Goal: Information Seeking & Learning: Check status

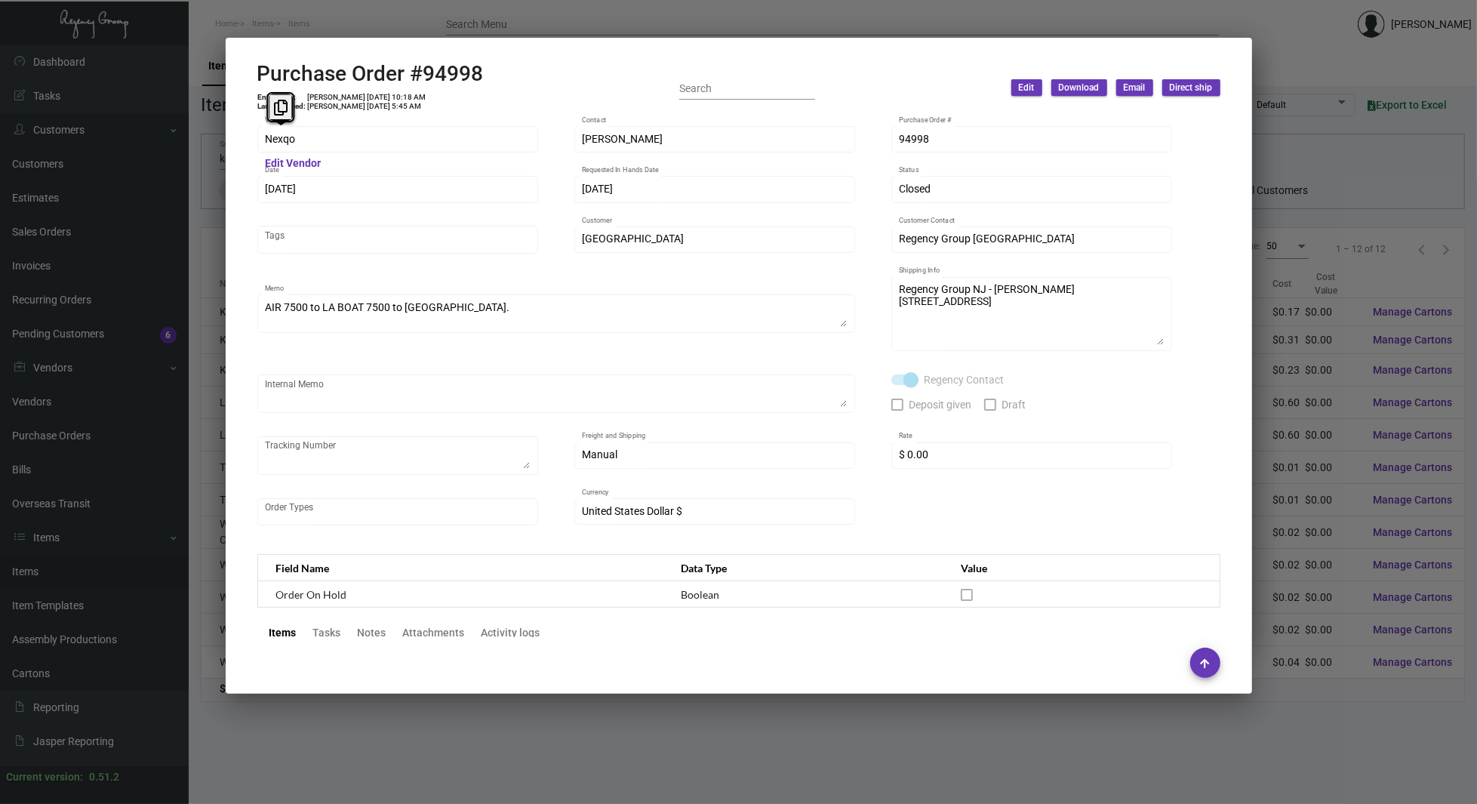
click at [163, 326] on div at bounding box center [738, 402] width 1477 height 804
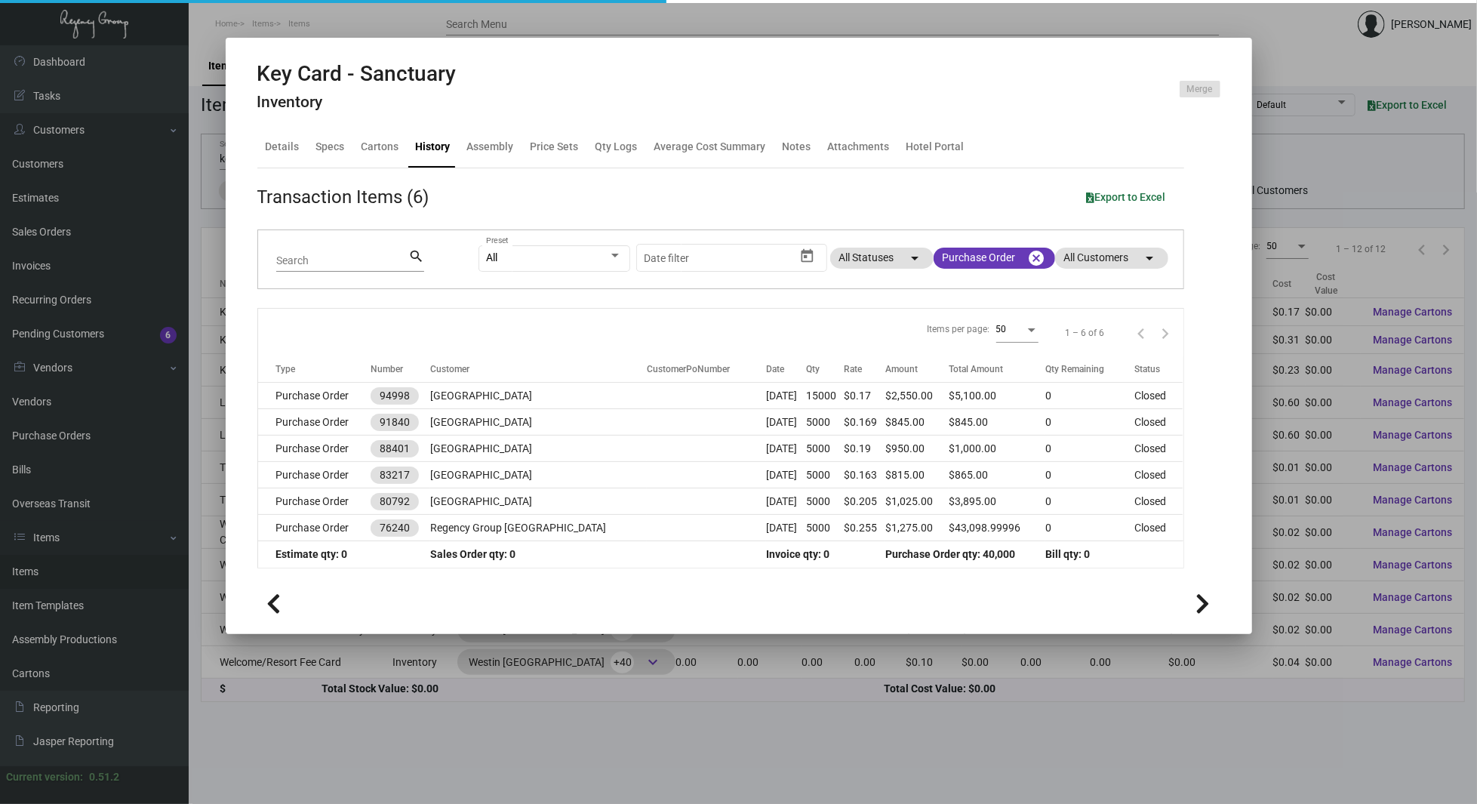
click at [44, 684] on div at bounding box center [738, 402] width 1477 height 804
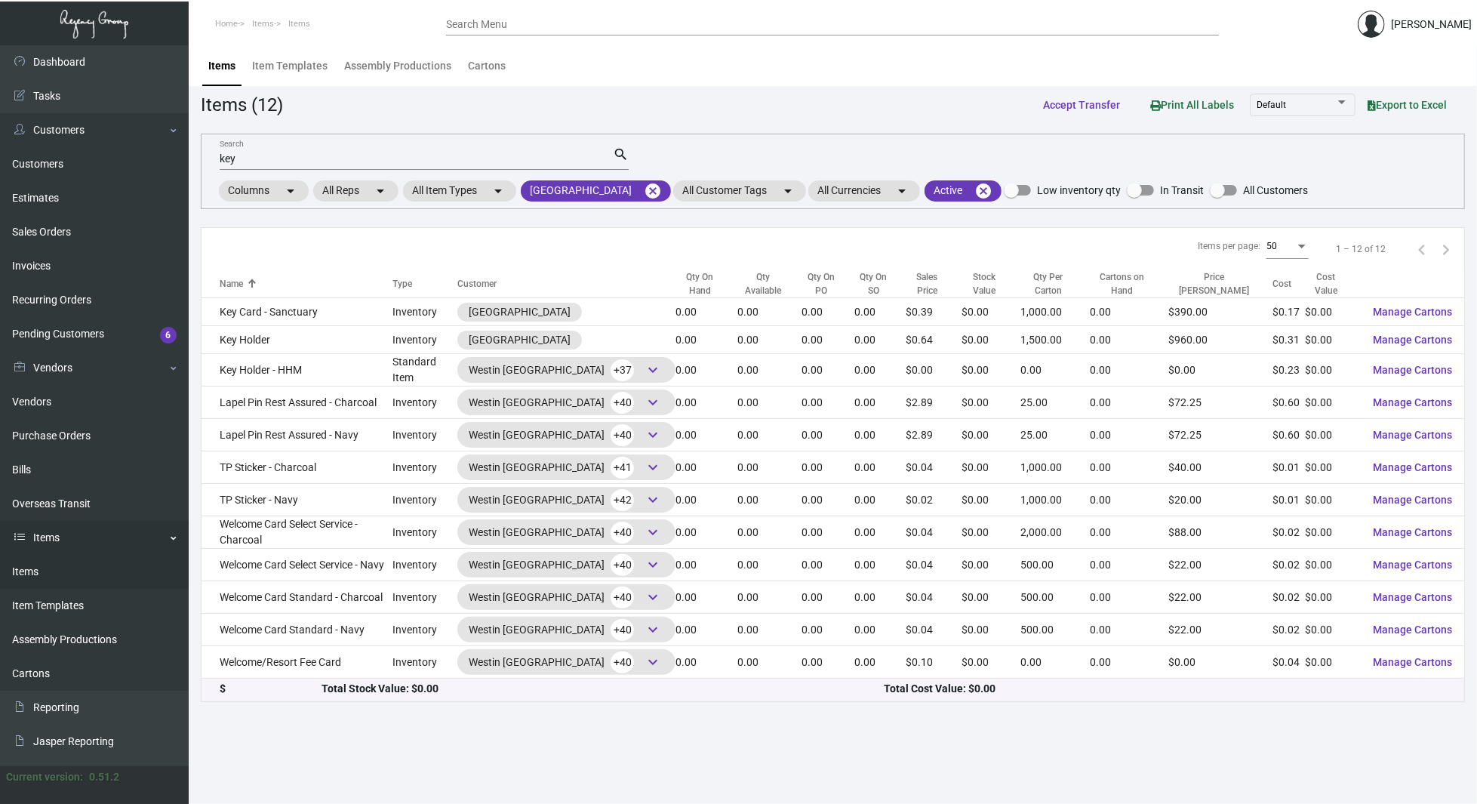
click at [51, 553] on link "Items" at bounding box center [94, 538] width 189 height 34
click at [70, 541] on link "Items" at bounding box center [94, 538] width 189 height 34
click at [44, 583] on link "Items" at bounding box center [94, 572] width 189 height 34
click at [388, 163] on input "key" at bounding box center [416, 159] width 393 height 12
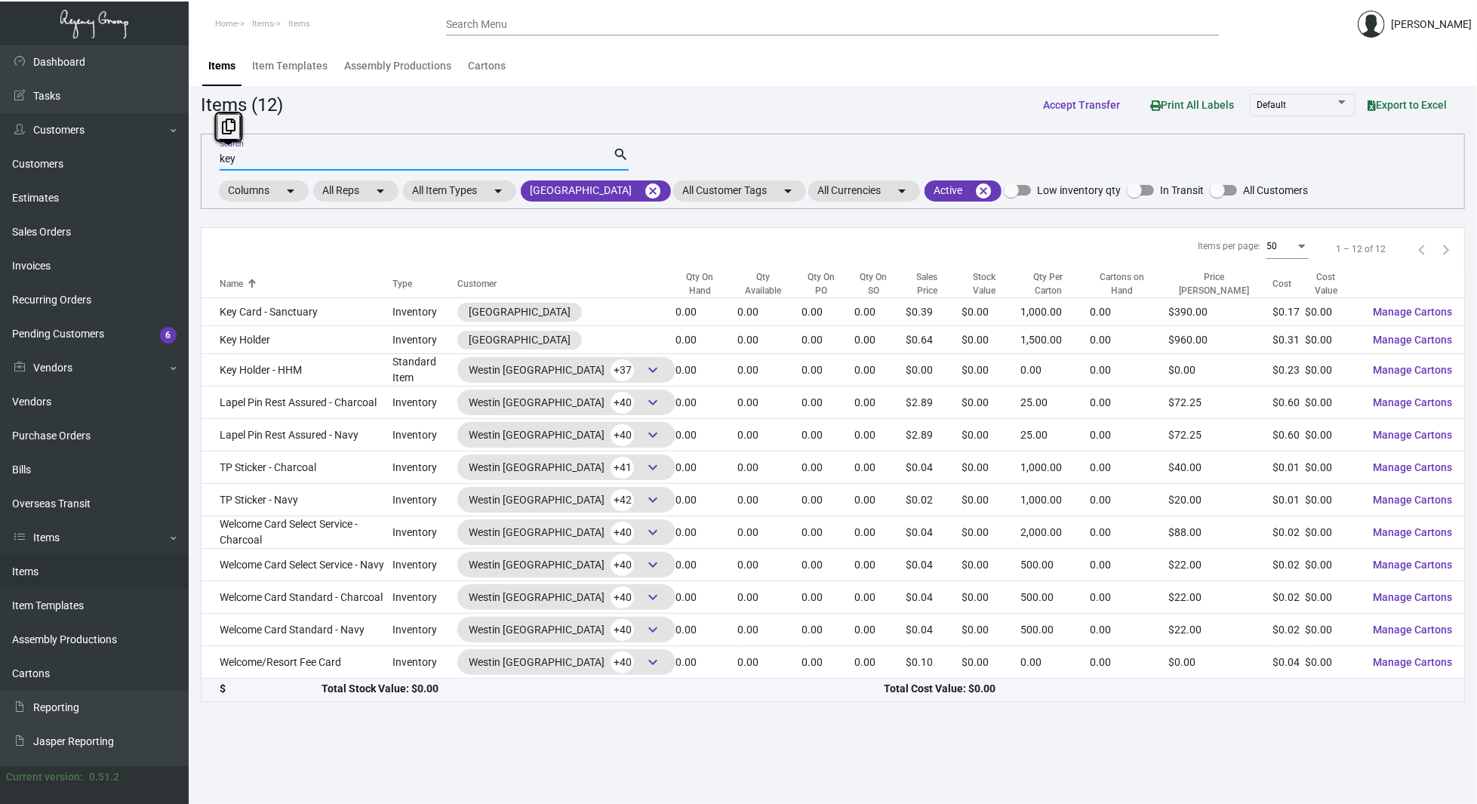
click at [388, 163] on input "key" at bounding box center [416, 159] width 393 height 12
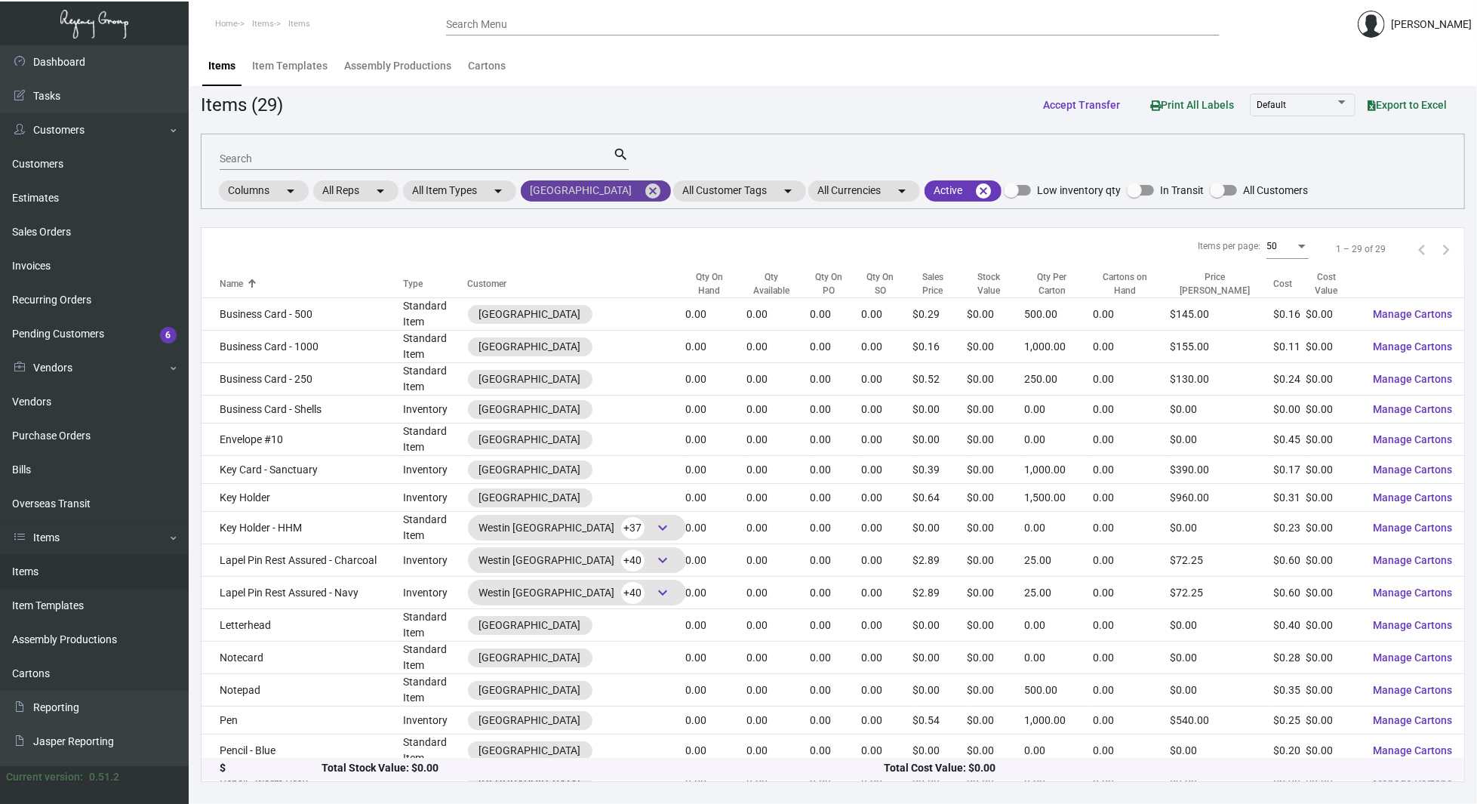
click at [662, 194] on mat-icon "cancel" at bounding box center [653, 191] width 18 height 18
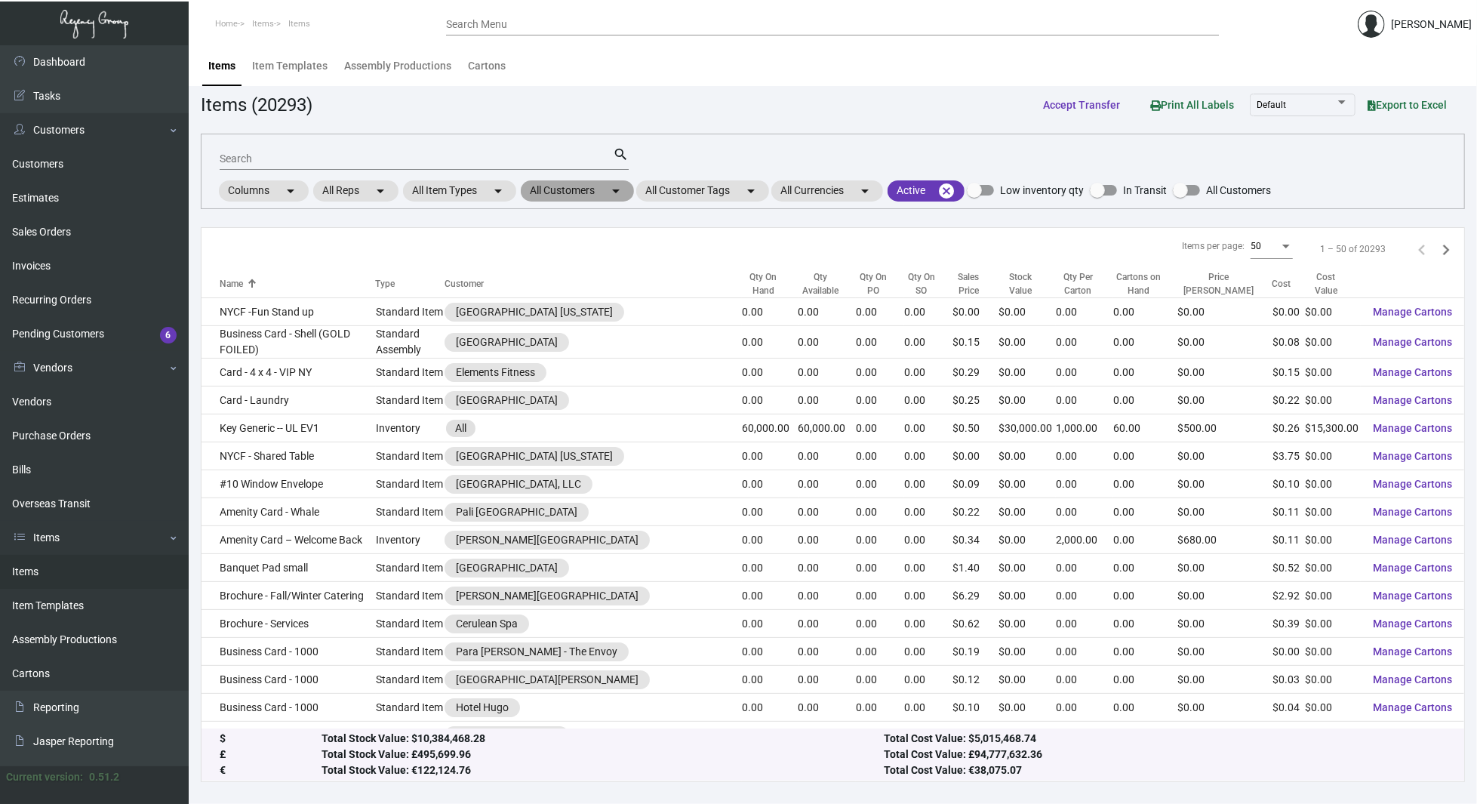
click at [605, 191] on mat-chip "All Customers arrow_drop_down" at bounding box center [577, 190] width 113 height 21
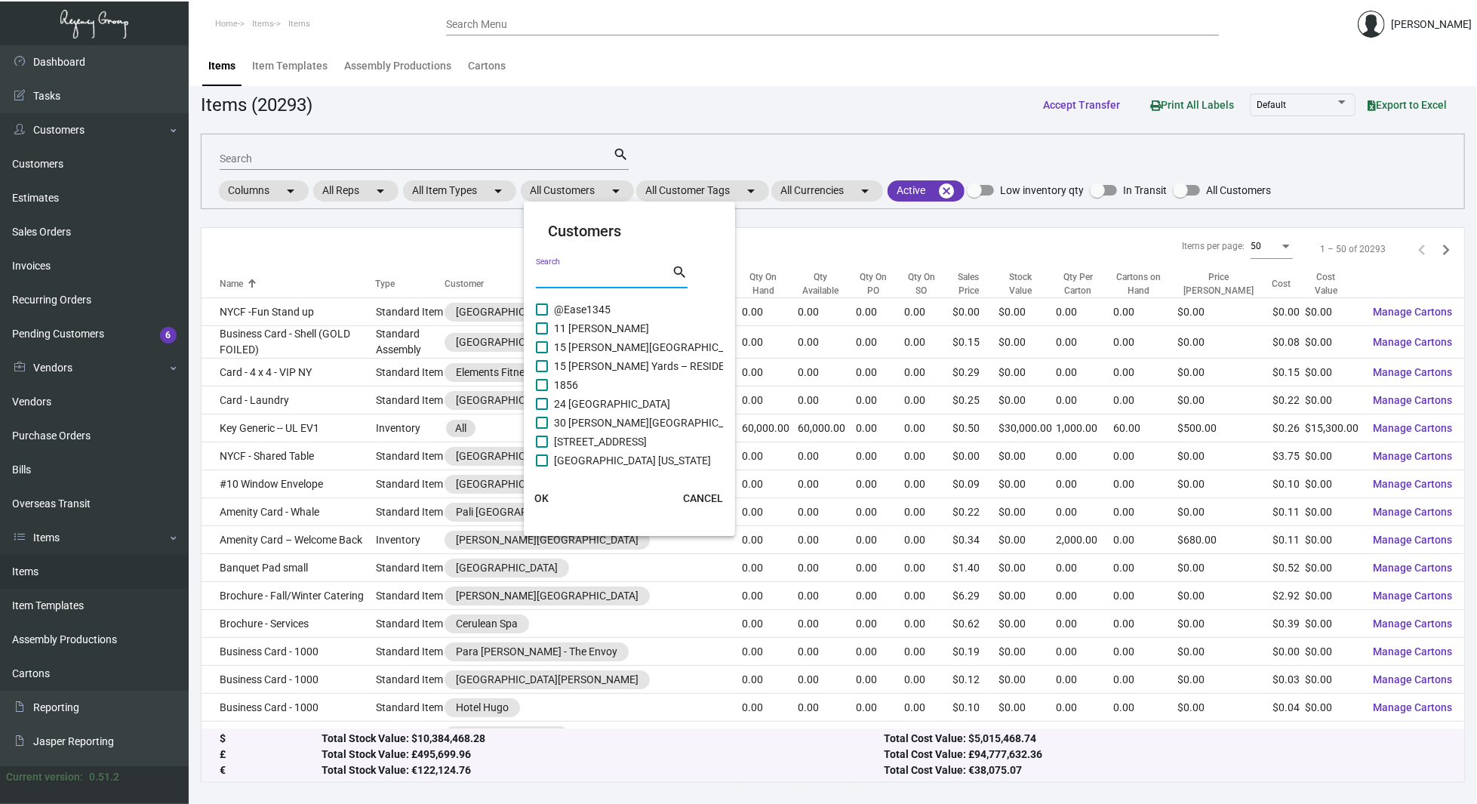
click at [581, 271] on input "Search" at bounding box center [604, 277] width 136 height 12
type input "sixty"
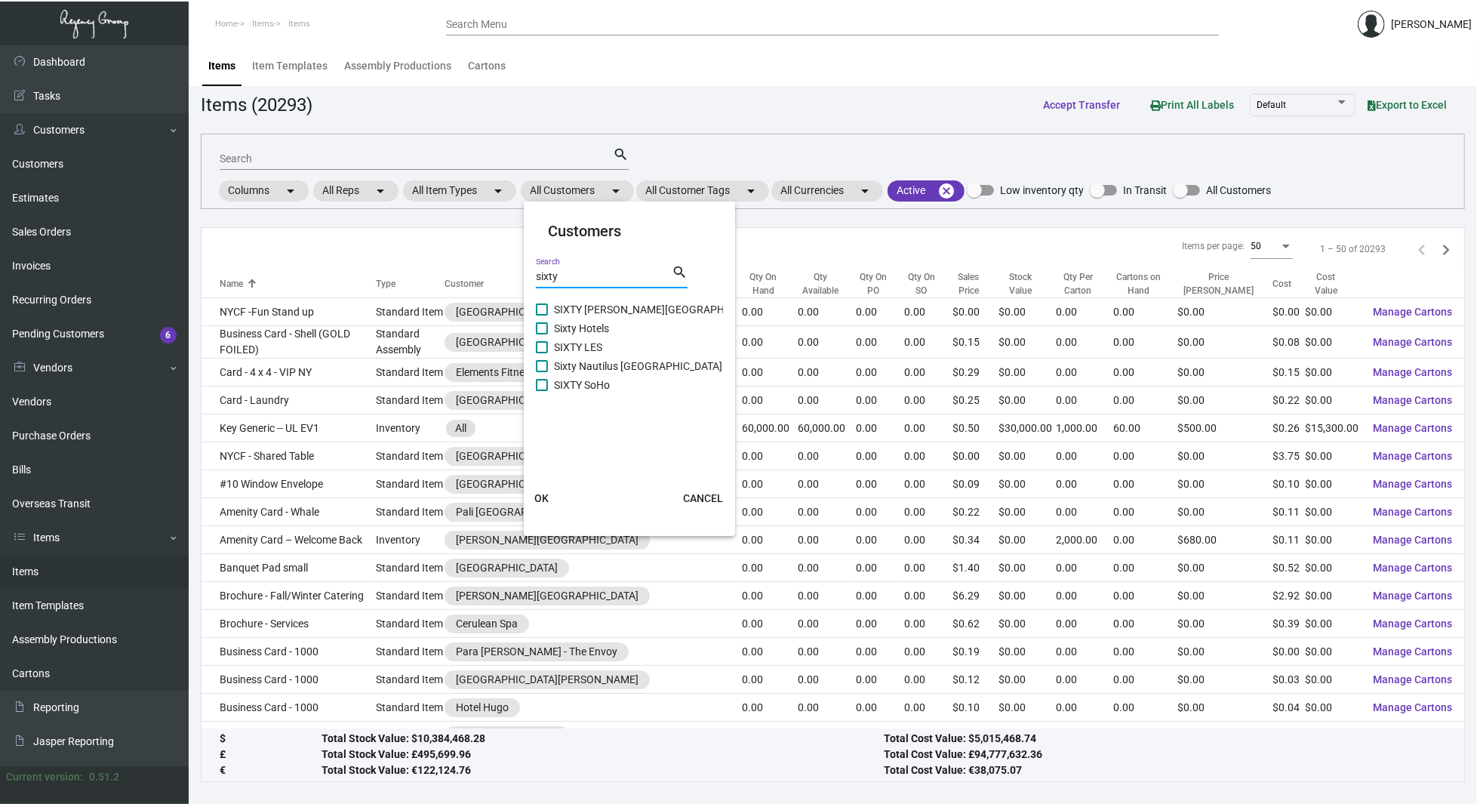
click at [614, 302] on span "SIXTY [PERSON_NAME][GEOGRAPHIC_DATA]" at bounding box center [660, 309] width 213 height 18
click at [542, 315] on input "SIXTY [PERSON_NAME][GEOGRAPHIC_DATA]" at bounding box center [541, 315] width 1 height 1
checkbox input "true"
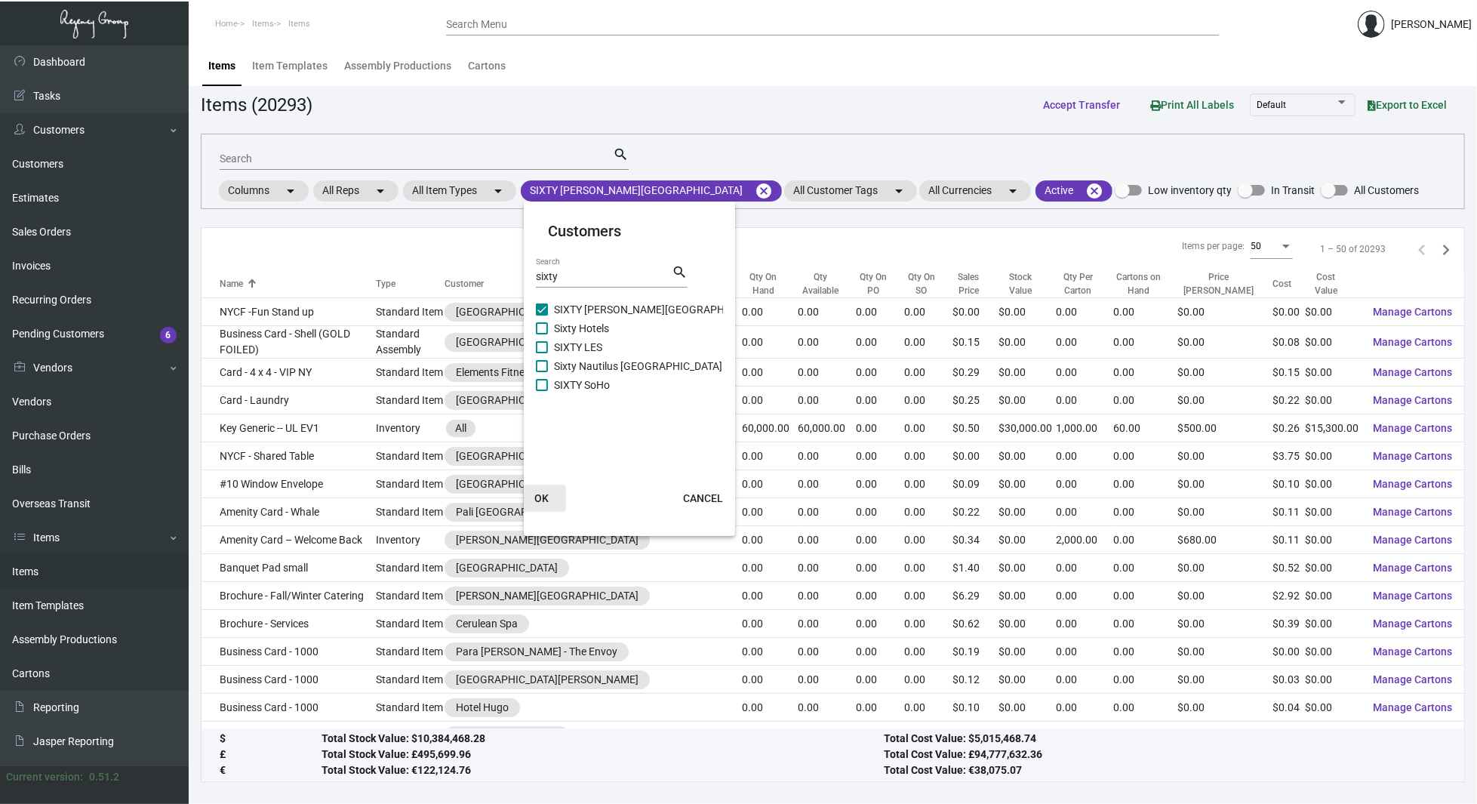
click at [537, 488] on button "OK" at bounding box center [542, 498] width 48 height 27
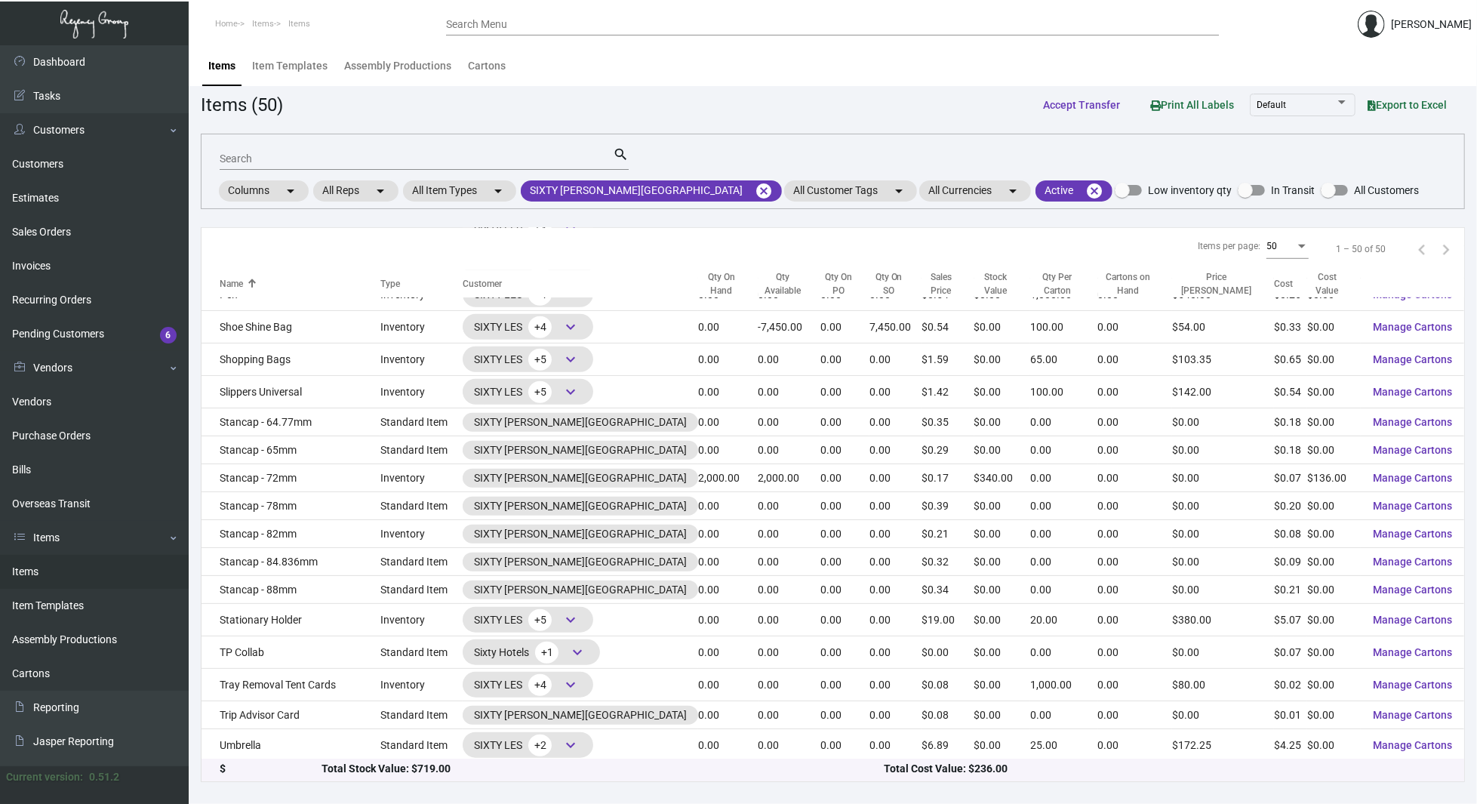
scroll to position [1111, 0]
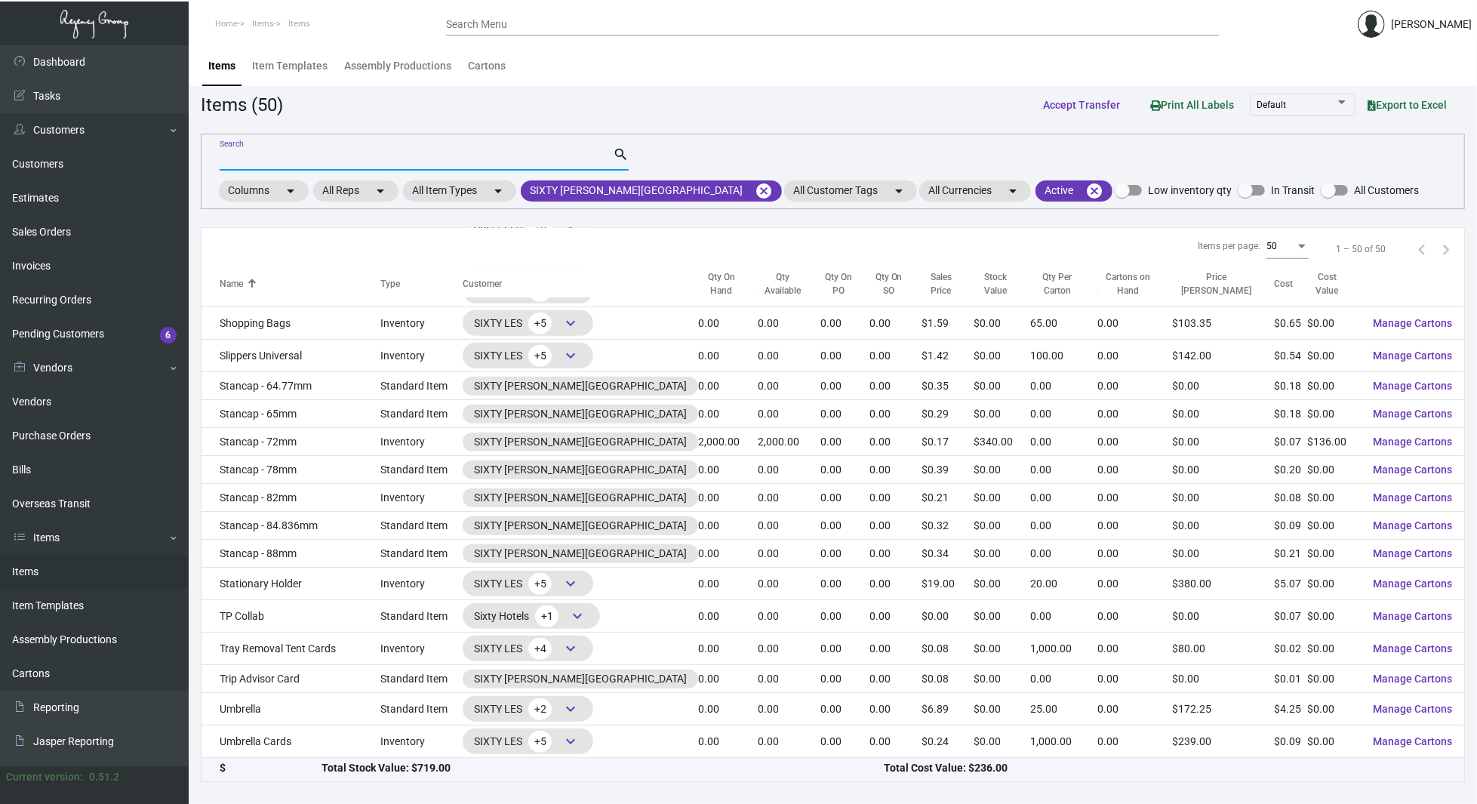
click at [315, 157] on input "Search" at bounding box center [416, 159] width 393 height 12
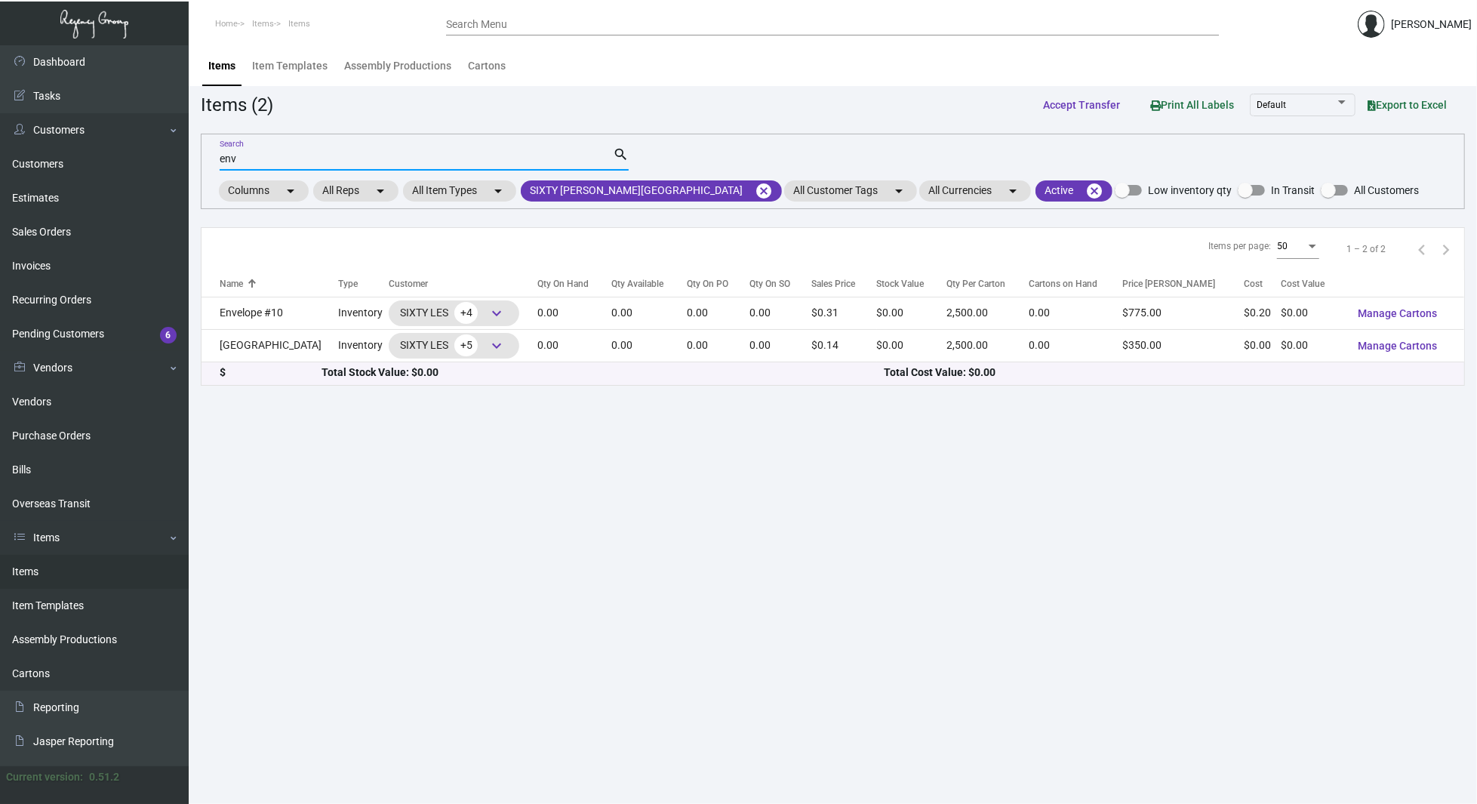
scroll to position [0, 0]
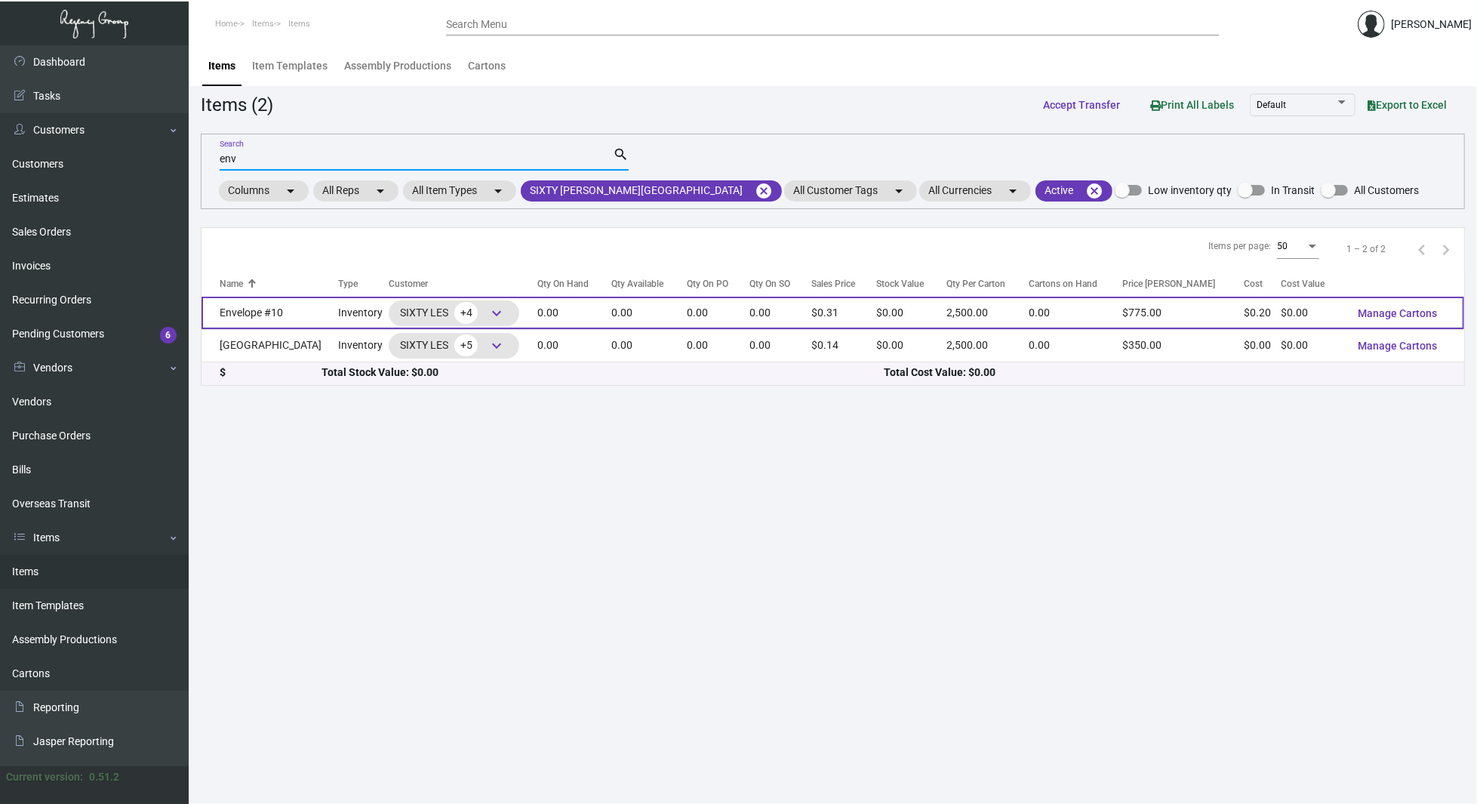
type input "env"
click at [269, 309] on td "Envelope #10" at bounding box center [270, 313] width 137 height 32
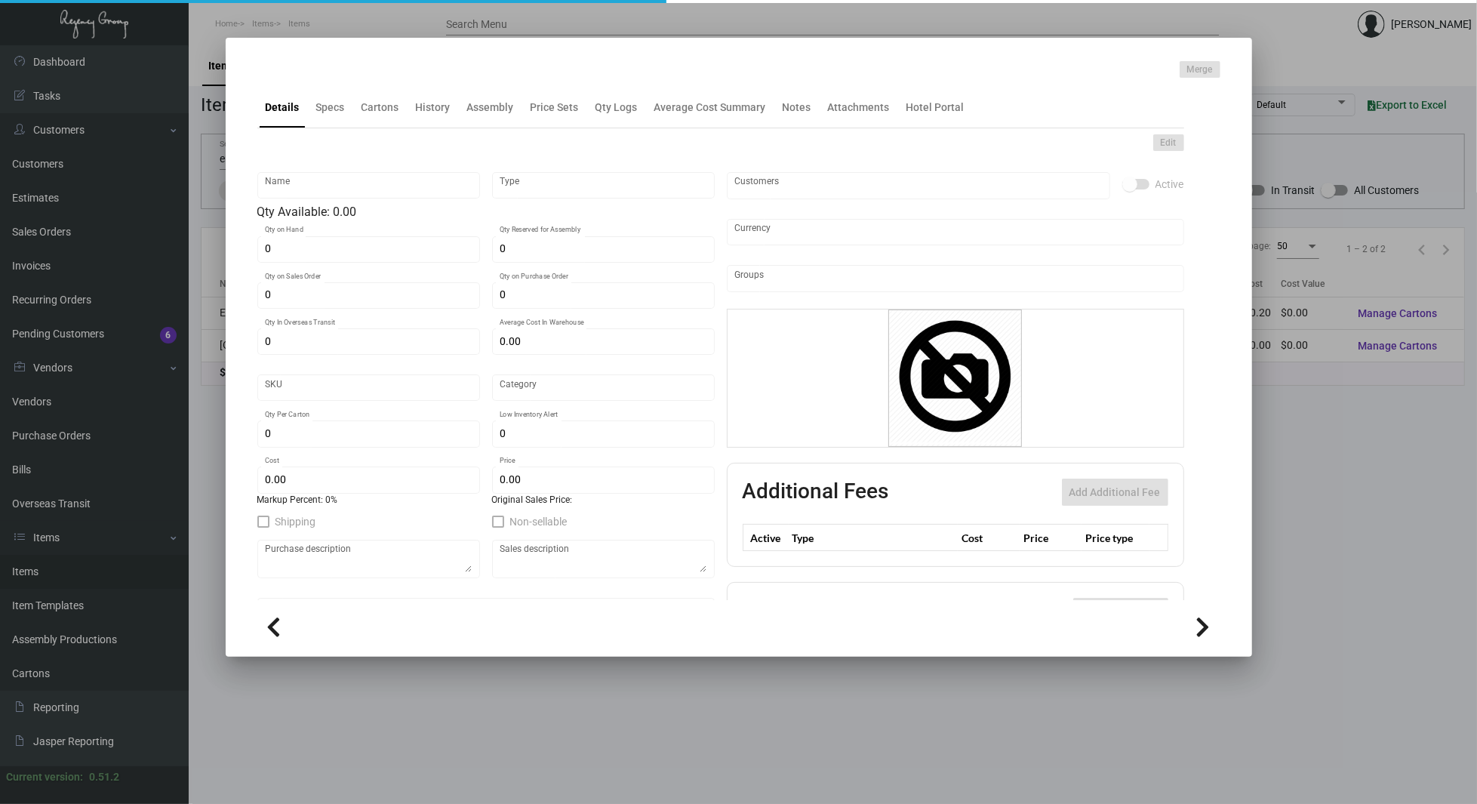
type input "Envelope #10"
type input "Inventory"
type input "$ 0.00"
type input "2873"
type input "Standard"
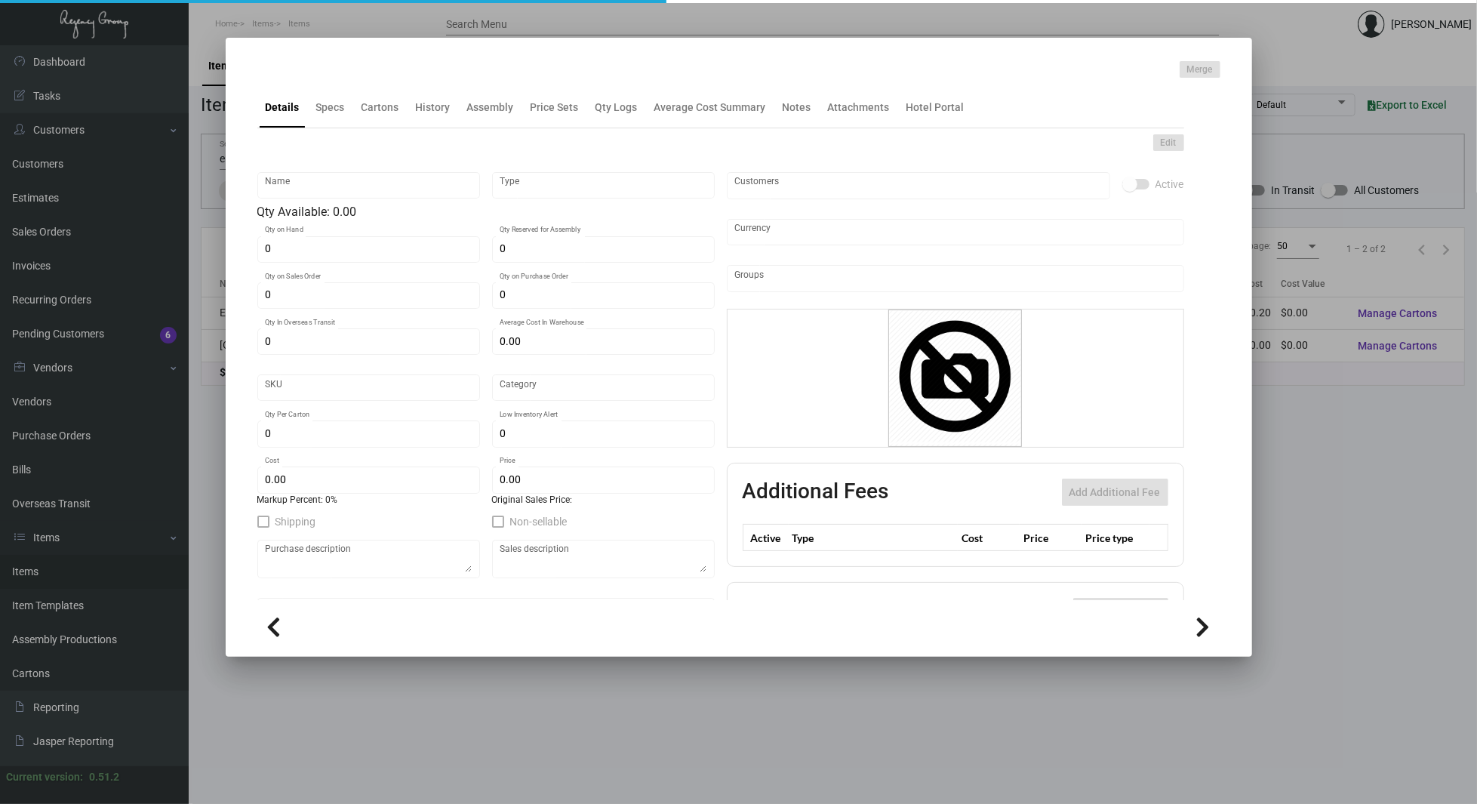
type input "2,500"
type input "$ 0.199"
type input "$ 0.31"
type textarea "Envelope #10: Size #10 Square flap, [PERSON_NAME] fine soft white #70 text, pri…"
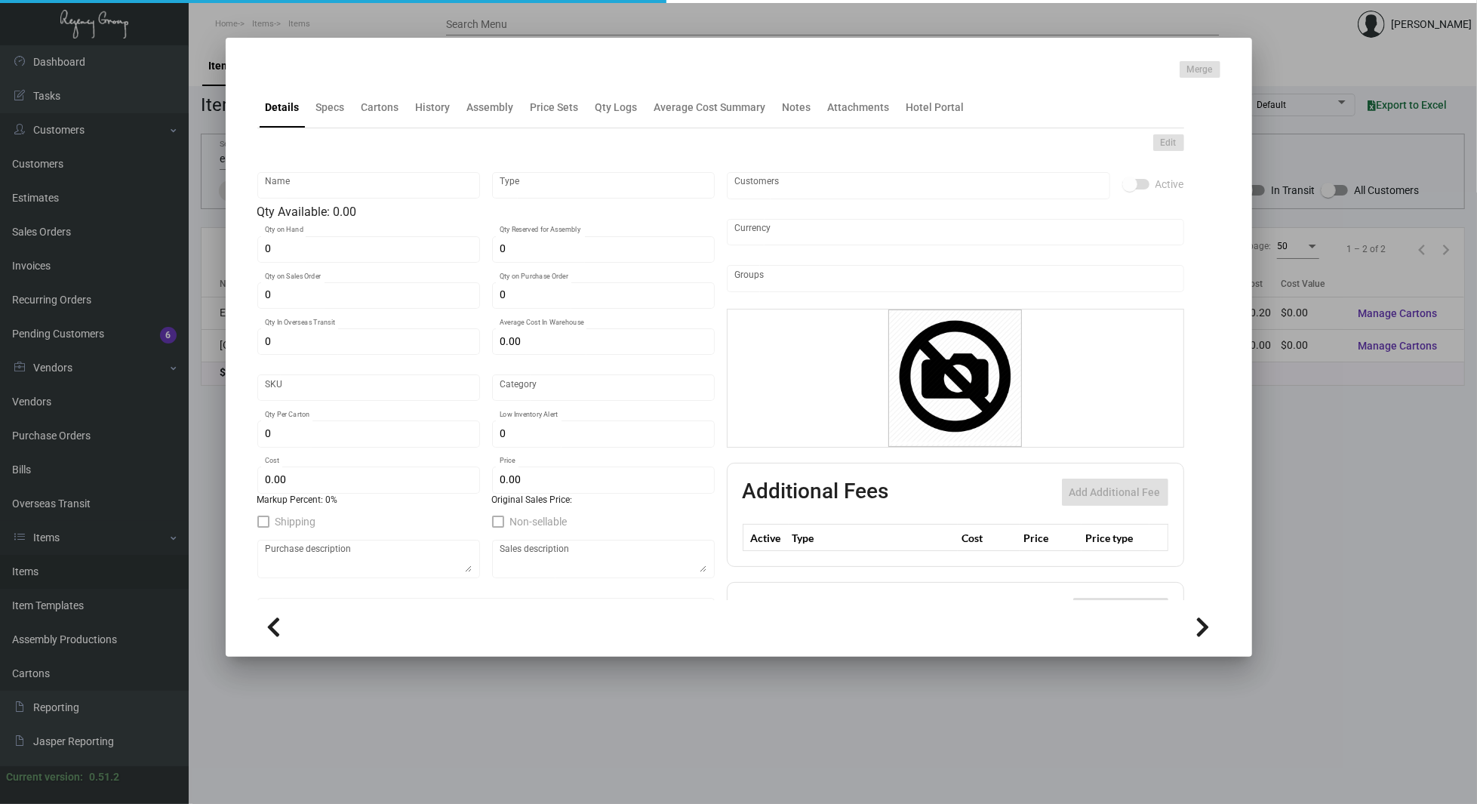
checkbox input "true"
type input "United States Dollar $"
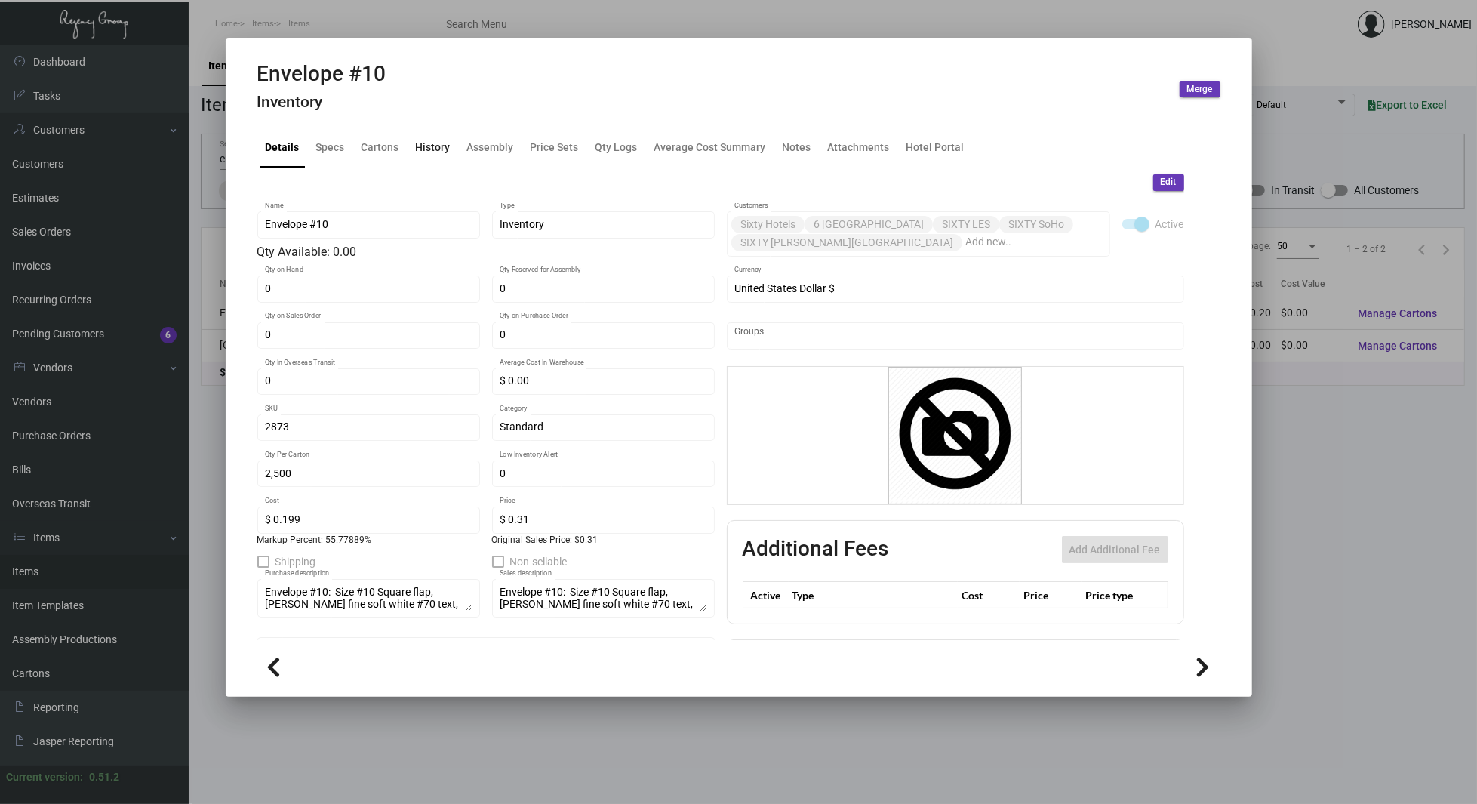
click at [432, 139] on div "History" at bounding box center [433, 147] width 35 height 16
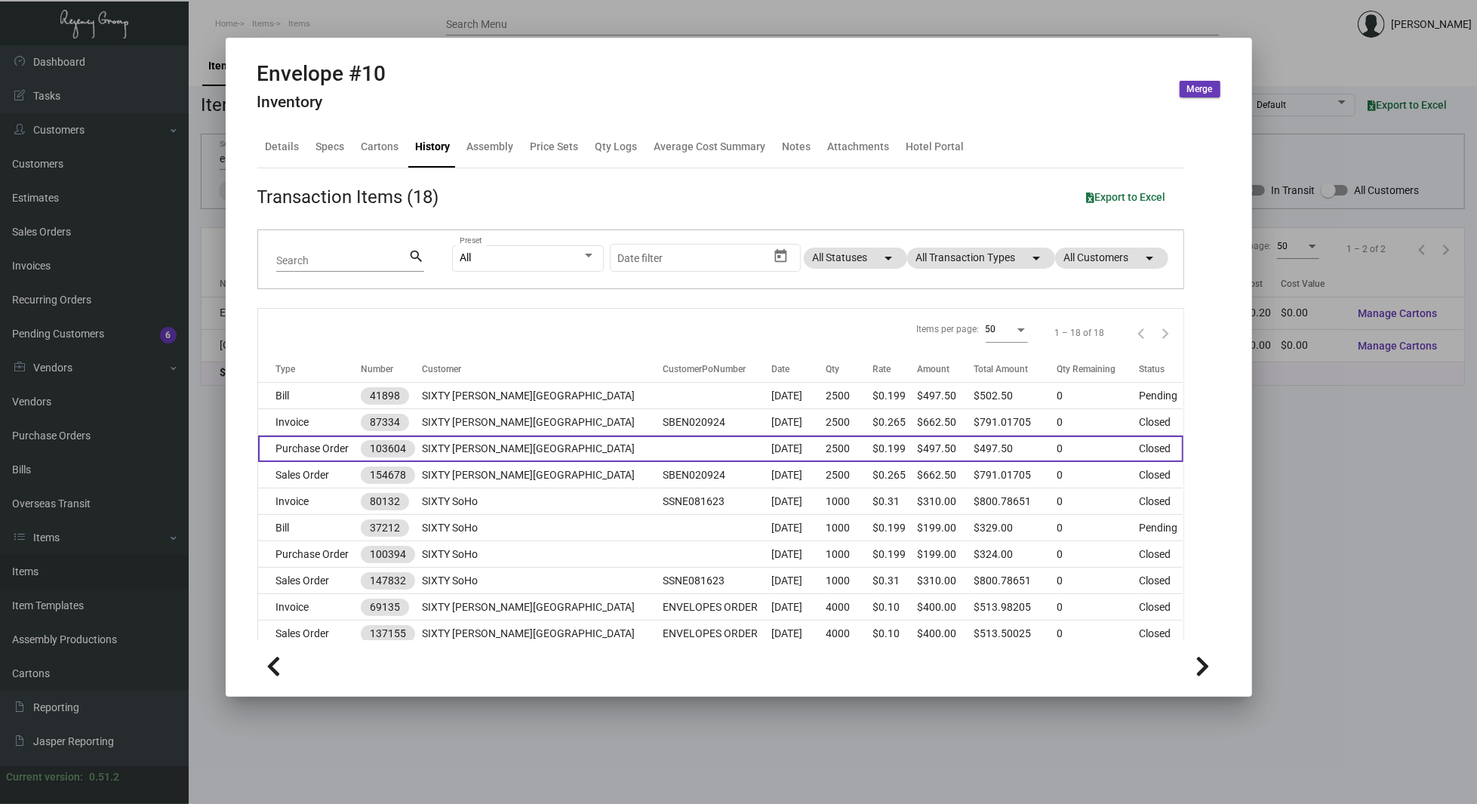
click at [663, 439] on td at bounding box center [717, 448] width 109 height 26
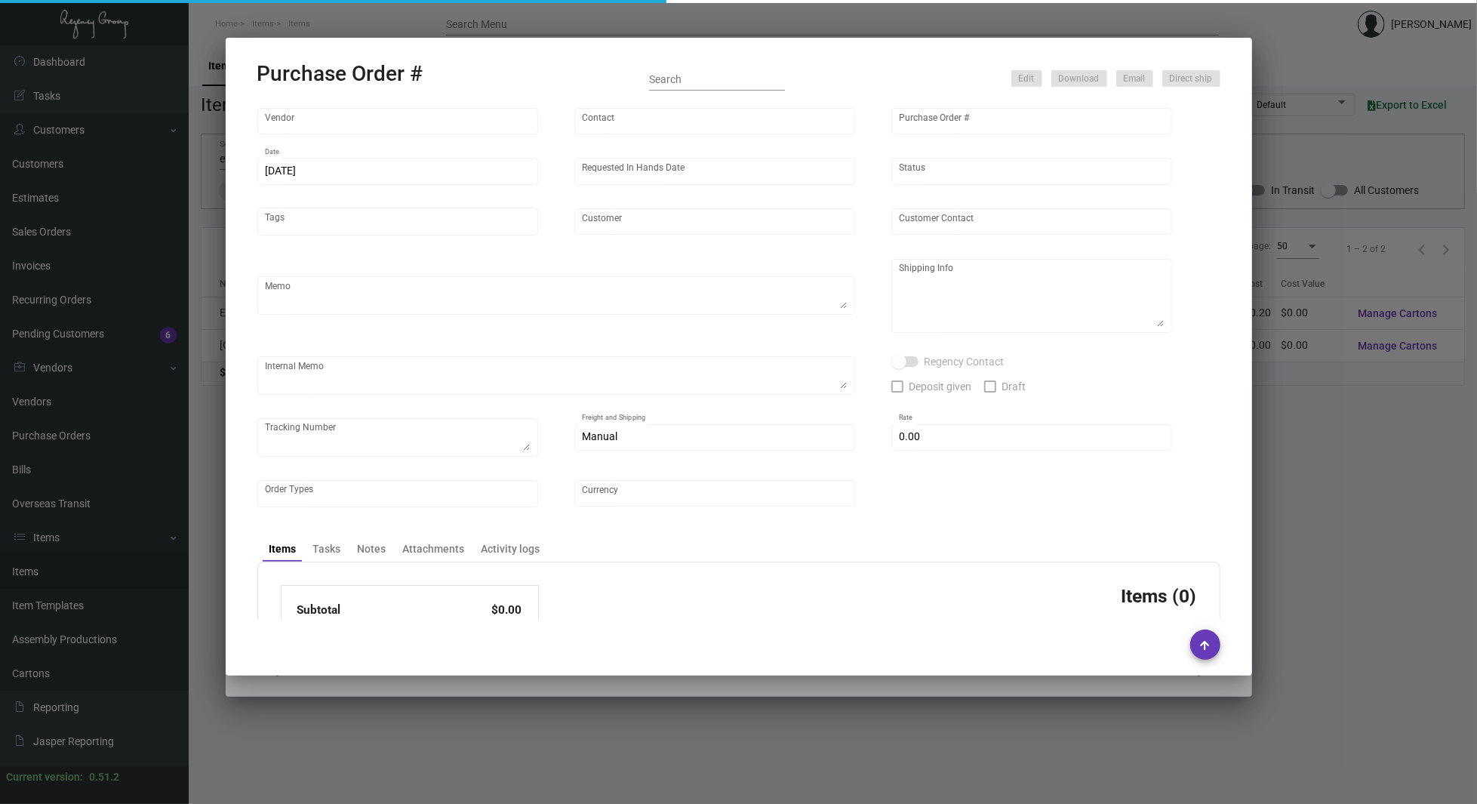
type input "[PERSON_NAME] Printing"
type input "[PERSON_NAME]"
type input "103604"
type input "[DATE]"
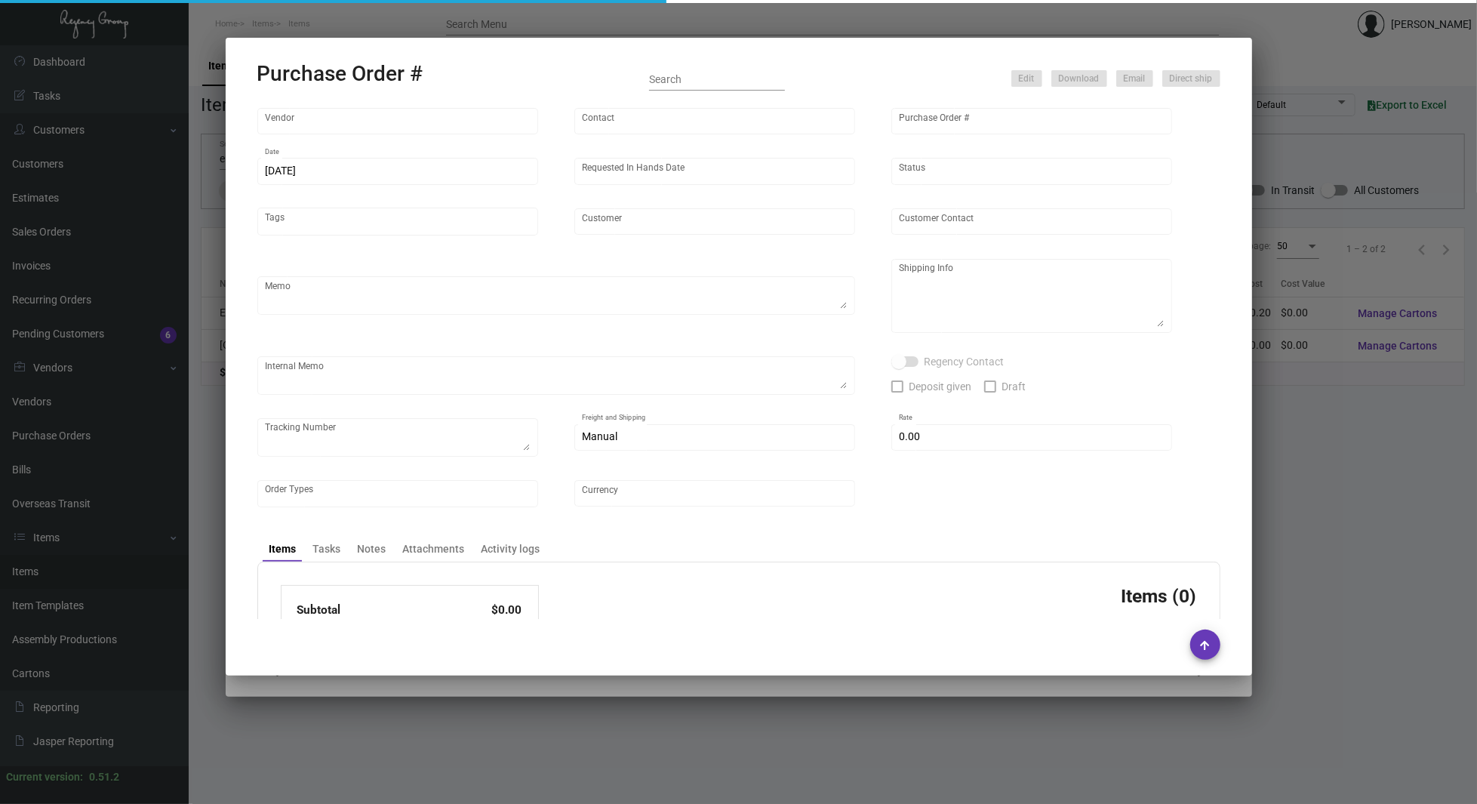
type input "SIXTY [PERSON_NAME][GEOGRAPHIC_DATA]"
type input "[PERSON_NAME]"
type textarea "Reorder - Purchase Order #100394 / Please reach out to SH for UPS labels."
type textarea "SIXTY [PERSON_NAME][GEOGRAPHIC_DATA] - [PERSON_NAME] [STREET_ADDRESS]"
type input "$ 0.00"
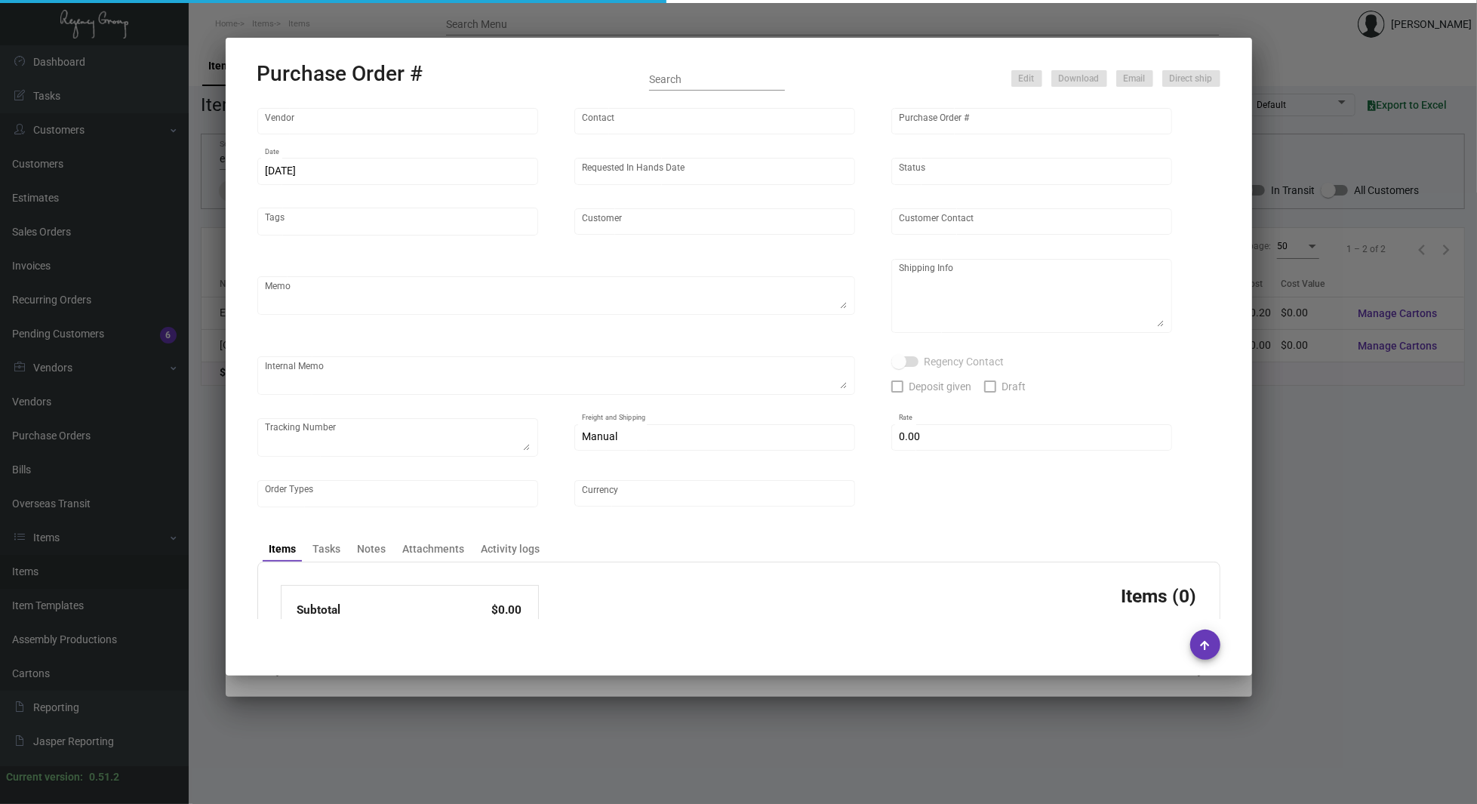
type input "United States Dollar $"
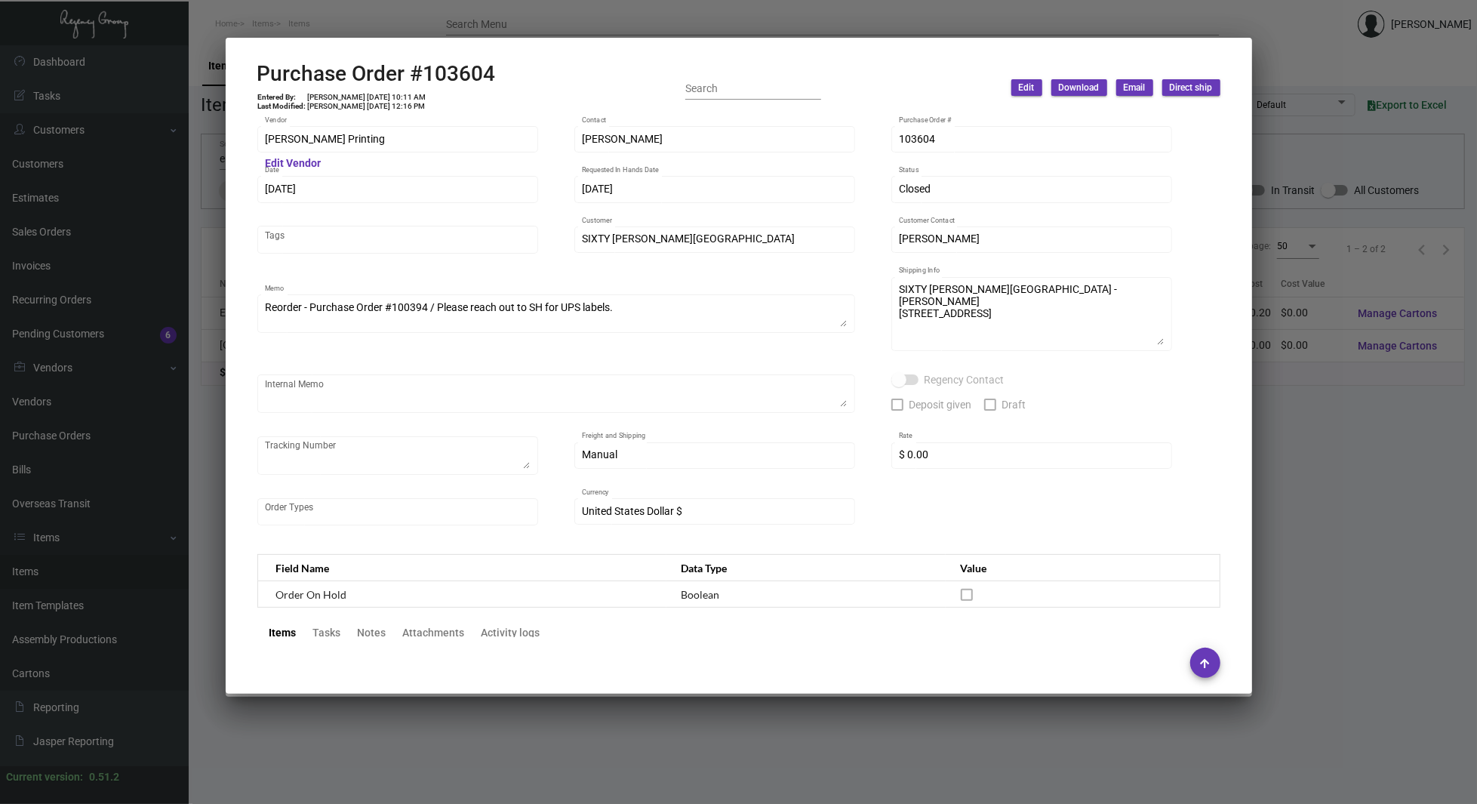
scroll to position [672, 0]
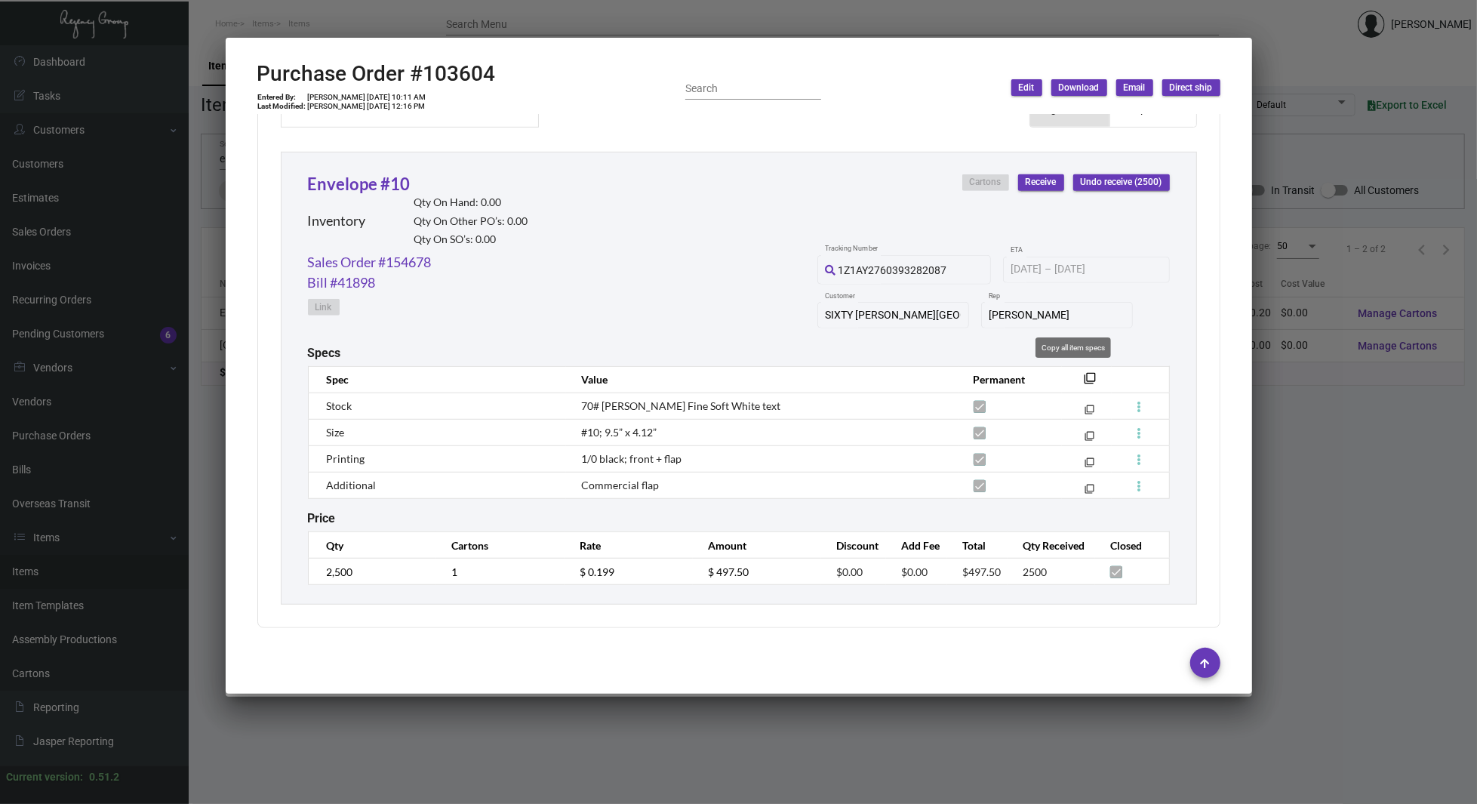
click at [1084, 377] on mat-icon "filter_none" at bounding box center [1090, 383] width 12 height 12
click at [167, 195] on div at bounding box center [738, 402] width 1477 height 804
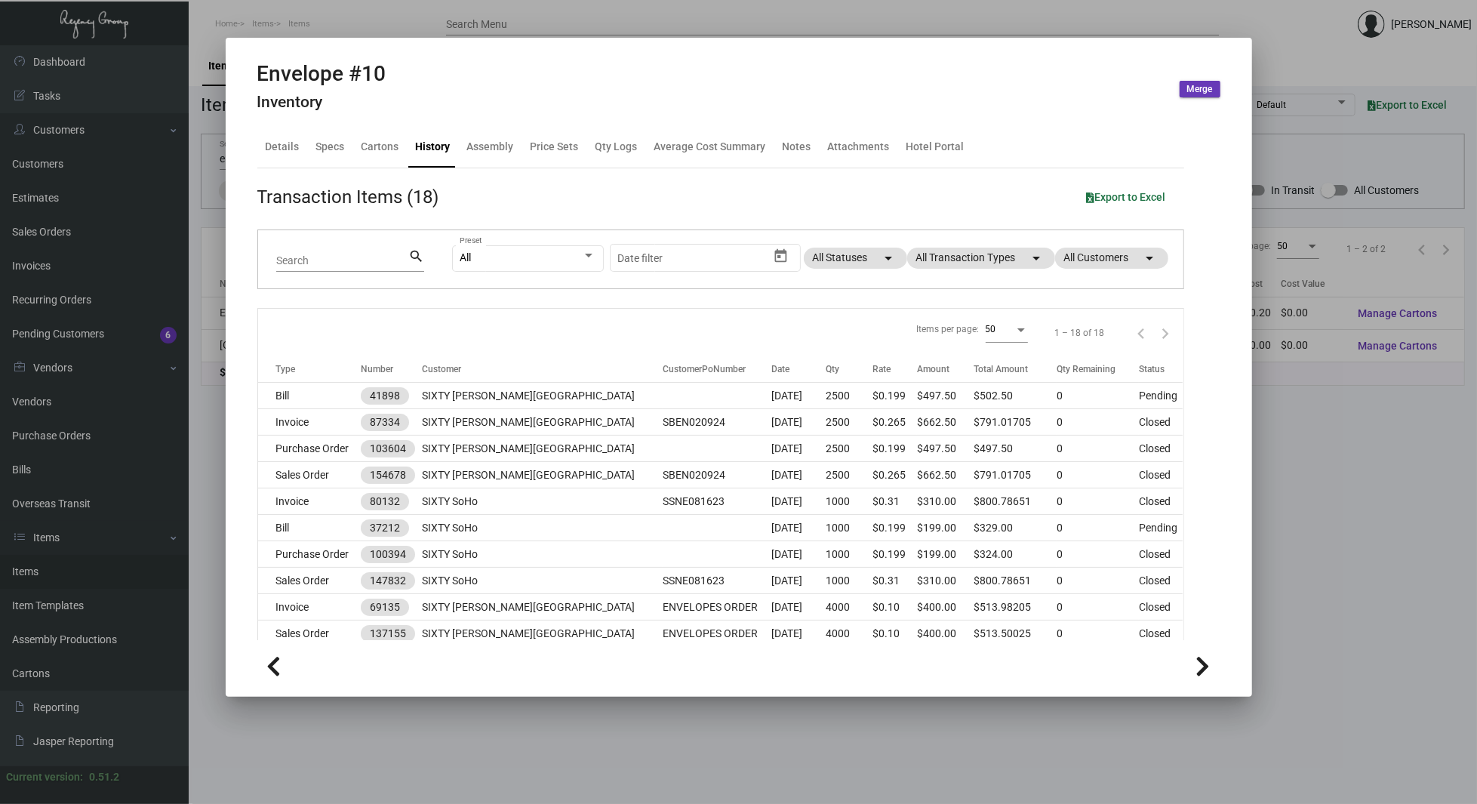
click at [177, 288] on div at bounding box center [738, 402] width 1477 height 804
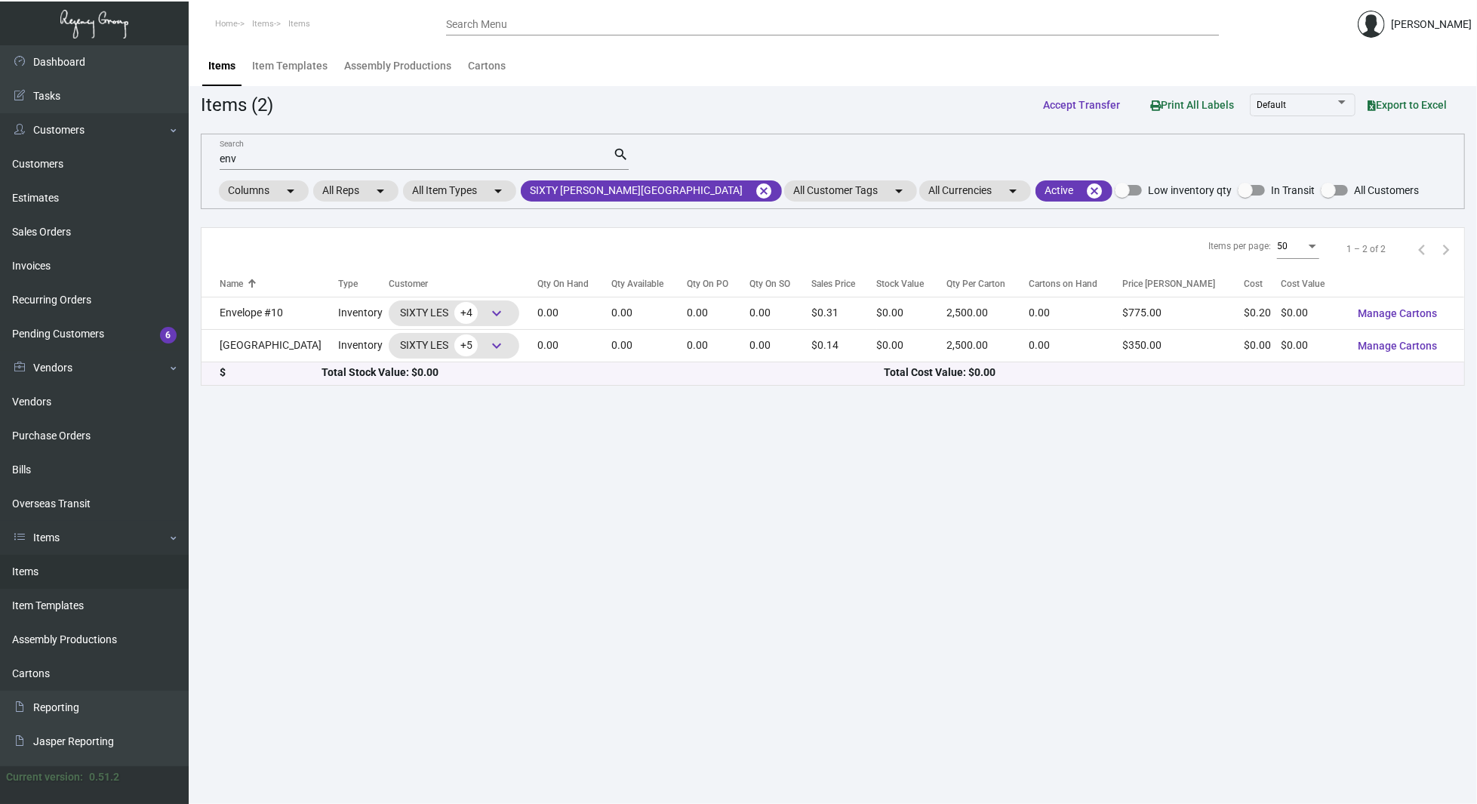
click at [306, 155] on input "env" at bounding box center [416, 159] width 393 height 12
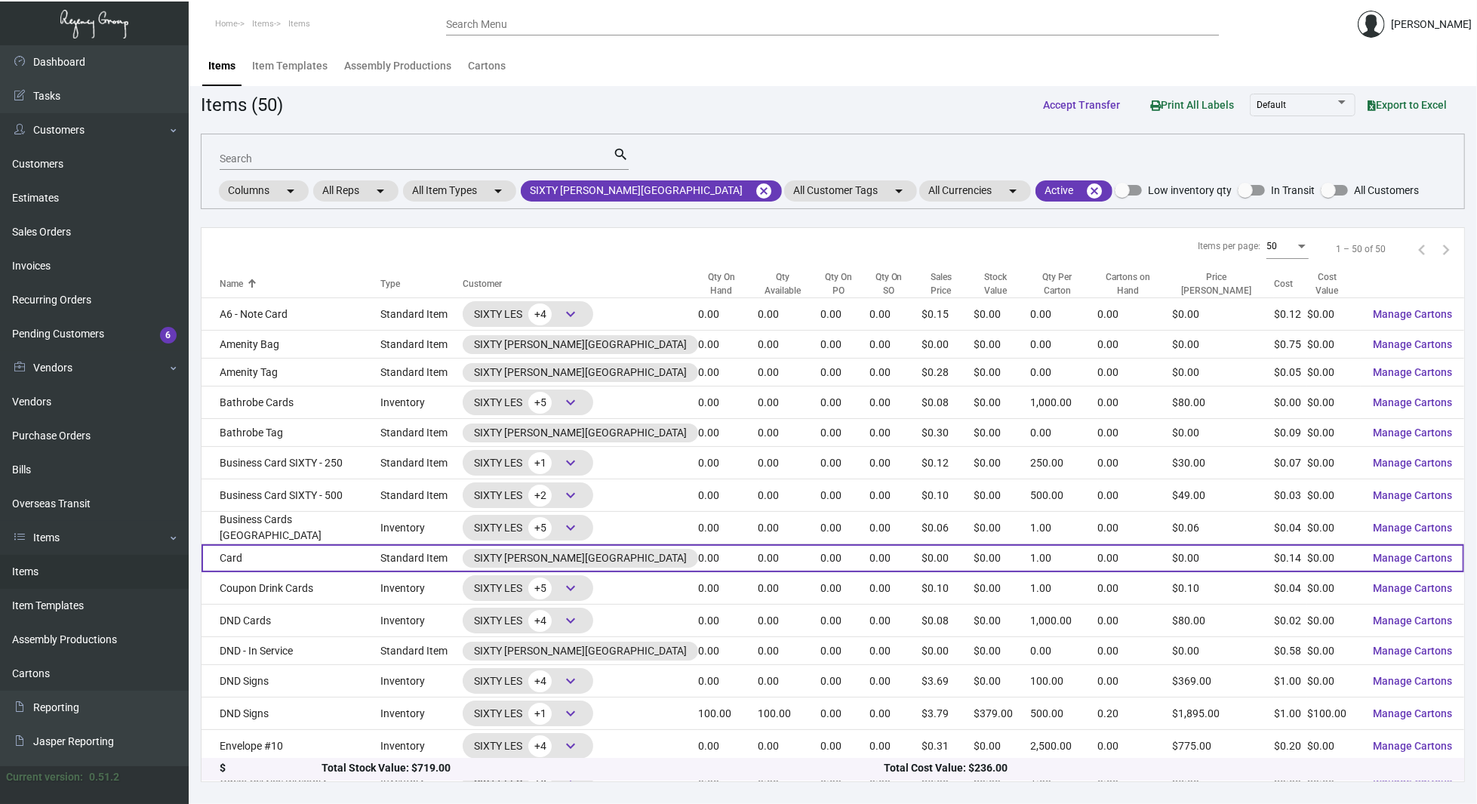
click at [269, 551] on td "Card" at bounding box center [291, 558] width 179 height 28
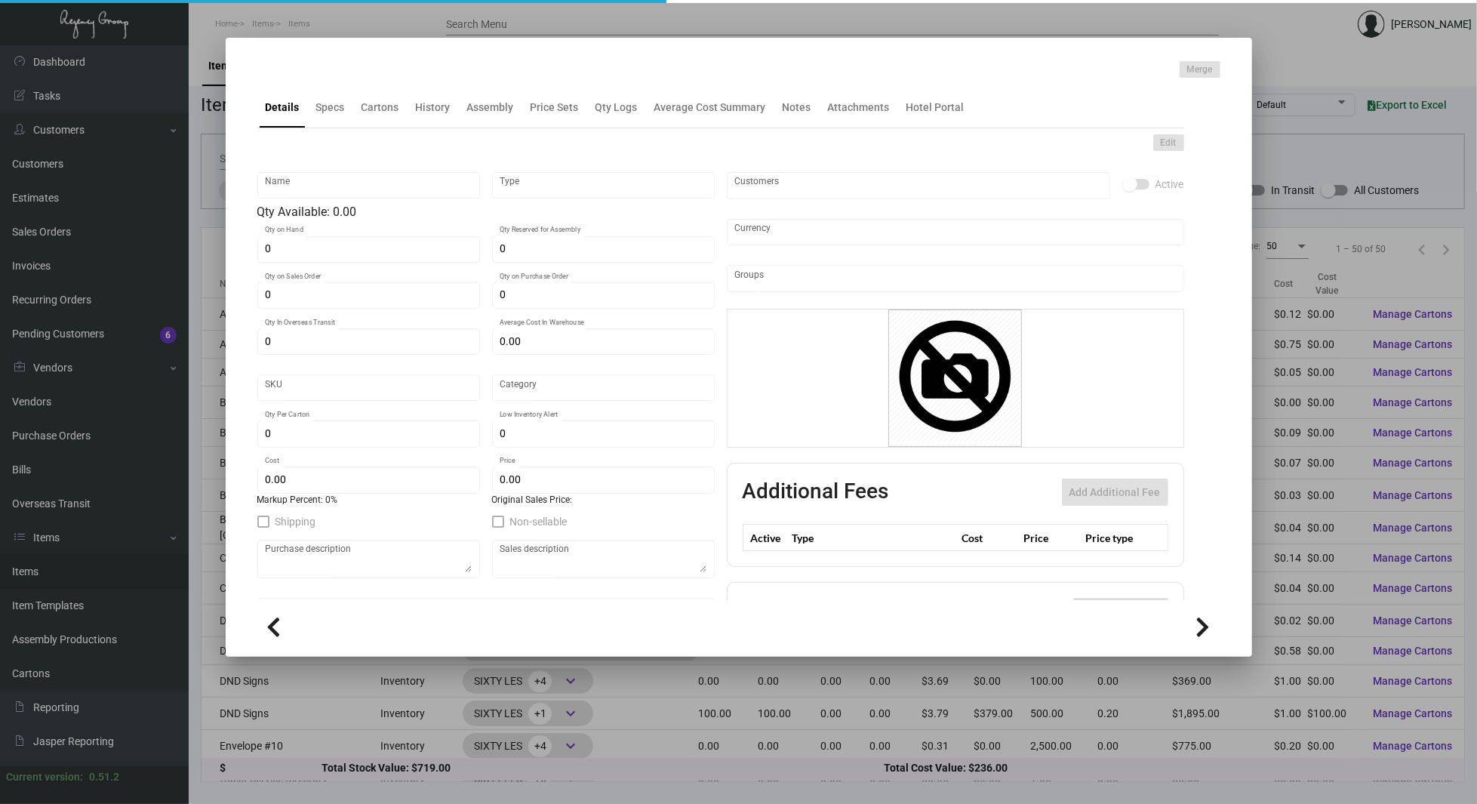
type input "Card"
type input "Standard Item"
type input "$ 0.00"
type input "969-Card-35"
type input "Standard"
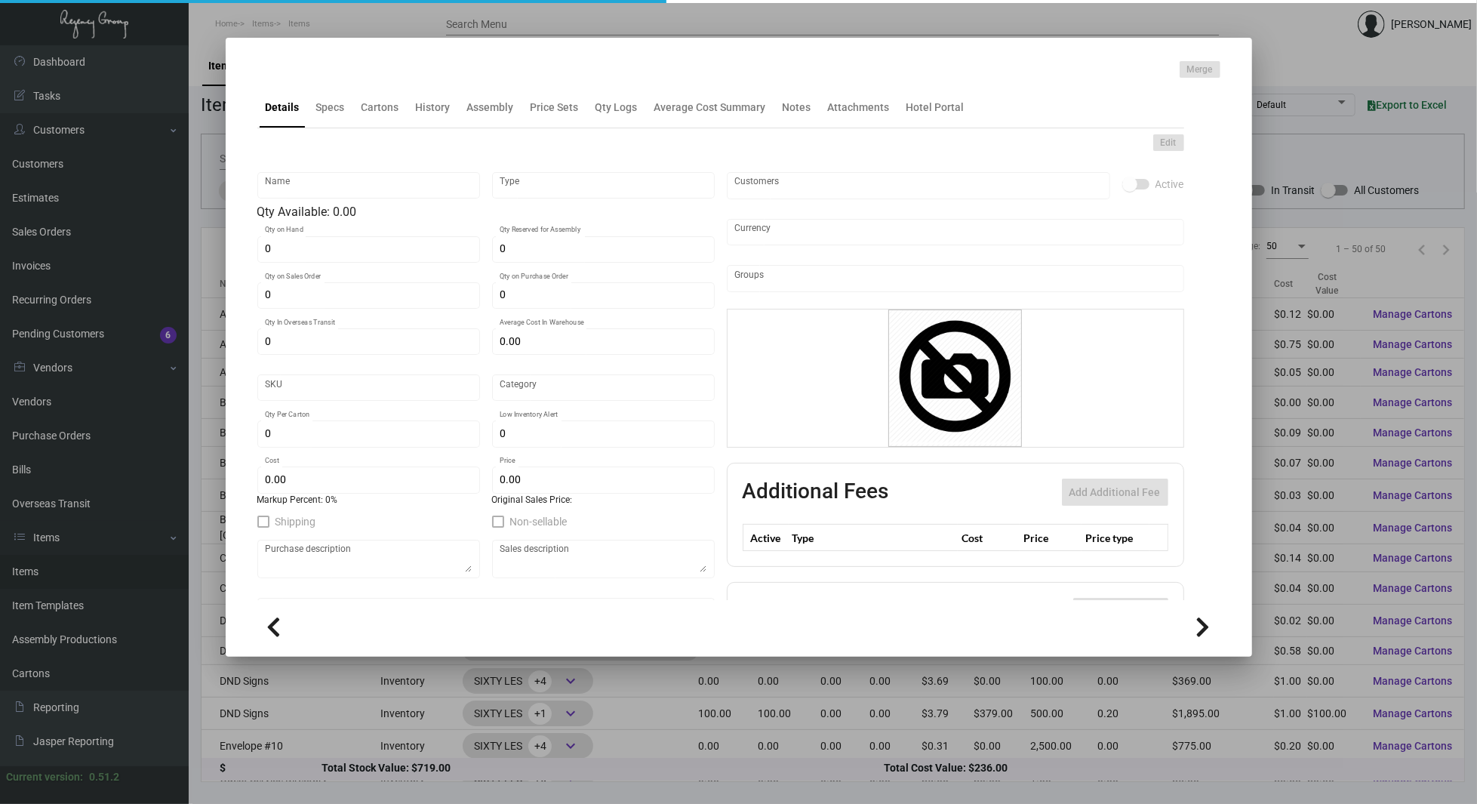
type input "1"
type input "$ 0.135"
type input "$ 0.00"
checkbox input "true"
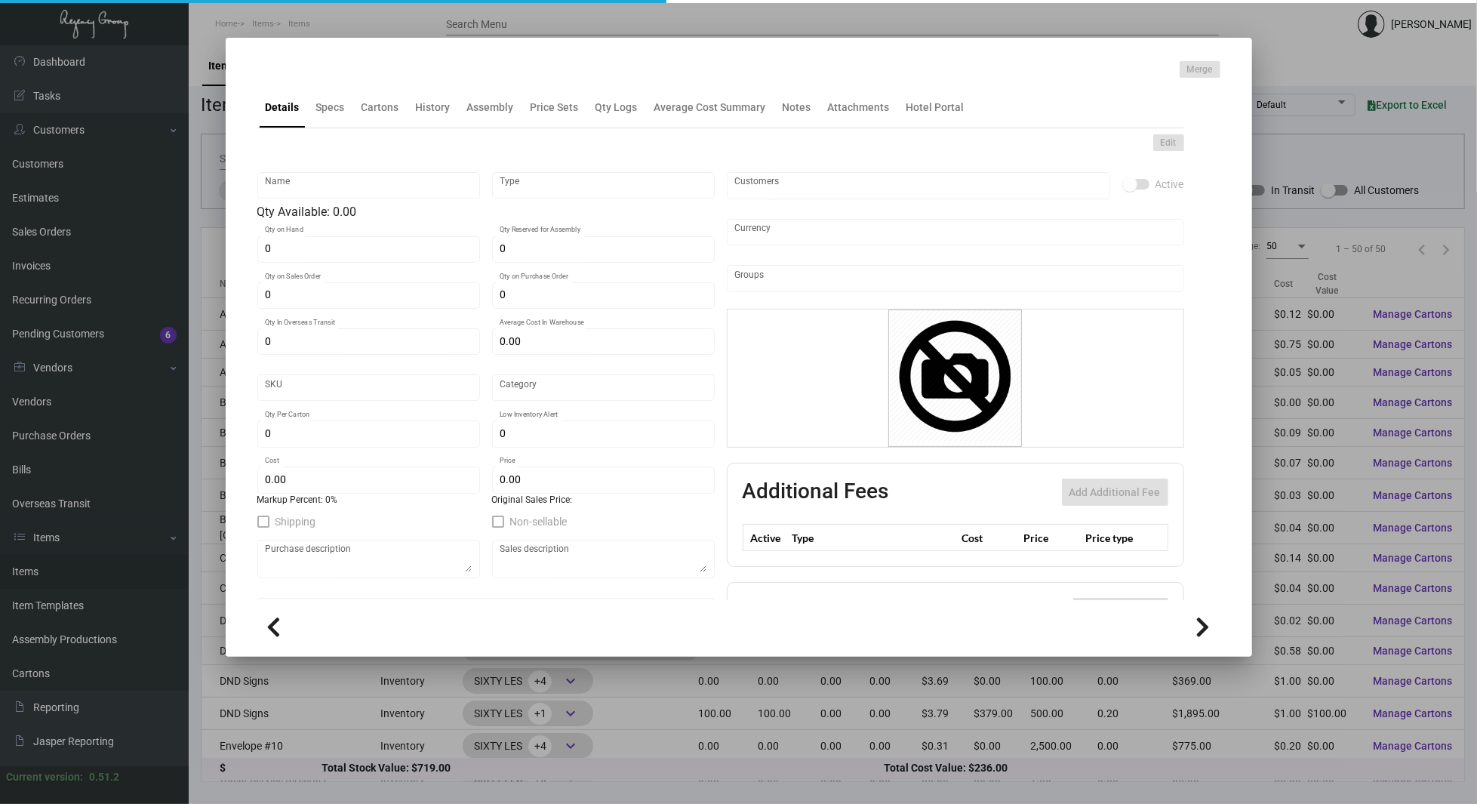
type input "United States Dollar $"
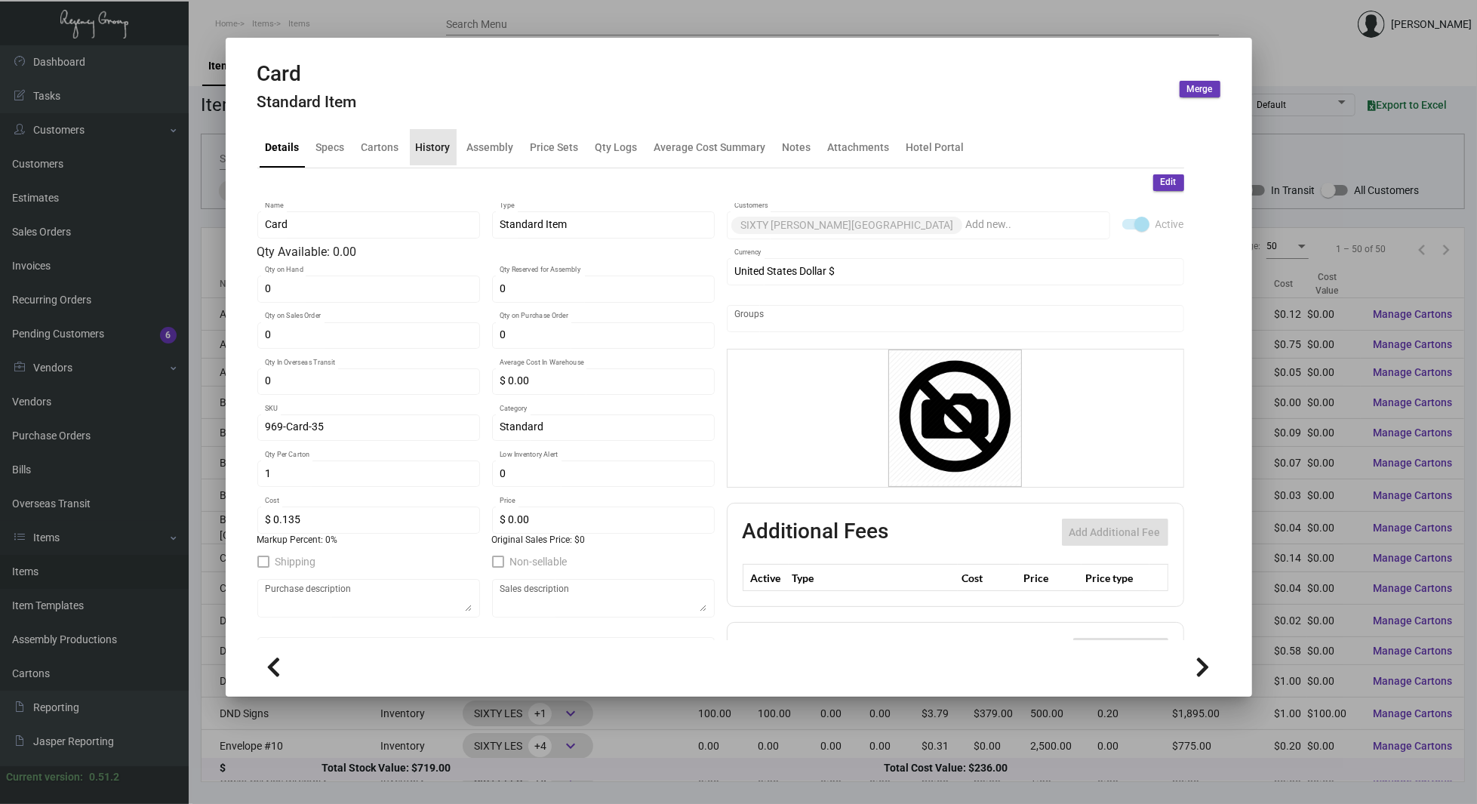
click at [438, 152] on div "History" at bounding box center [433, 147] width 35 height 16
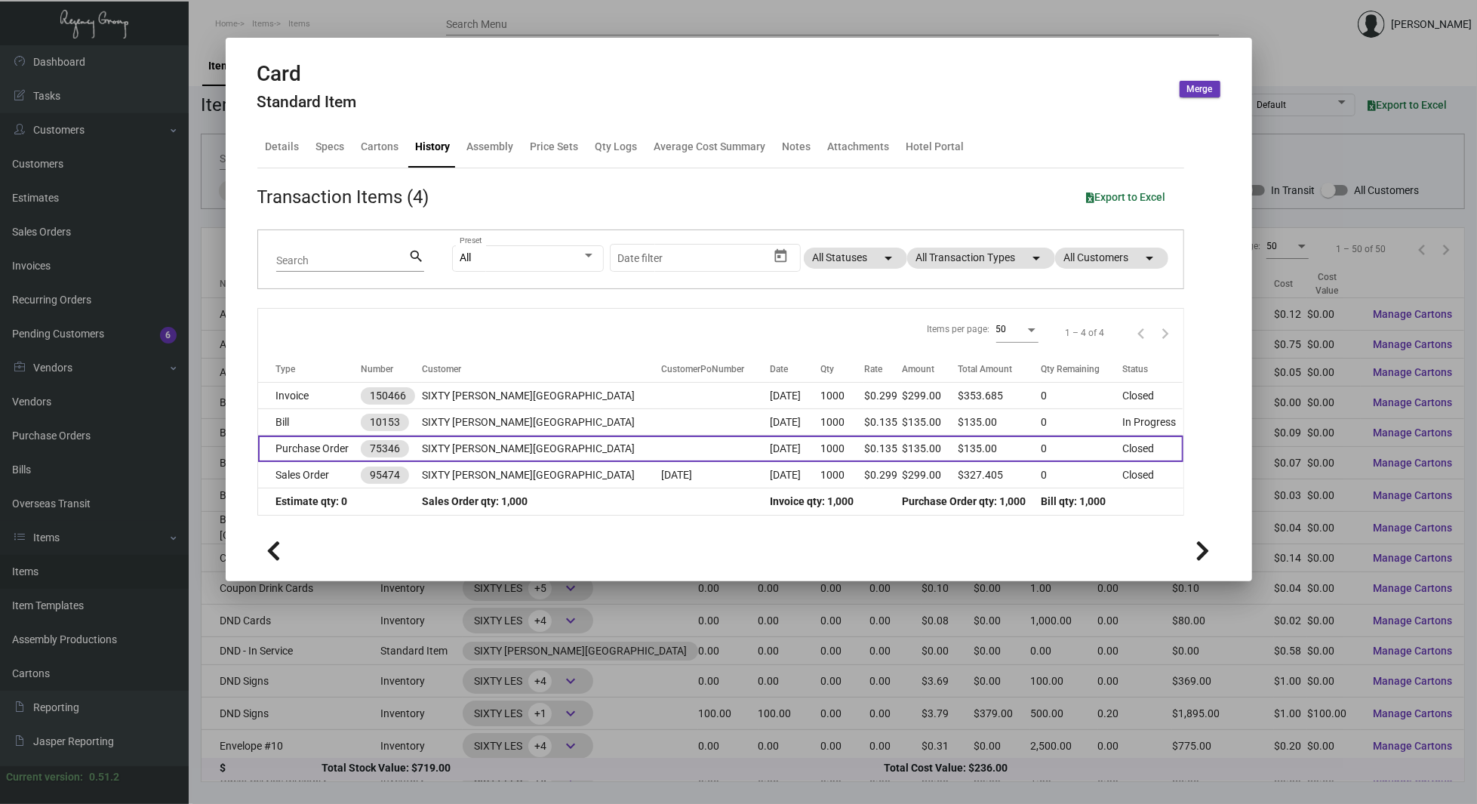
click at [321, 445] on td "Purchase Order" at bounding box center [309, 448] width 103 height 26
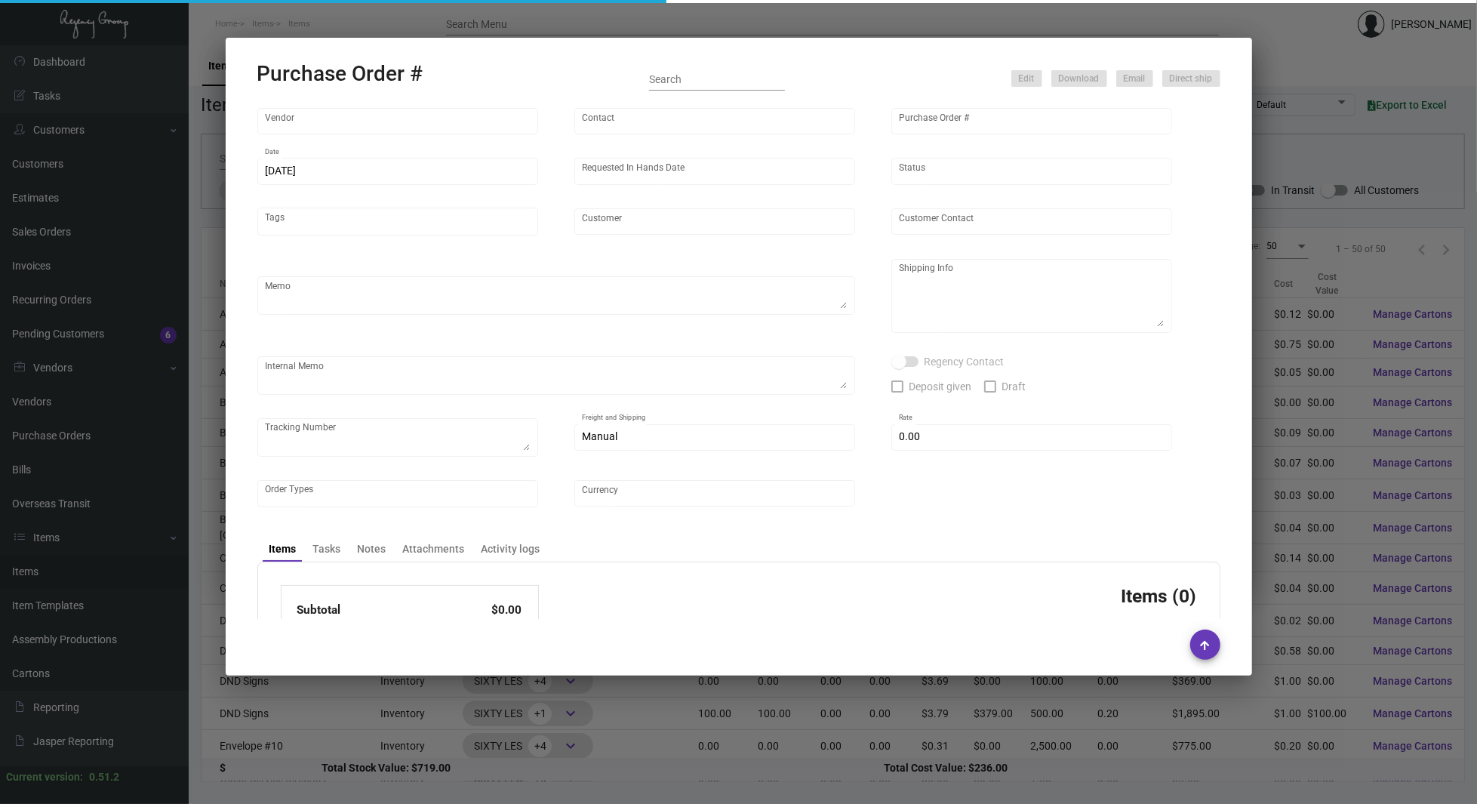
type input "Offset Press Inc"
type input "[PERSON_NAME] -"
type input "75346"
type input "[DATE]"
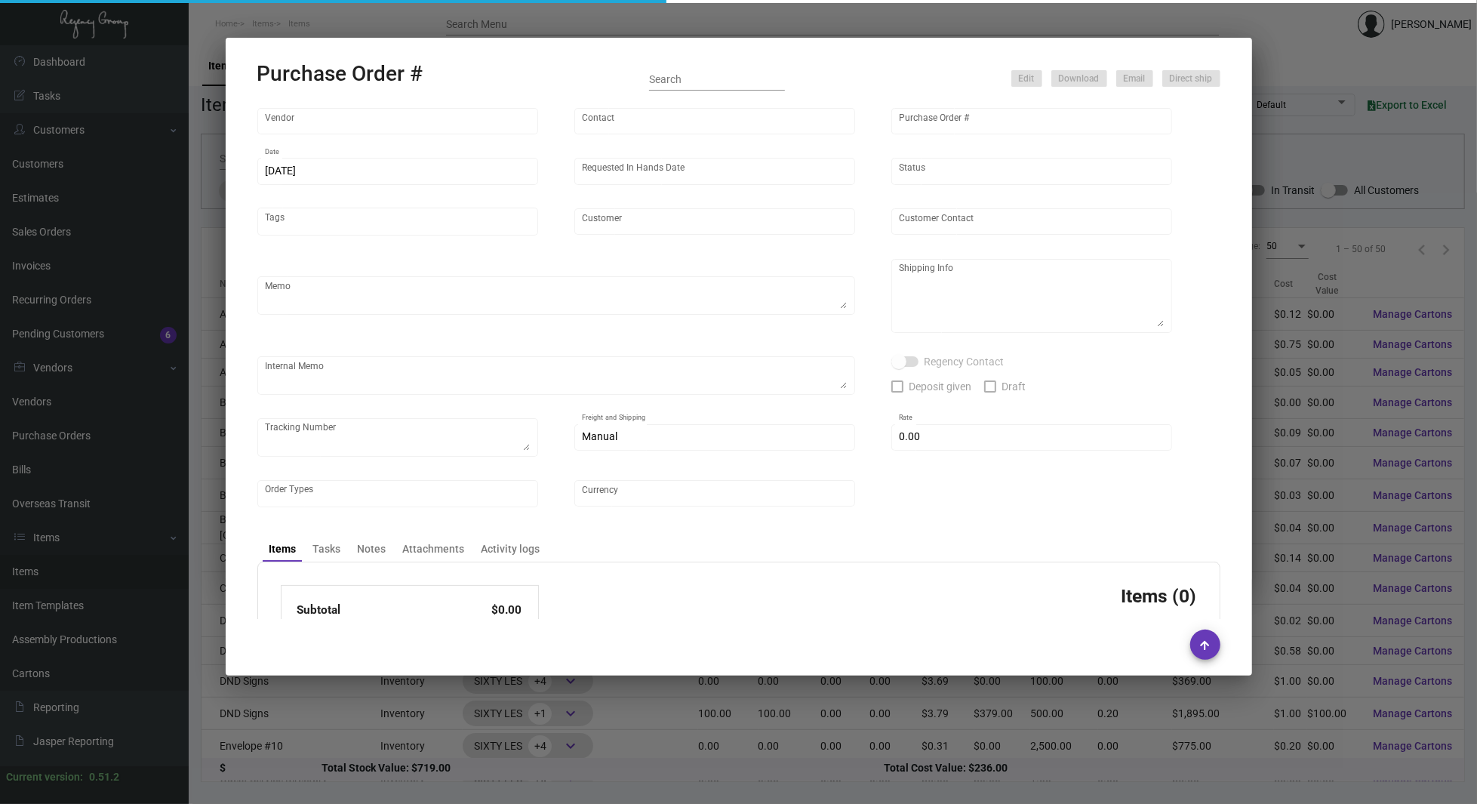
type input "SIXTY [PERSON_NAME][GEOGRAPHIC_DATA]"
type textarea "Regency Group [STREET_ADDRESS][US_STATE] [PHONE_NUMBER]"
type input "$ 0.00"
type input "United States Dollar $"
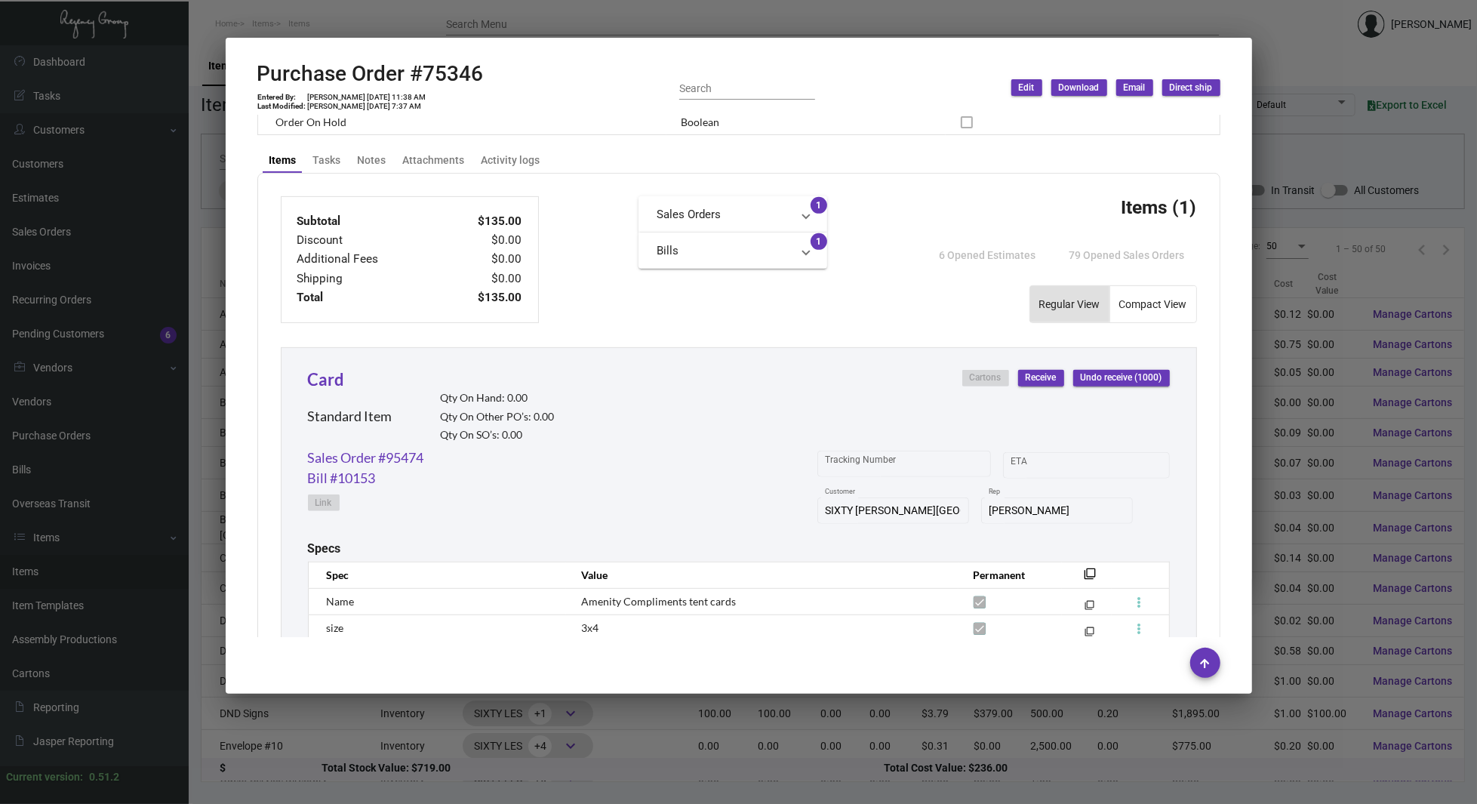
scroll to position [724, 0]
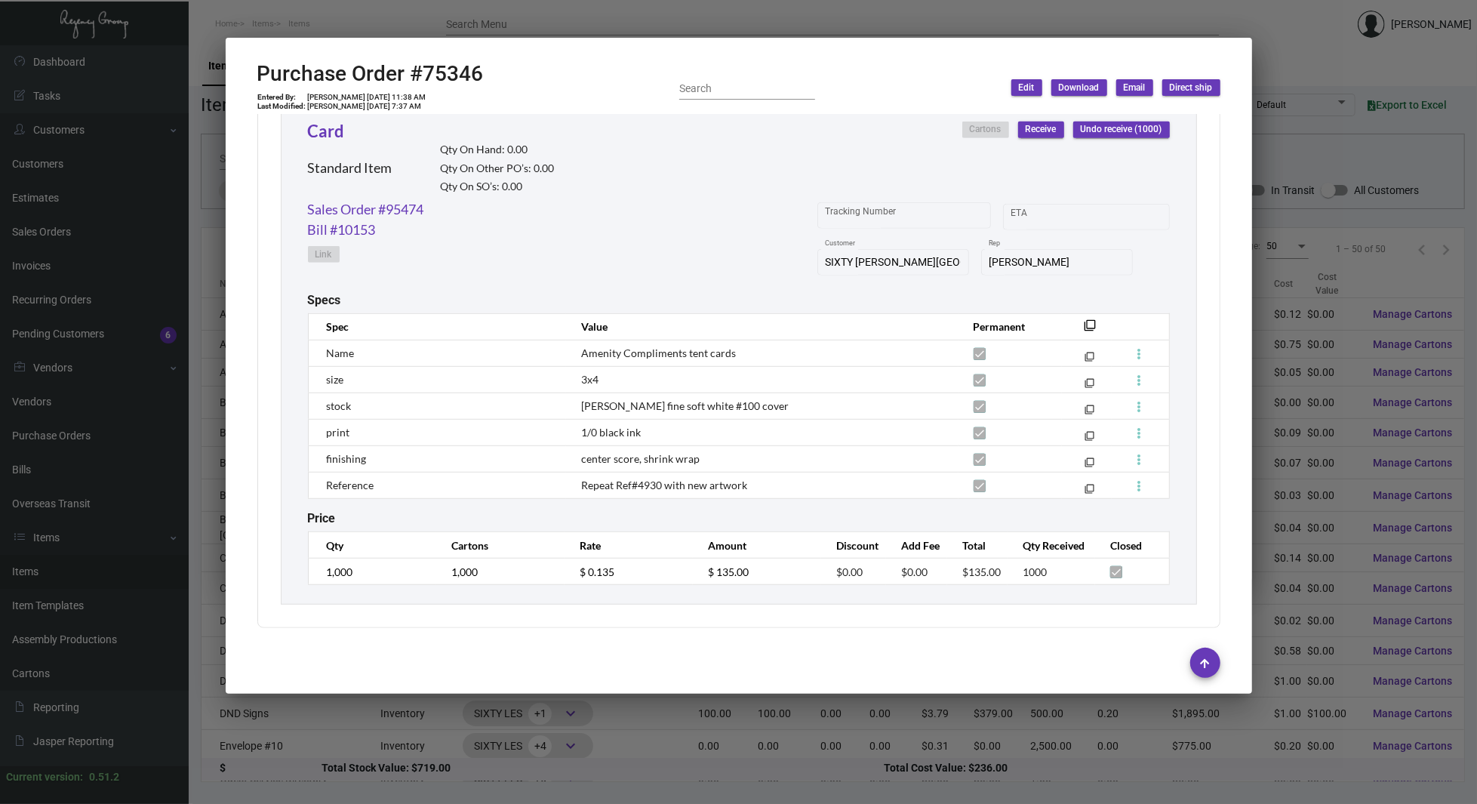
click at [414, 718] on div at bounding box center [738, 402] width 1477 height 804
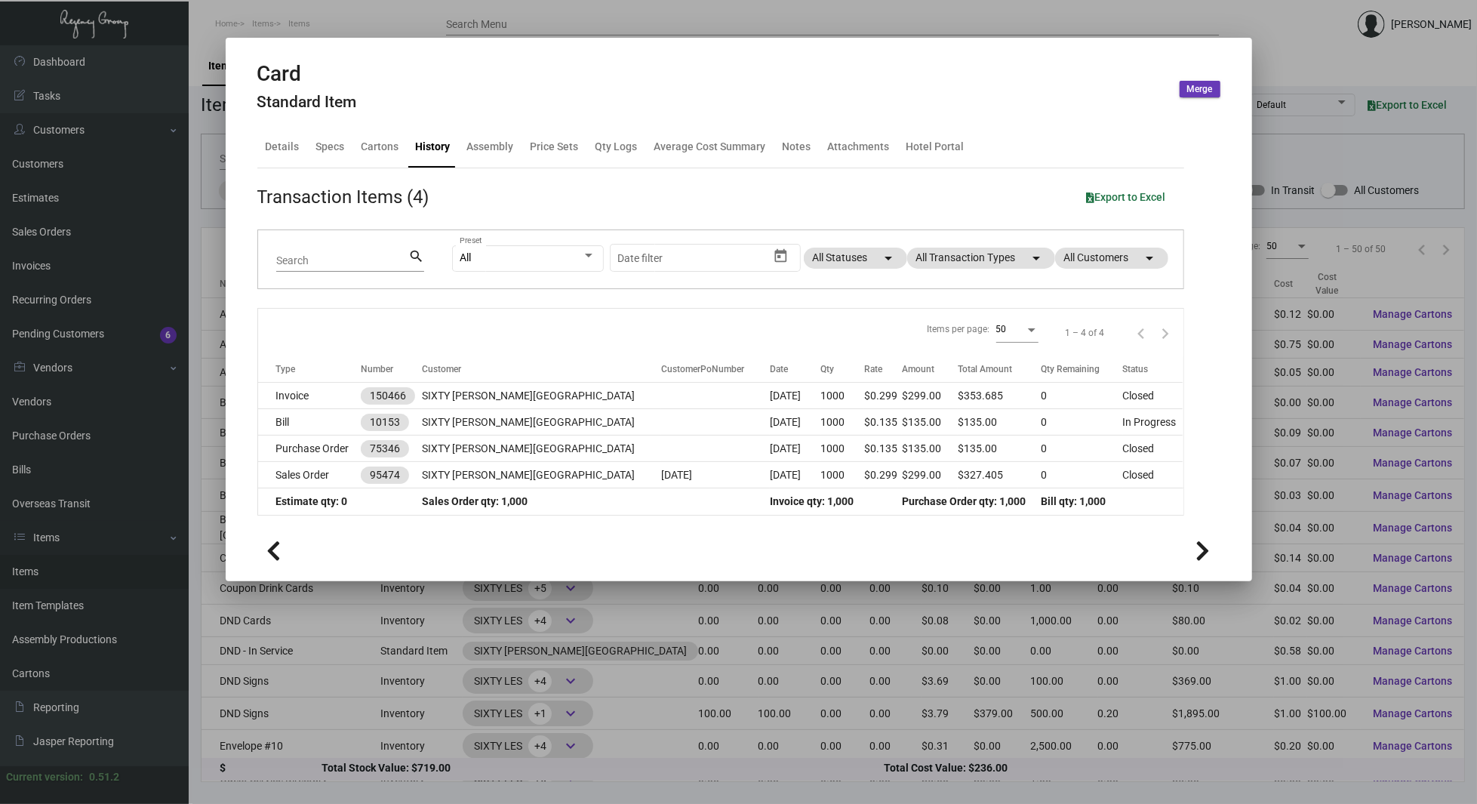
click at [414, 718] on div at bounding box center [738, 402] width 1477 height 804
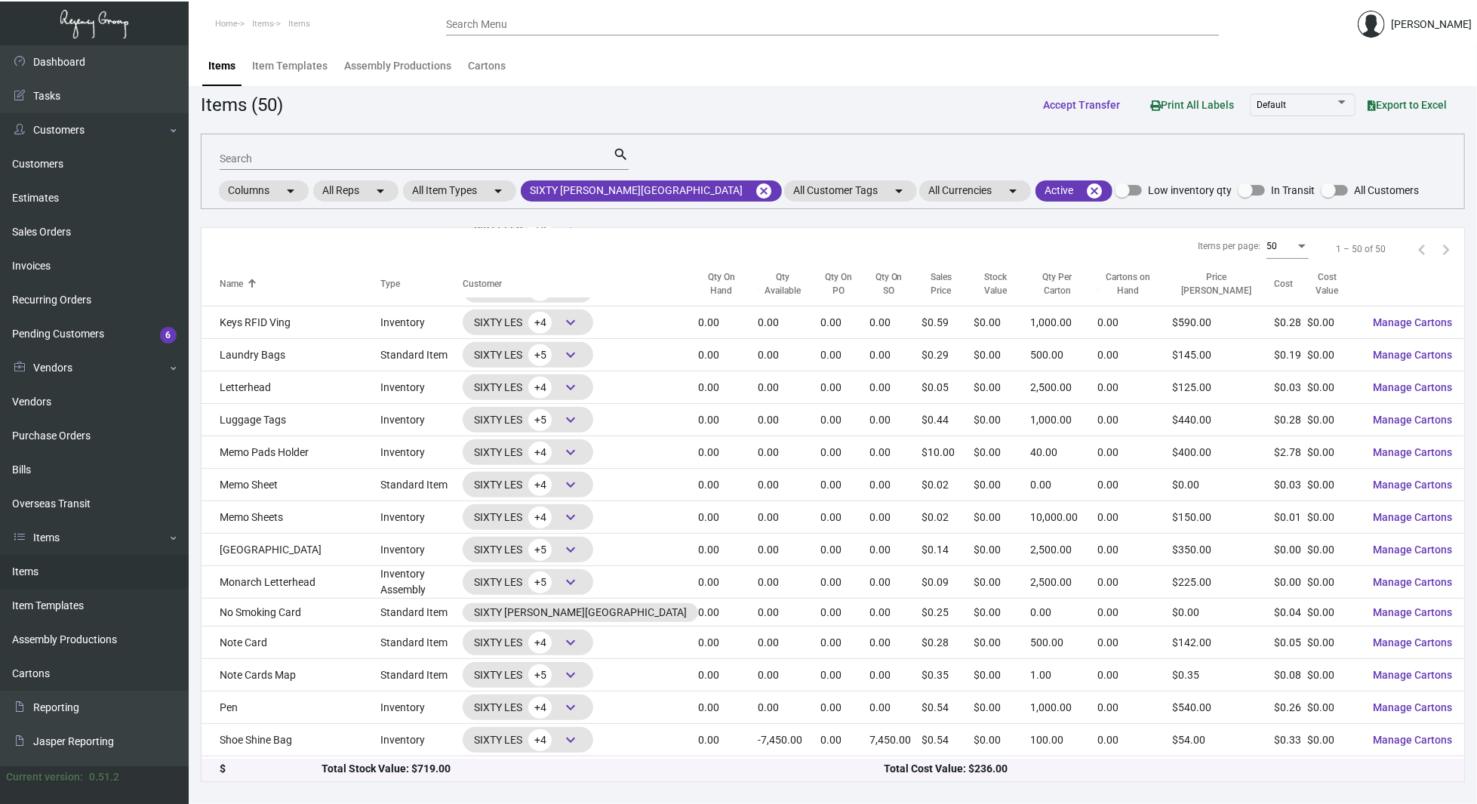
scroll to position [652, 0]
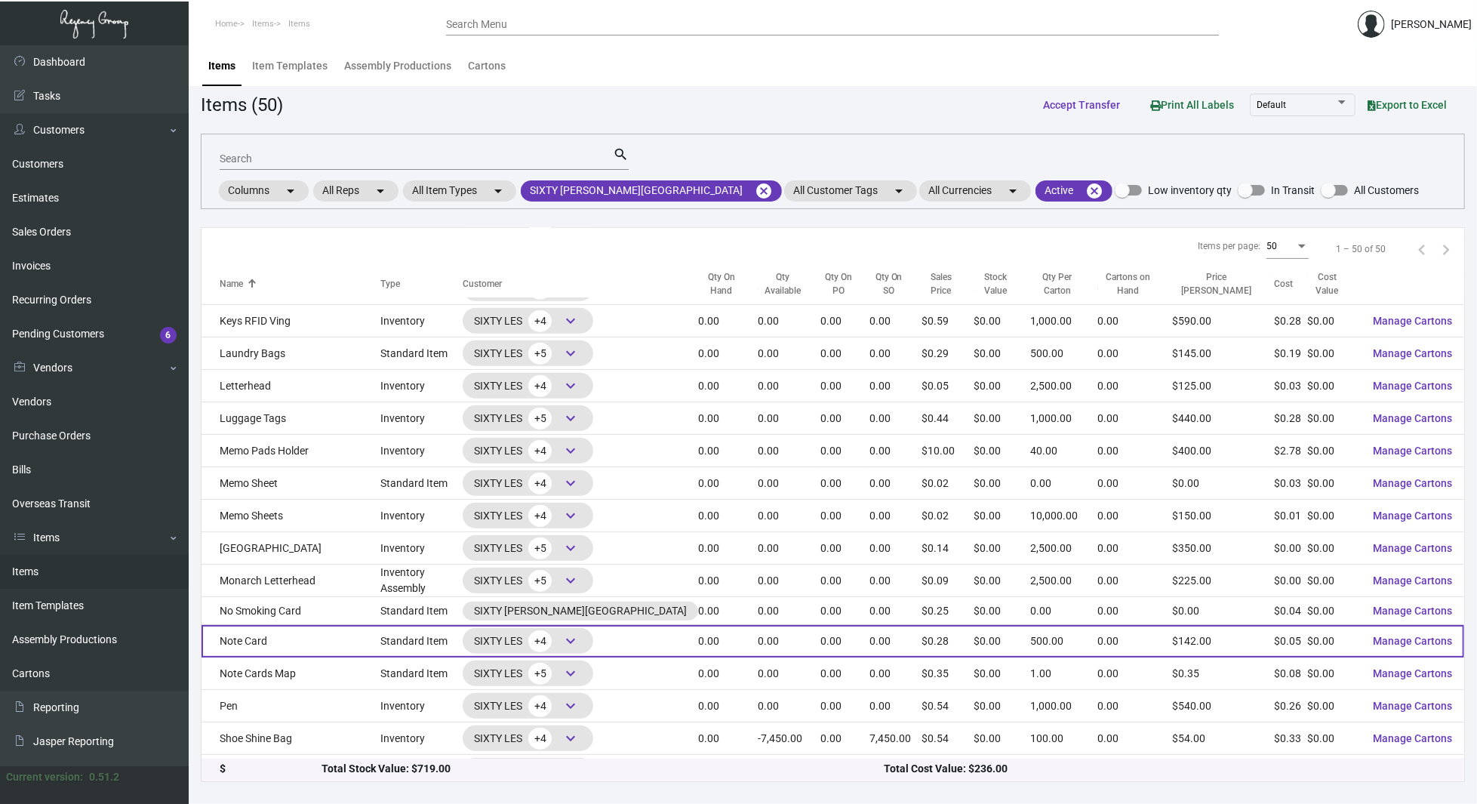
click at [335, 646] on td "Note Card" at bounding box center [291, 641] width 179 height 32
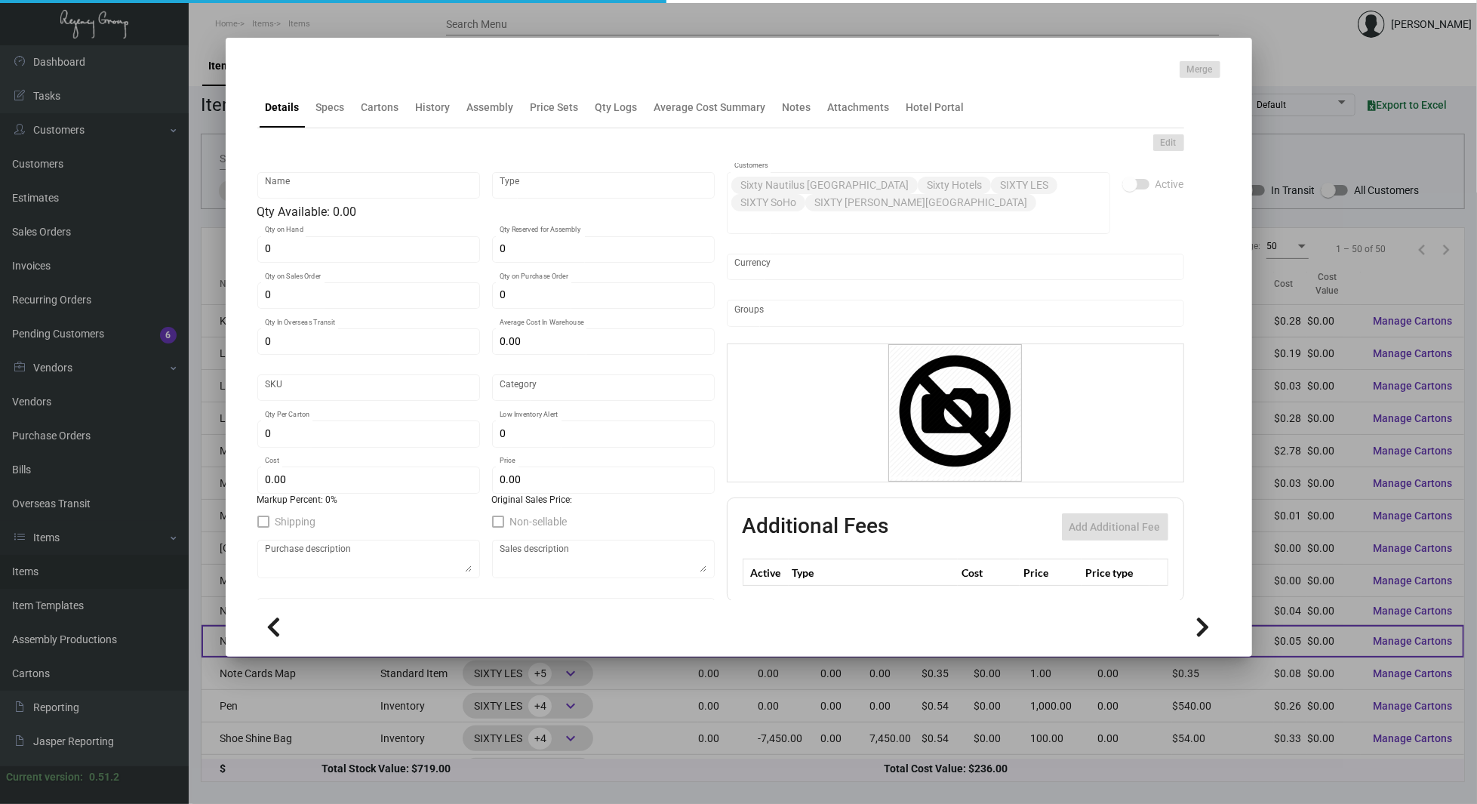
type input "Note Card"
type input "Standard Item"
type input "$ 0.00"
type input "970-Card-48"
type input "Standard"
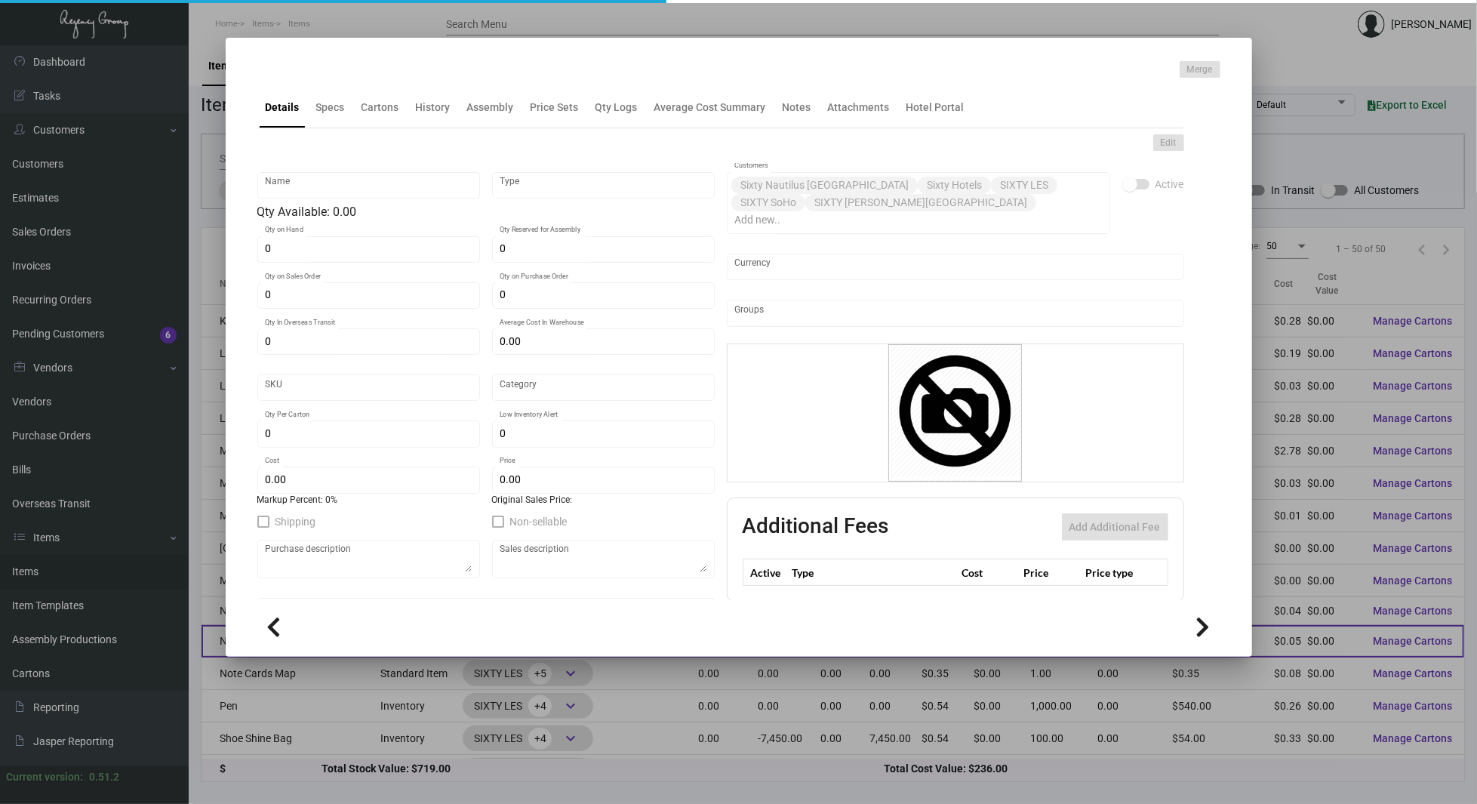
type input "500"
type input "$ 0.0481"
type input "$ 0.284"
checkbox input "true"
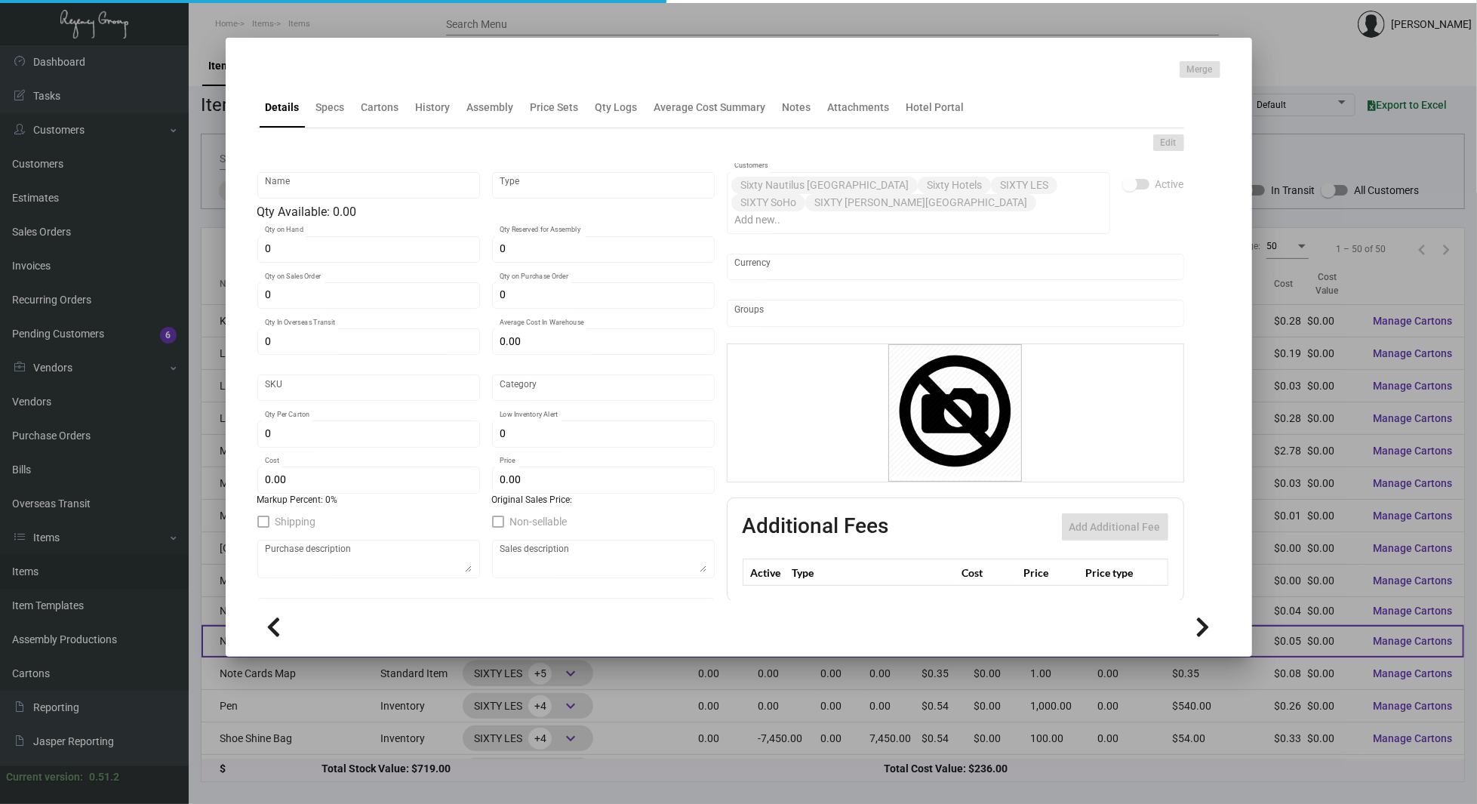
type input "United States Dollar $"
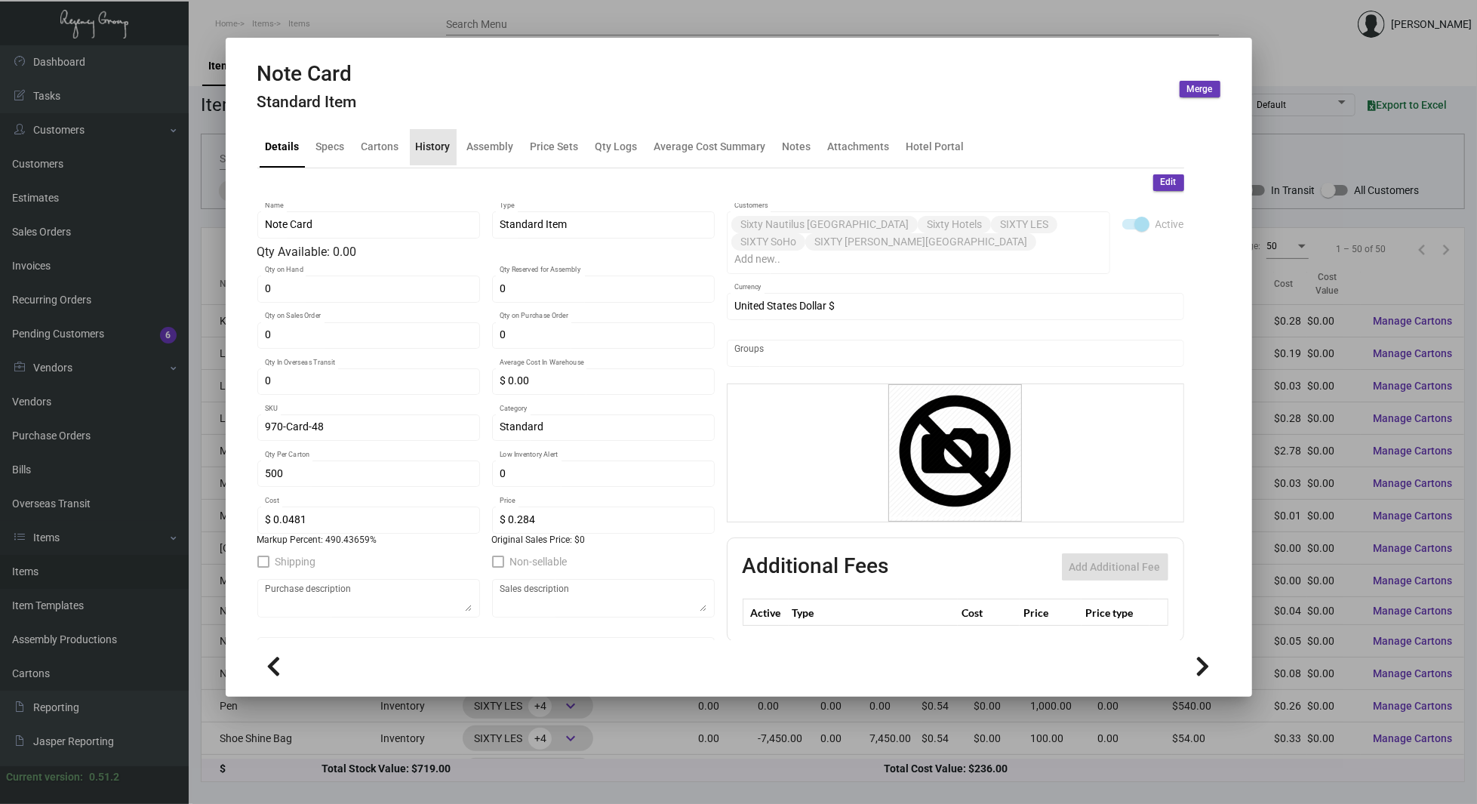
click at [432, 149] on div "History" at bounding box center [433, 147] width 35 height 16
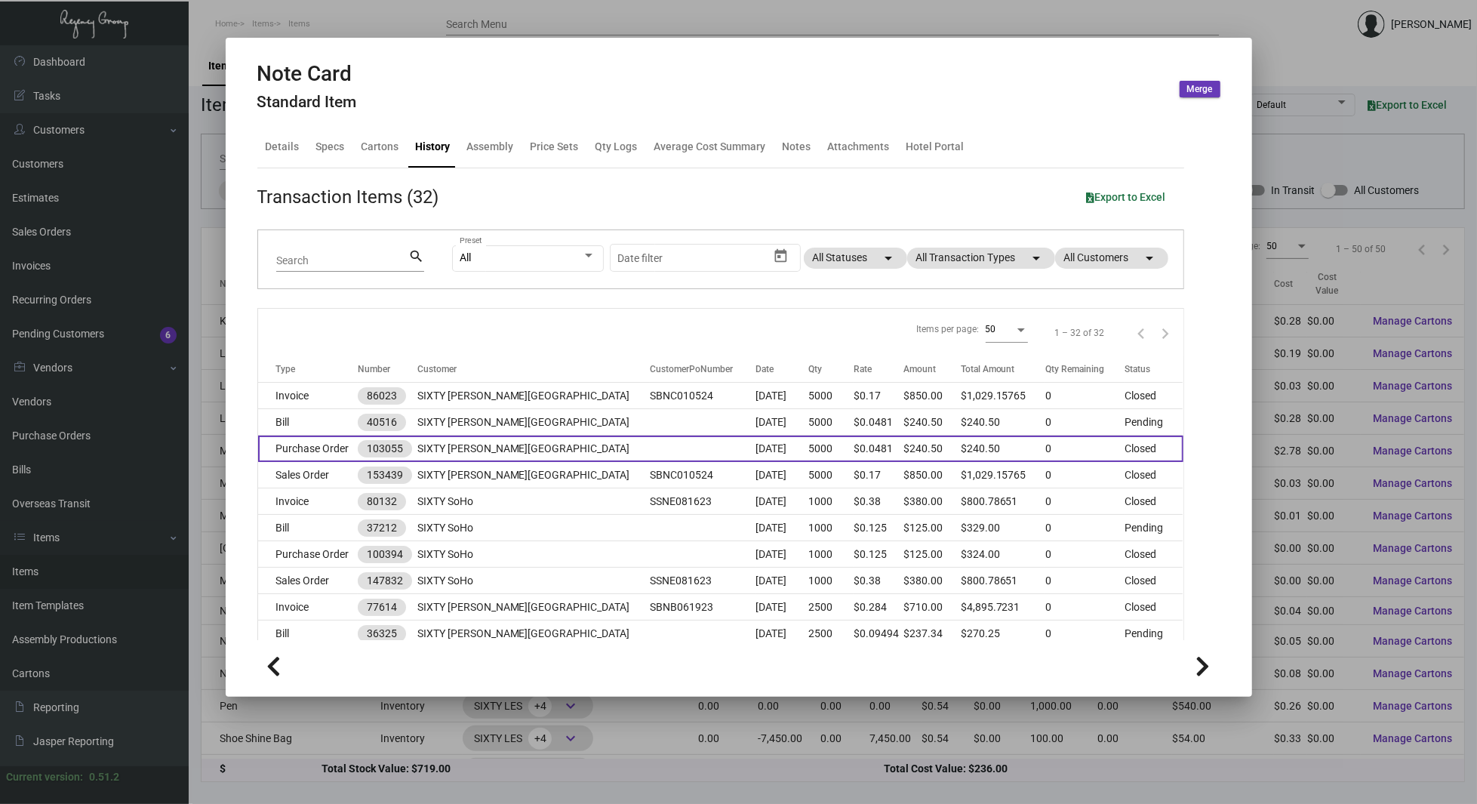
click at [536, 445] on td "SIXTY [PERSON_NAME][GEOGRAPHIC_DATA]" at bounding box center [533, 448] width 232 height 26
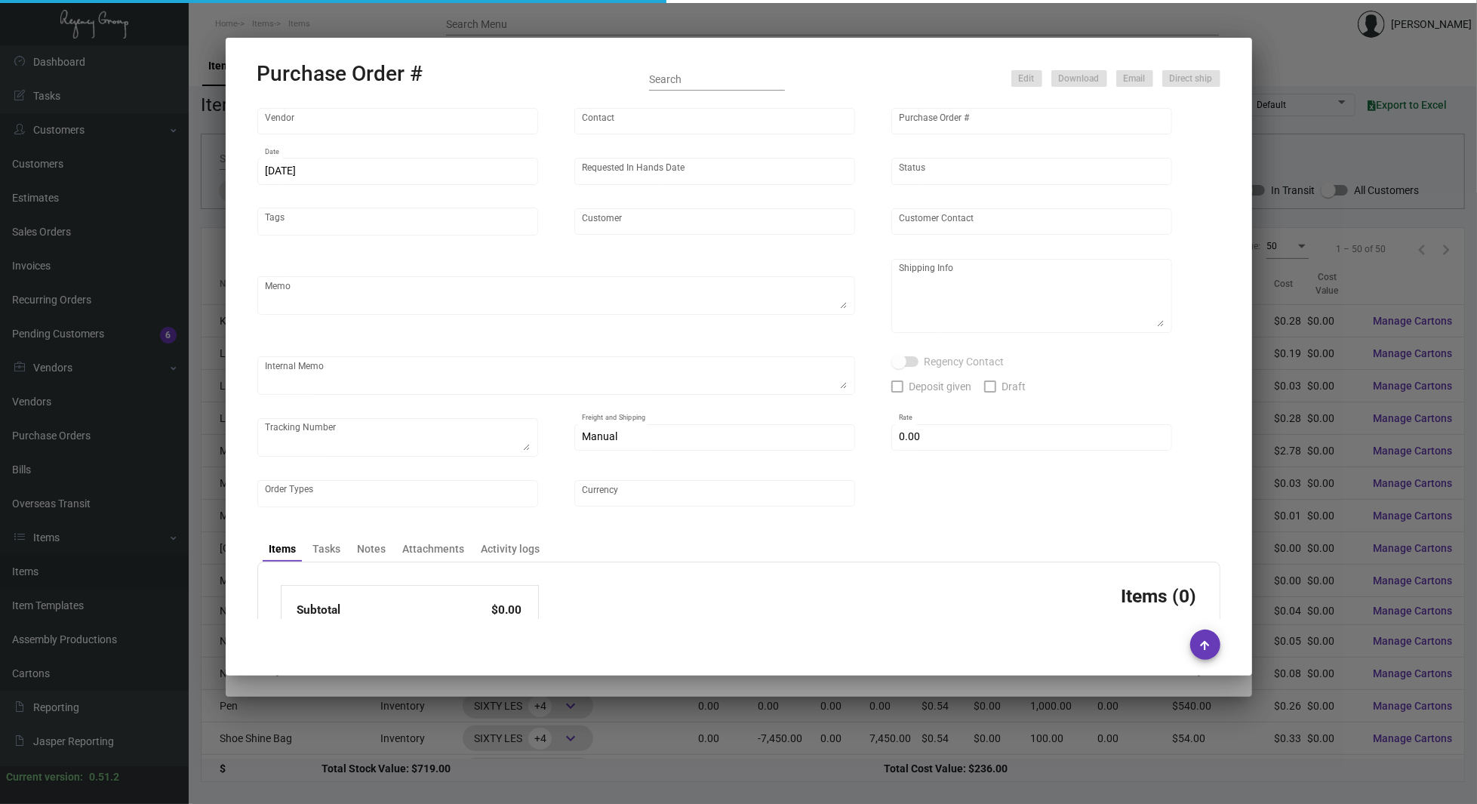
type input "Impact Printing"
type input "Impact Orders"
type input "103055"
type input "[DATE]"
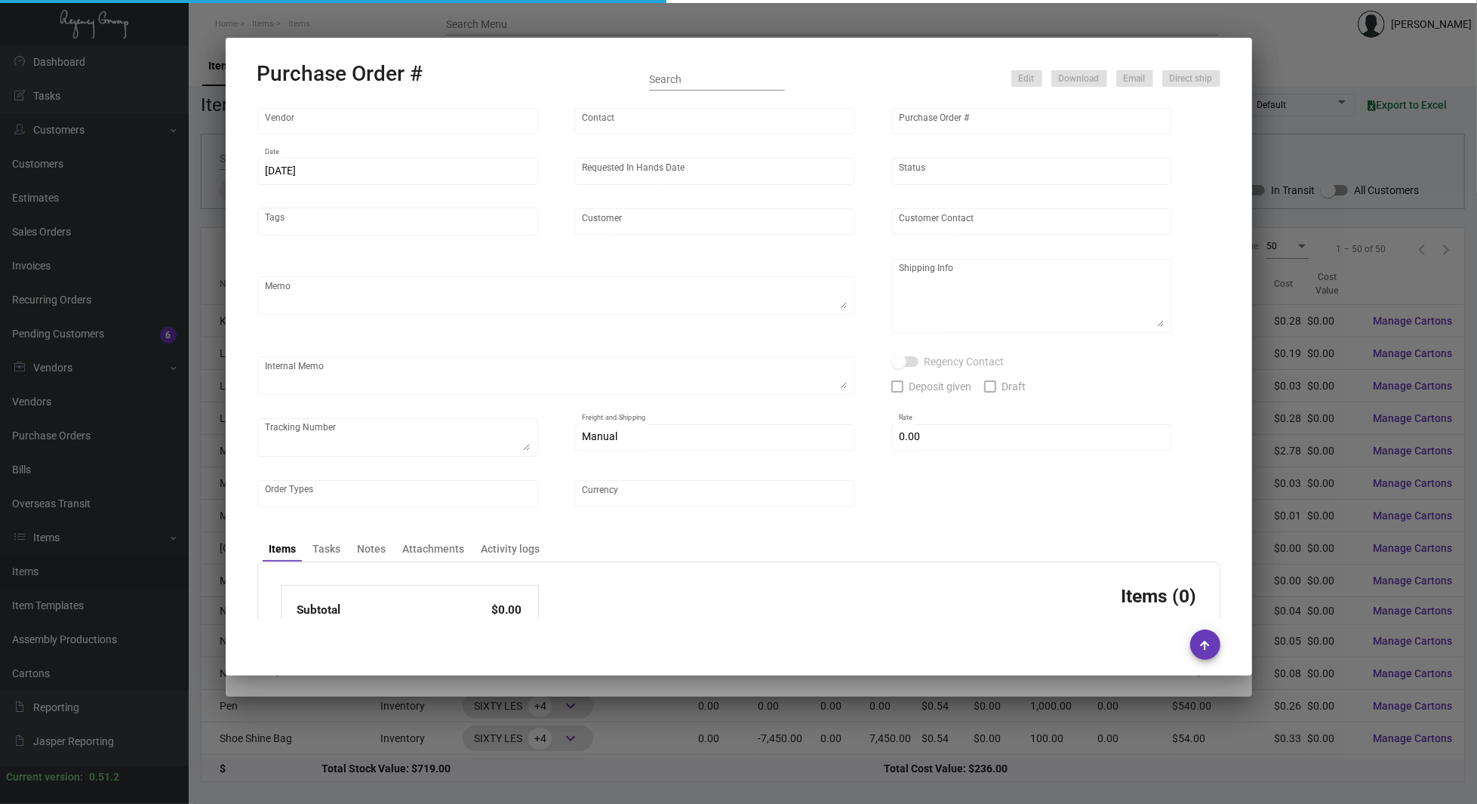
type input "SIXTY [PERSON_NAME][GEOGRAPHIC_DATA]"
type input "[PERSON_NAME]"
type textarea "Quote# 48572 / Please reach out to SH for UPS labels,"
type textarea "SIXTY [PERSON_NAME][GEOGRAPHIC_DATA] - [PERSON_NAME] [STREET_ADDRESS]"
type input "$ 0.00"
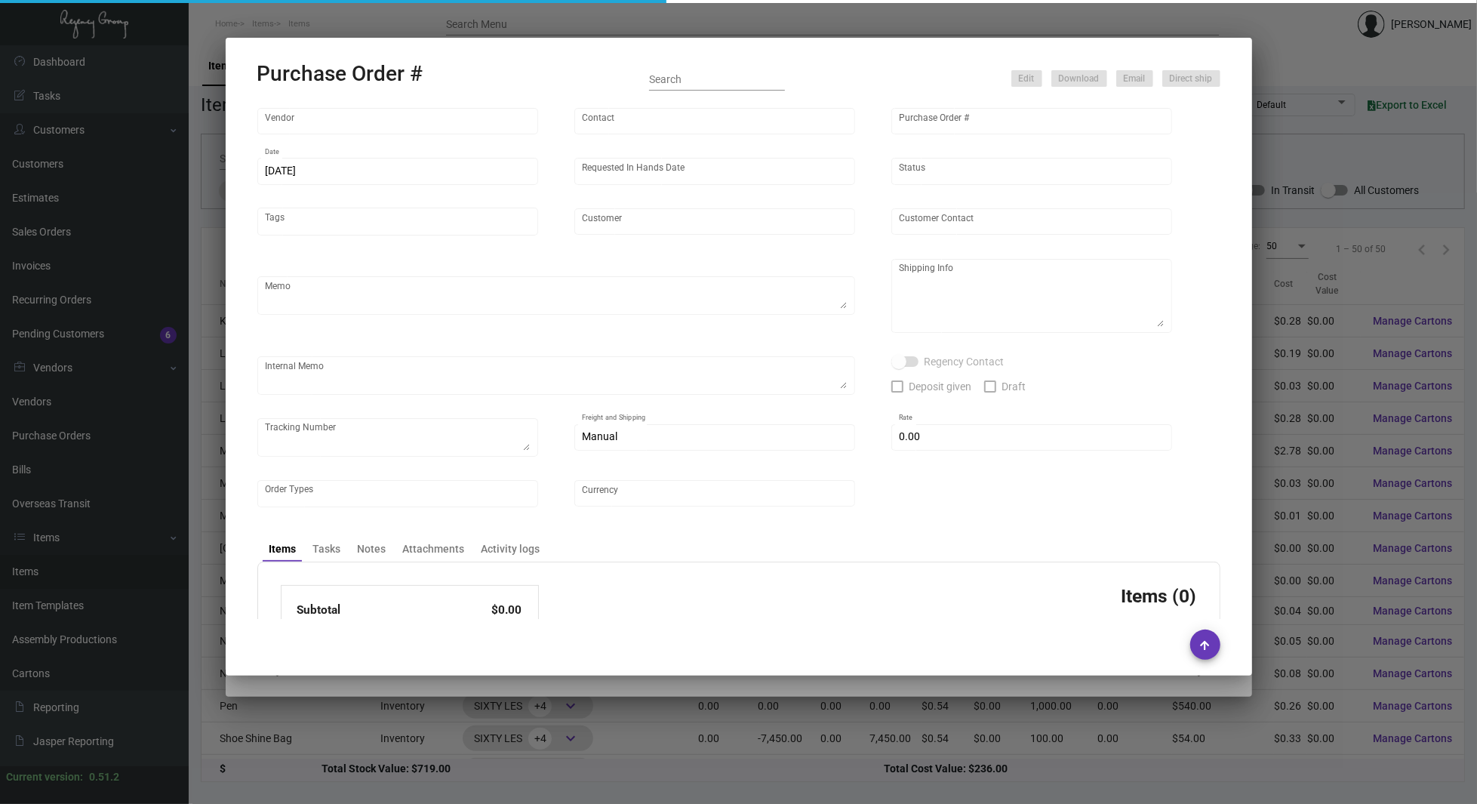
type input "United States Dollar $"
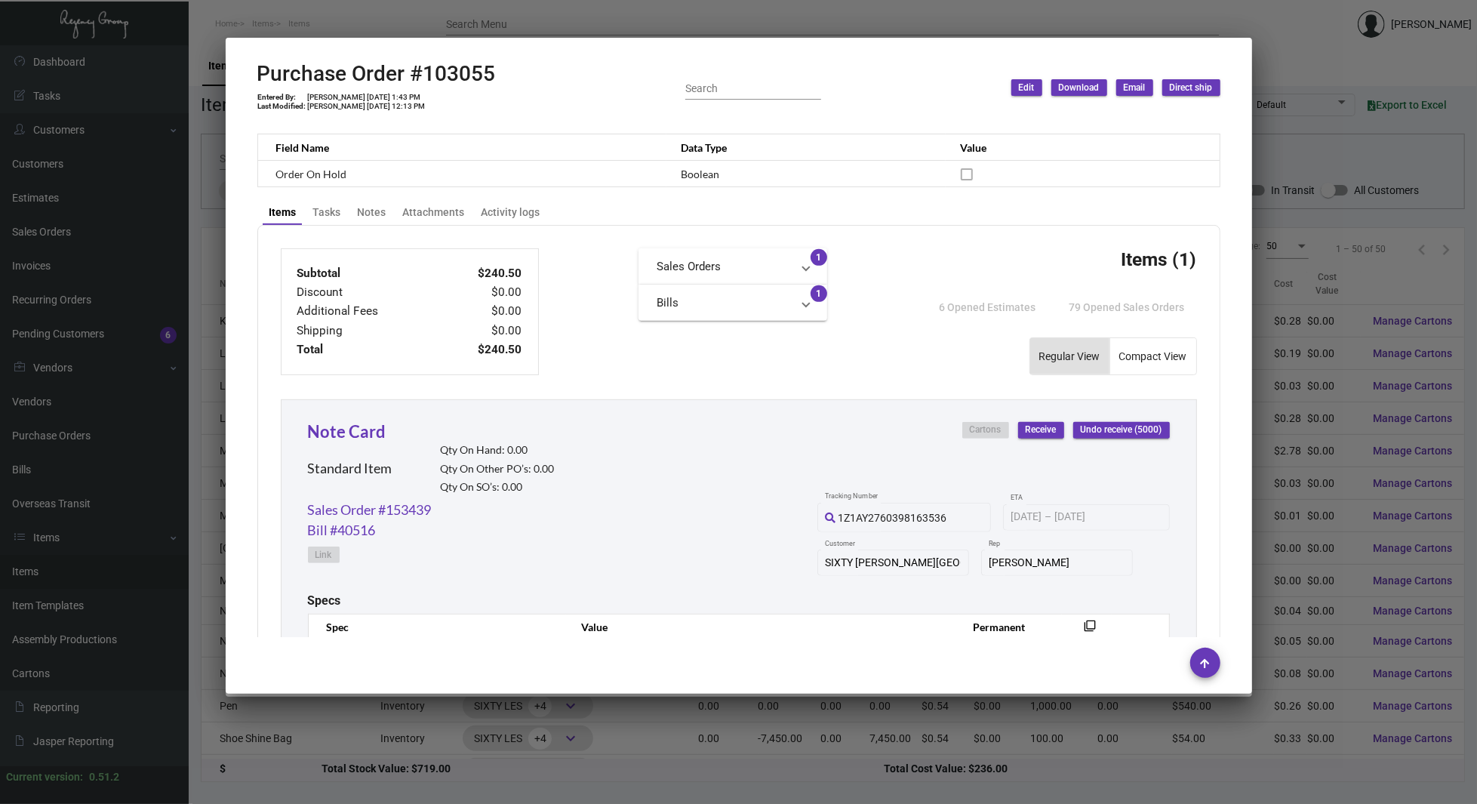
scroll to position [672, 0]
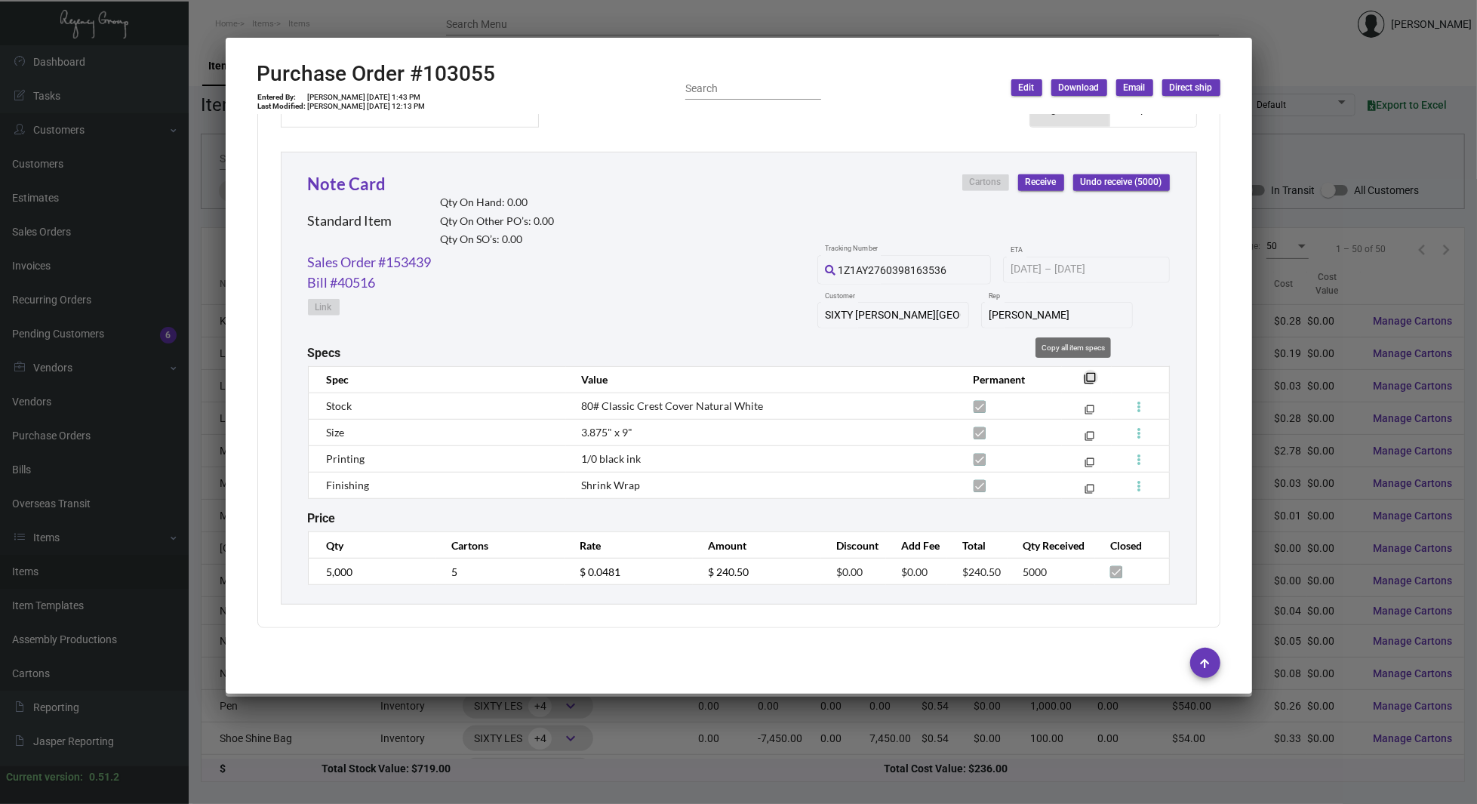
click at [1084, 377] on mat-icon "filter_none" at bounding box center [1090, 383] width 12 height 12
click at [1404, 260] on div at bounding box center [738, 402] width 1477 height 804
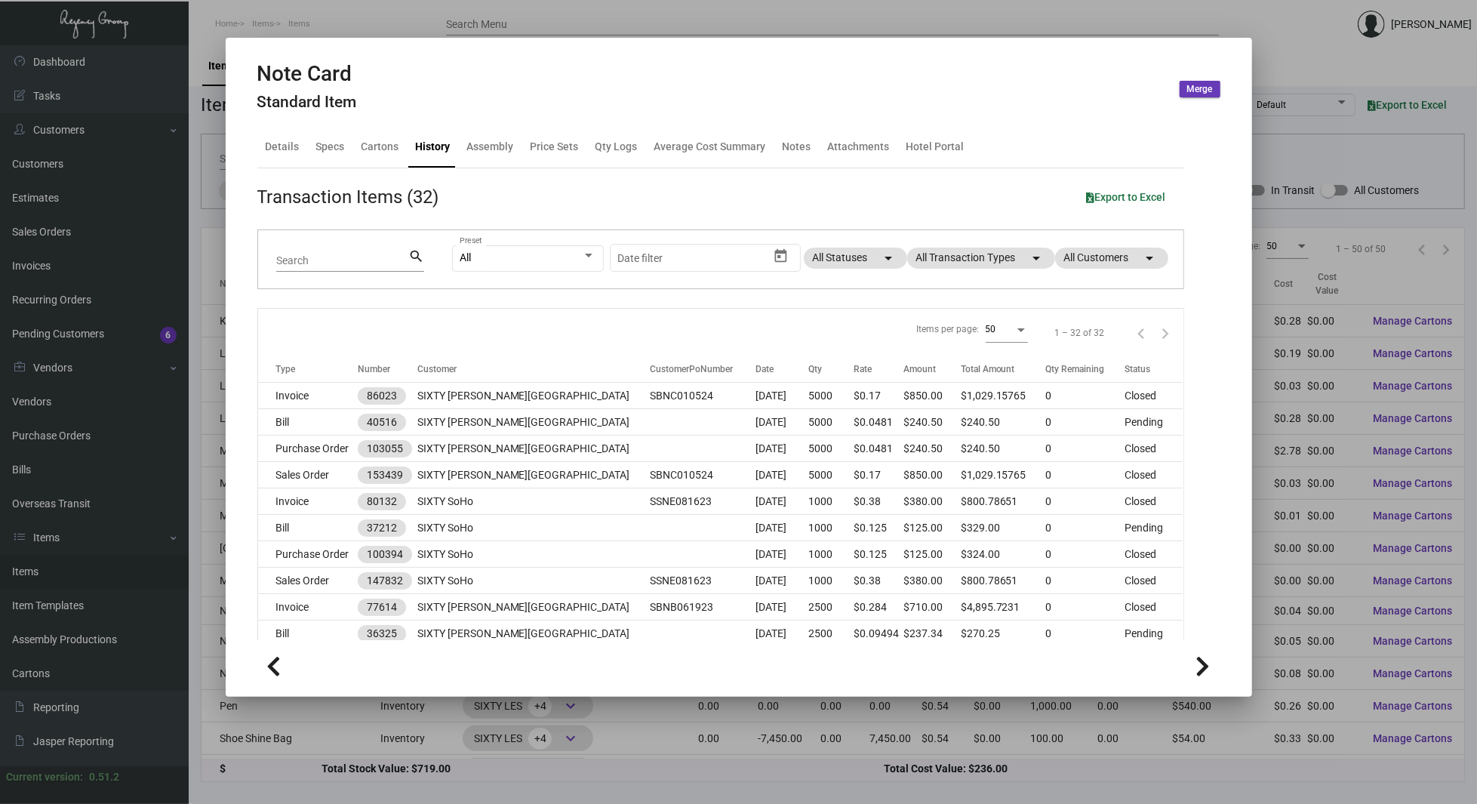
click at [426, 774] on div at bounding box center [738, 402] width 1477 height 804
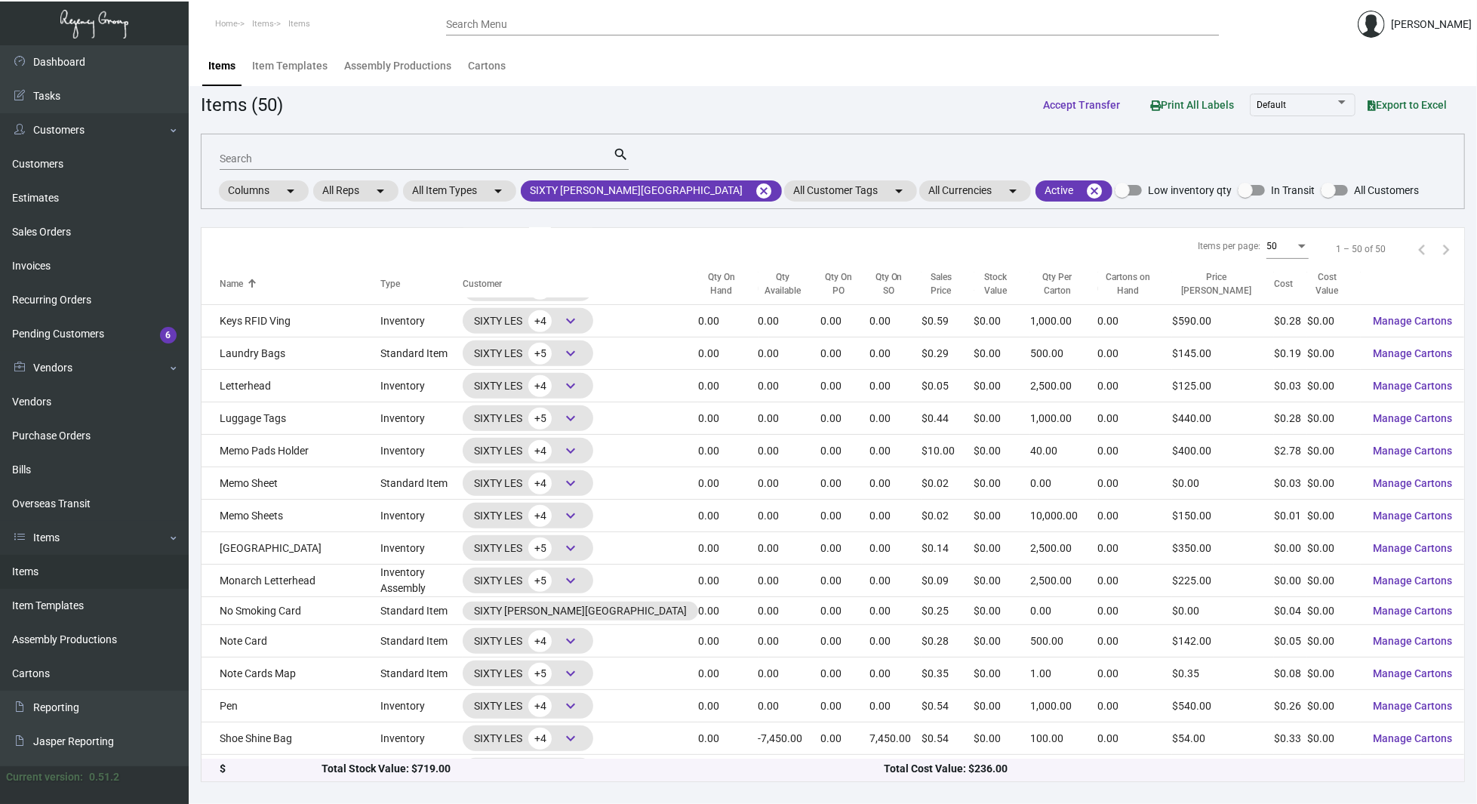
click at [365, 148] on div "Search" at bounding box center [416, 157] width 393 height 23
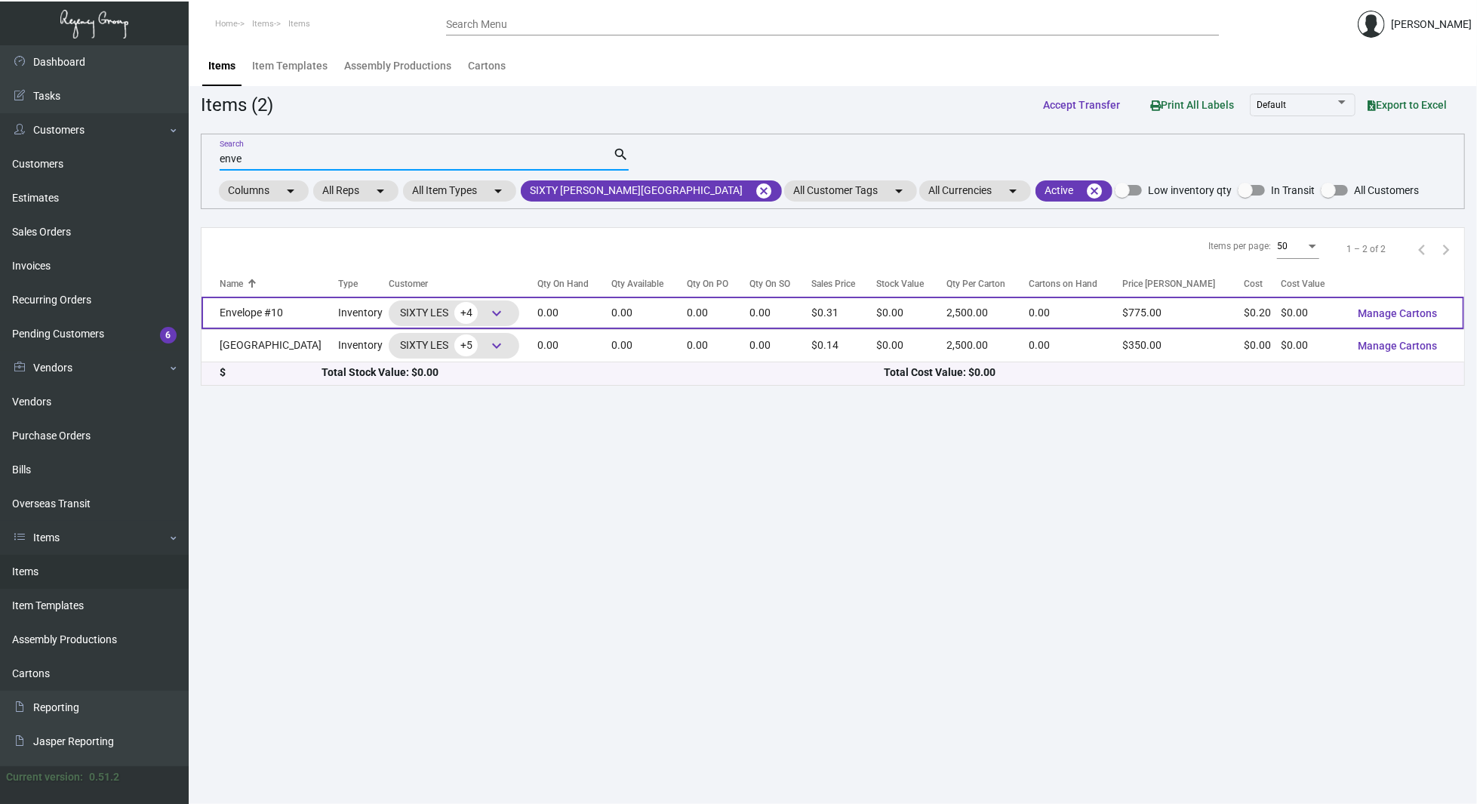
type input "enve"
click at [281, 321] on td "Envelope #10" at bounding box center [270, 313] width 137 height 32
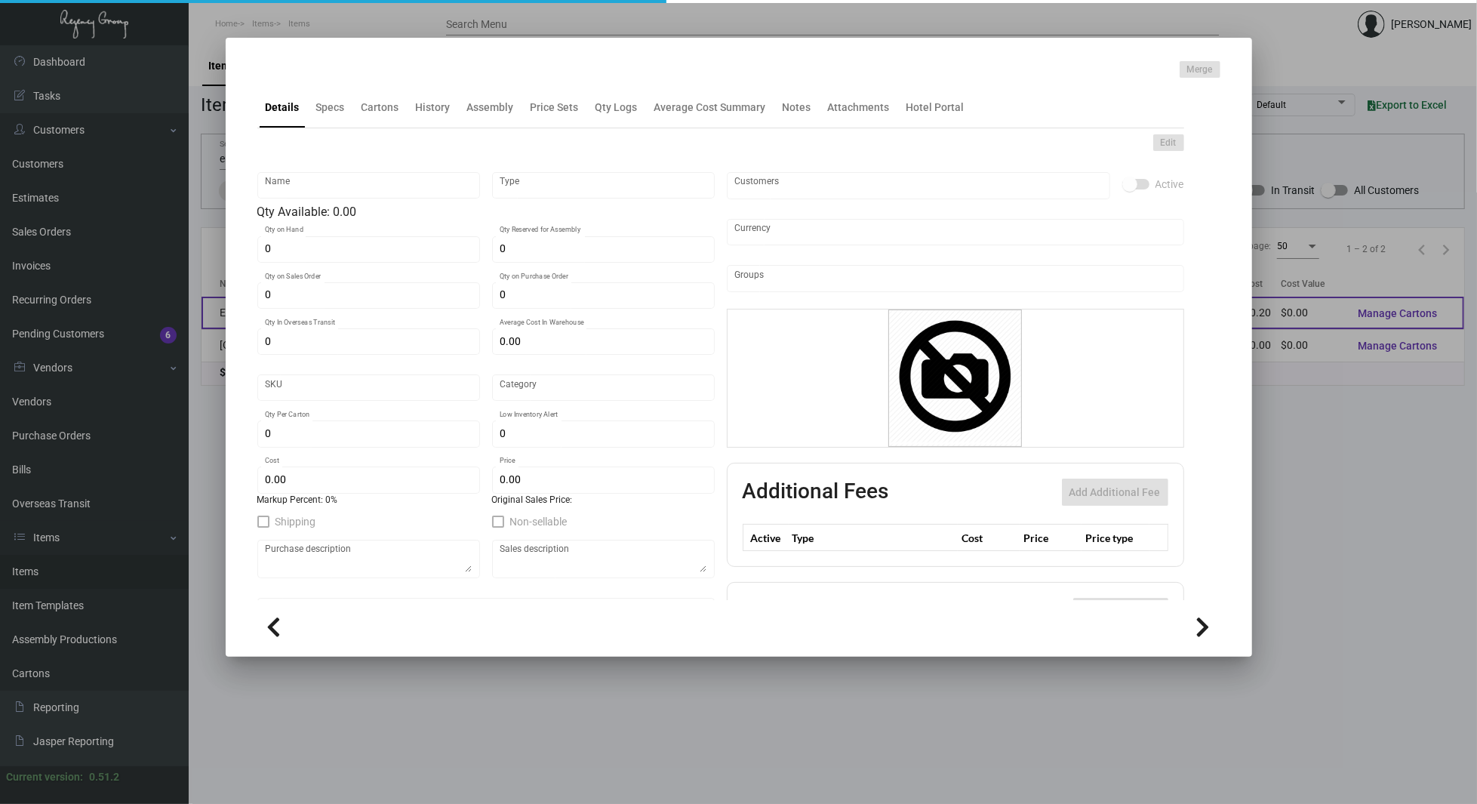
type input "Envelope #10"
type input "Inventory"
type input "$ 0.00"
type input "2873"
type input "Standard"
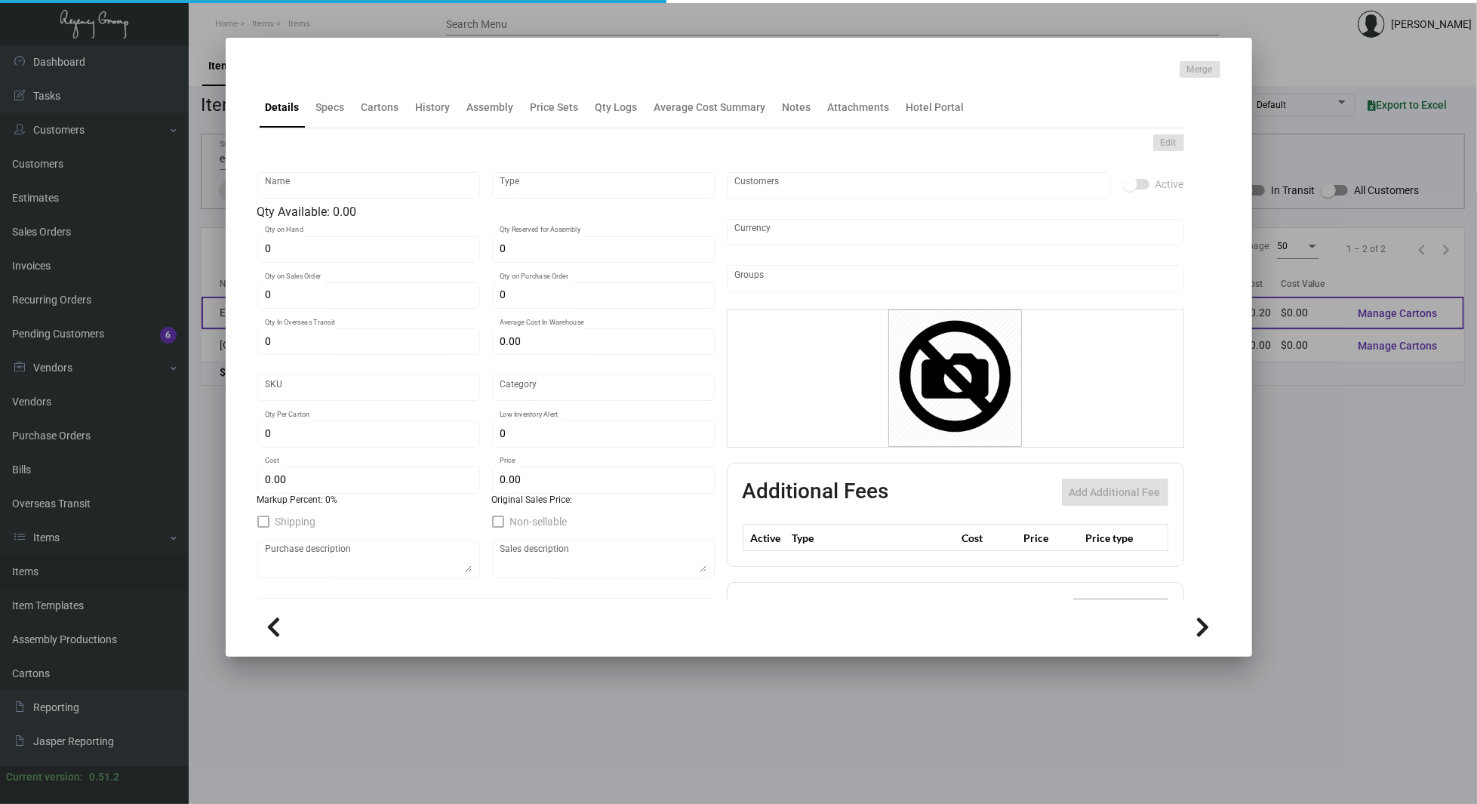
type input "2,500"
type input "$ 0.199"
type input "$ 0.31"
type textarea "Envelope #10: Size #10 Square flap, [PERSON_NAME] fine soft white #70 text, pri…"
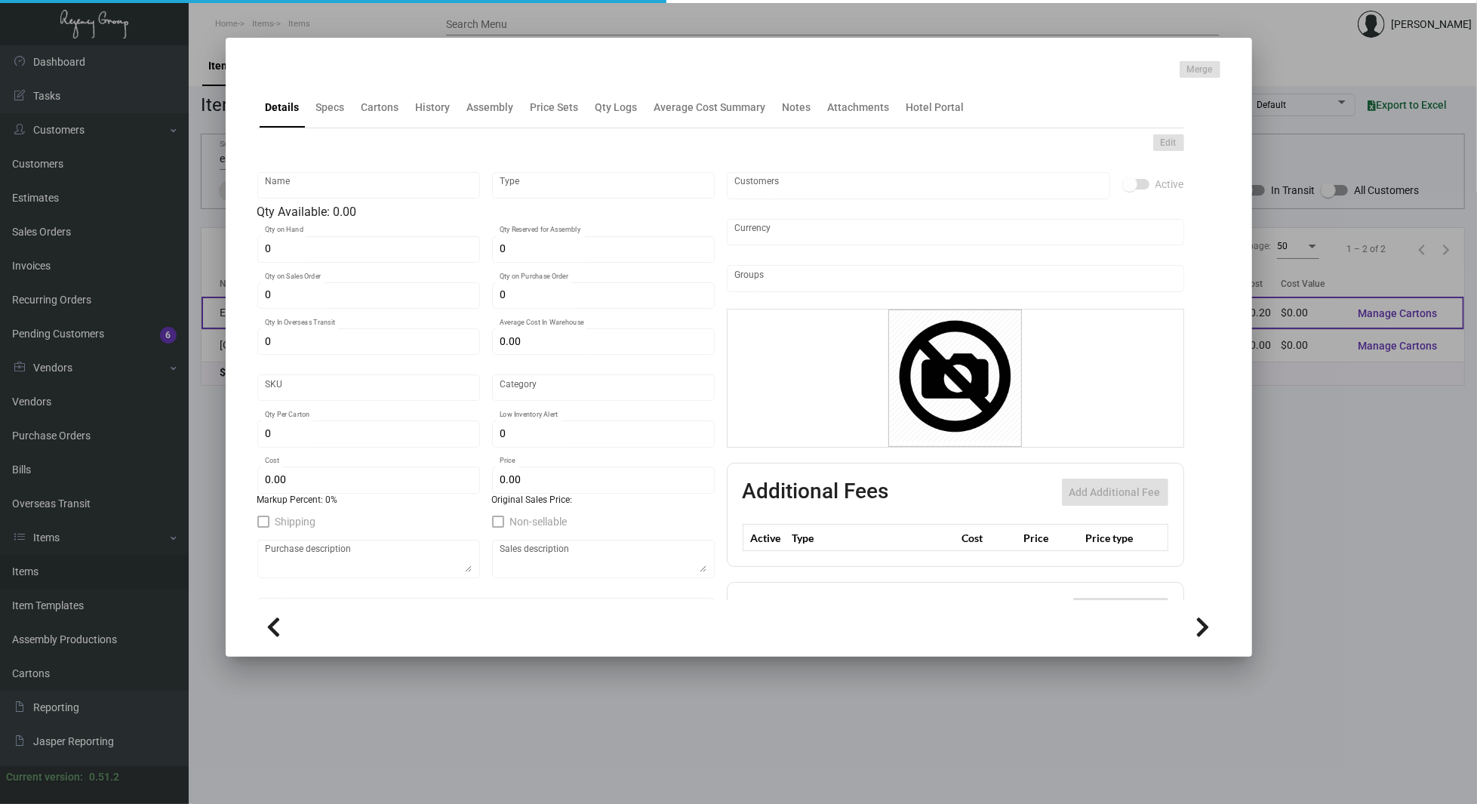
checkbox input "true"
type input "United States Dollar $"
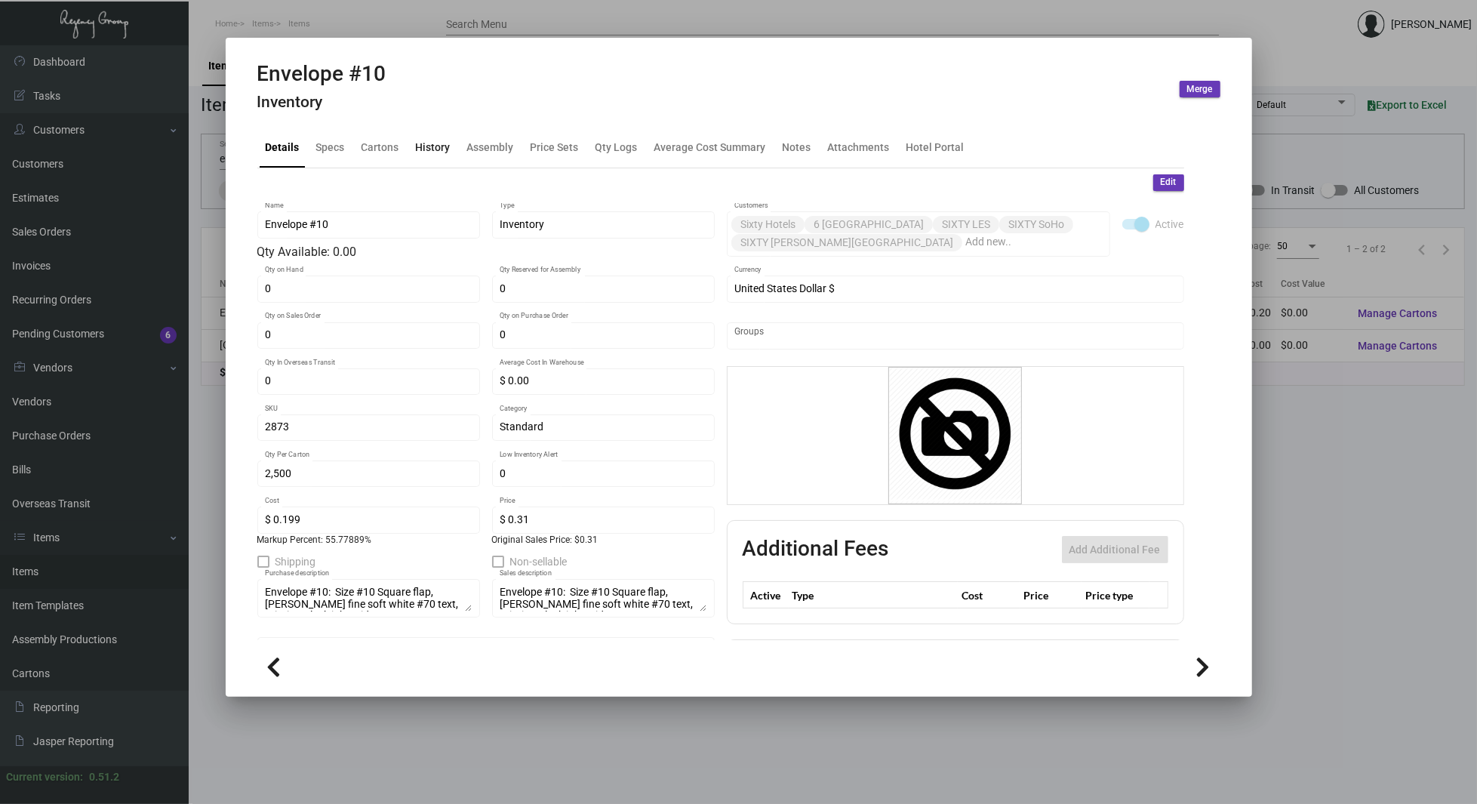
click at [438, 151] on div "History" at bounding box center [433, 147] width 35 height 16
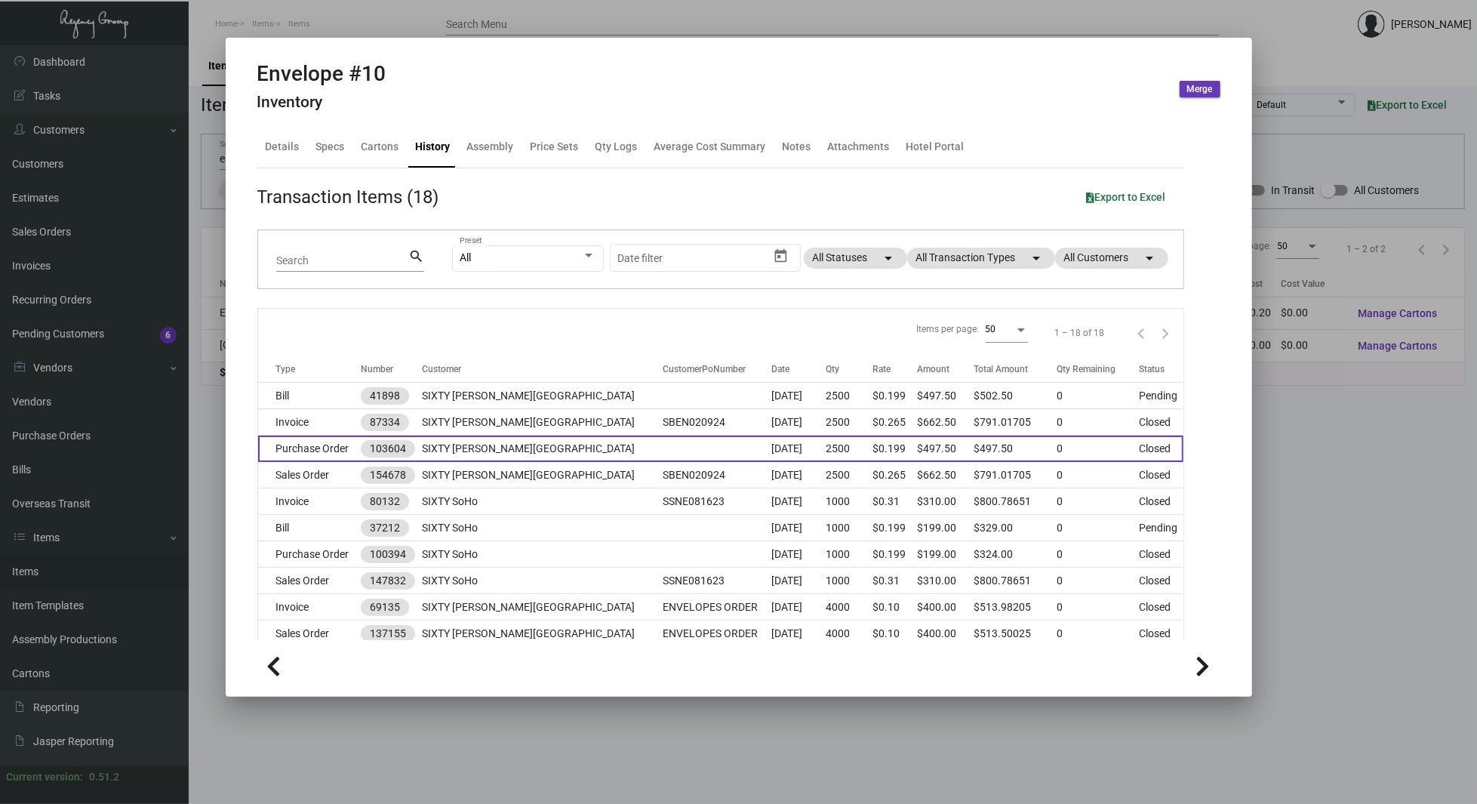
click at [334, 438] on td "Purchase Order" at bounding box center [309, 448] width 103 height 26
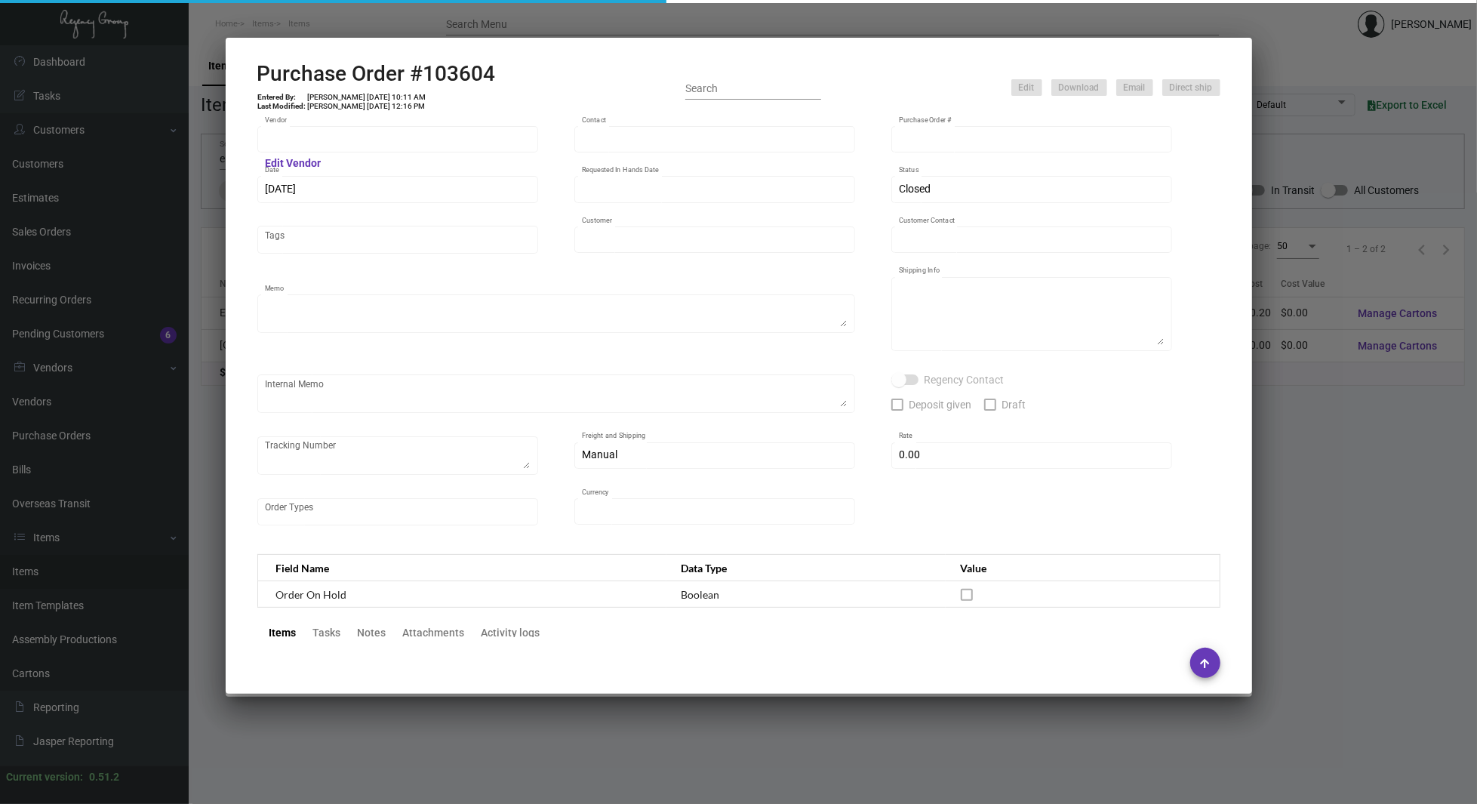
type input "[PERSON_NAME] Printing"
type input "[PERSON_NAME]"
type input "103604"
type input "[DATE]"
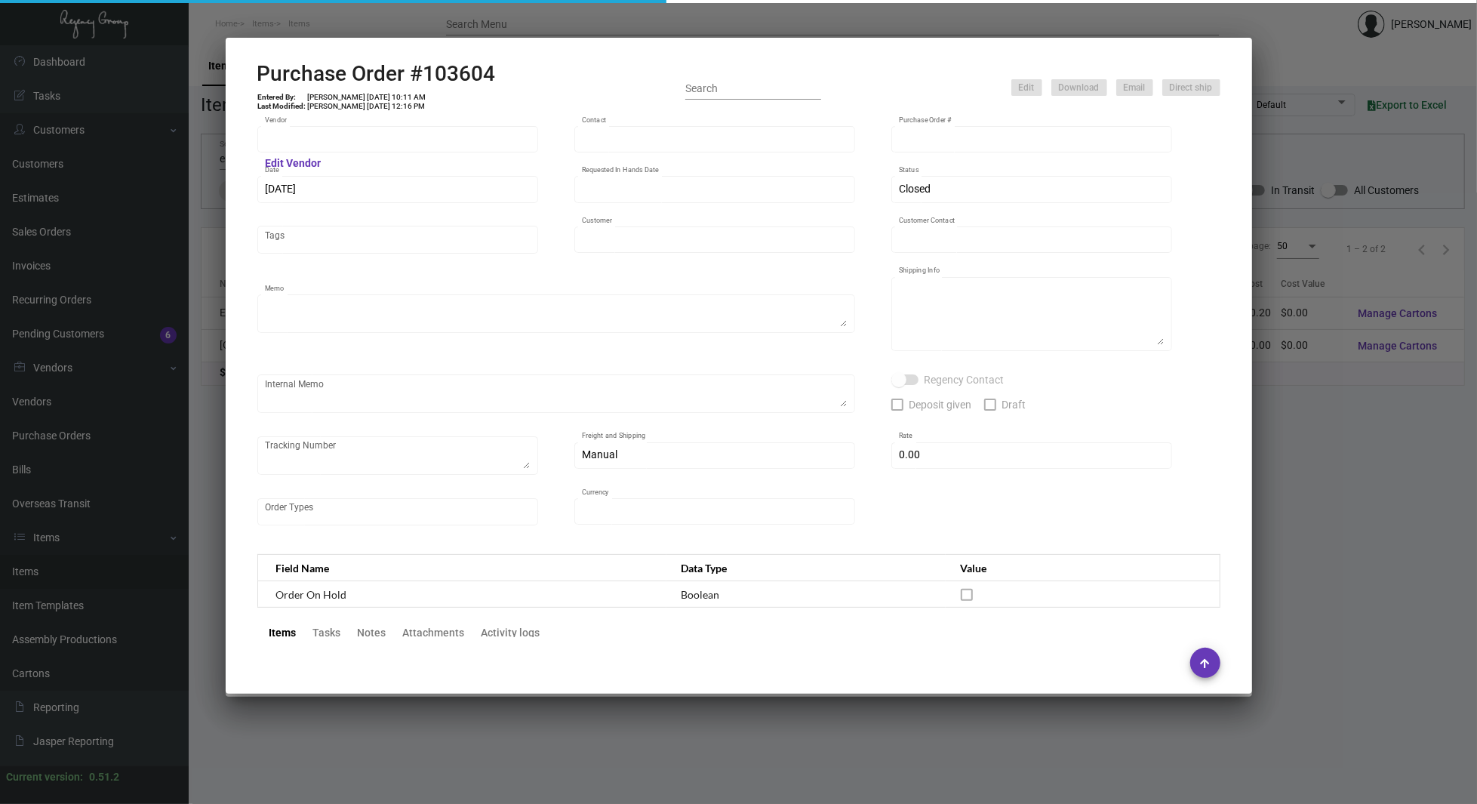
type input "SIXTY [PERSON_NAME][GEOGRAPHIC_DATA]"
type input "[PERSON_NAME]"
type textarea "Reorder - Purchase Order #100394 / Please reach out to SH for UPS labels."
type textarea "SIXTY [PERSON_NAME][GEOGRAPHIC_DATA] - [PERSON_NAME] [STREET_ADDRESS]"
type input "$ 0.00"
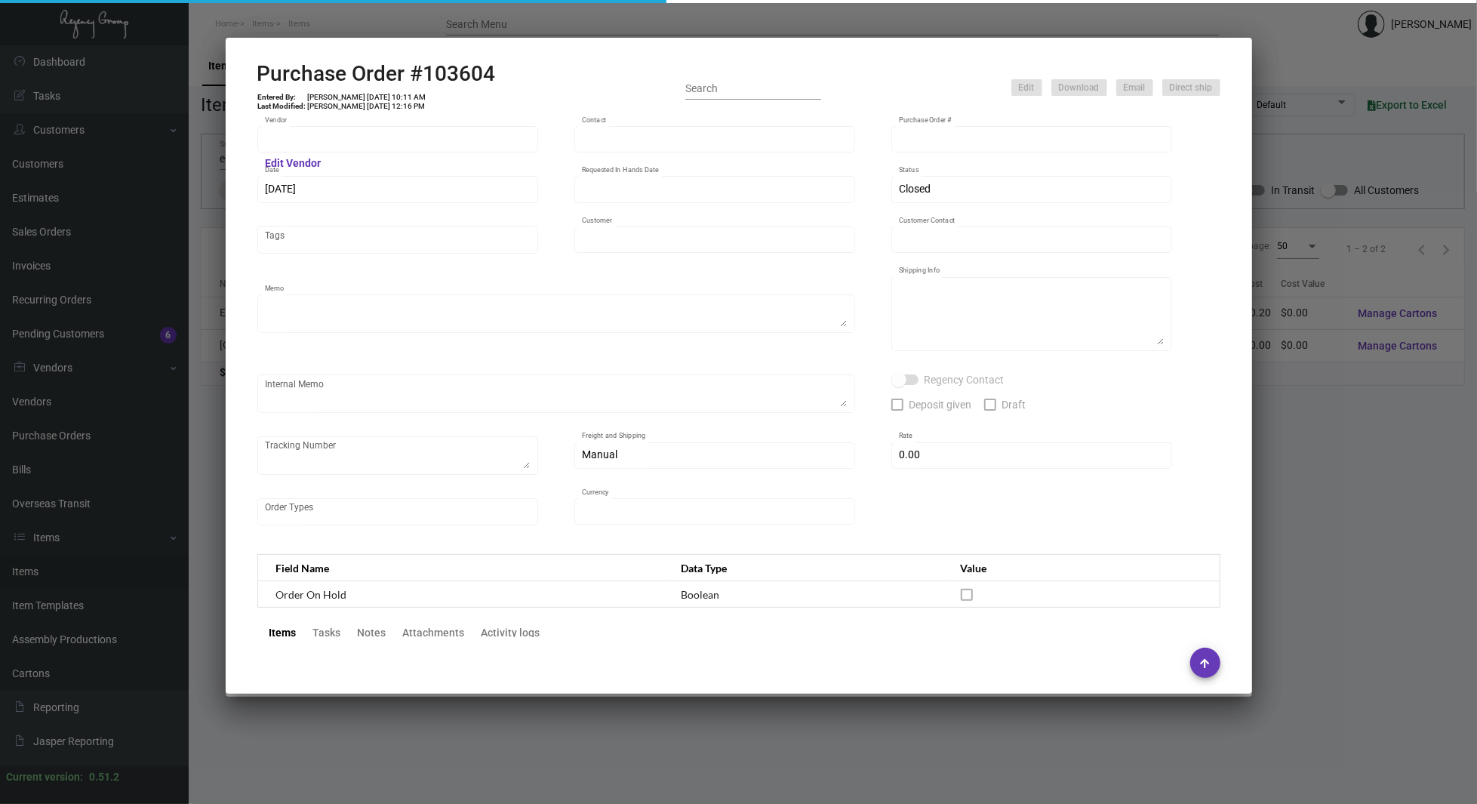
type input "United States Dollar $"
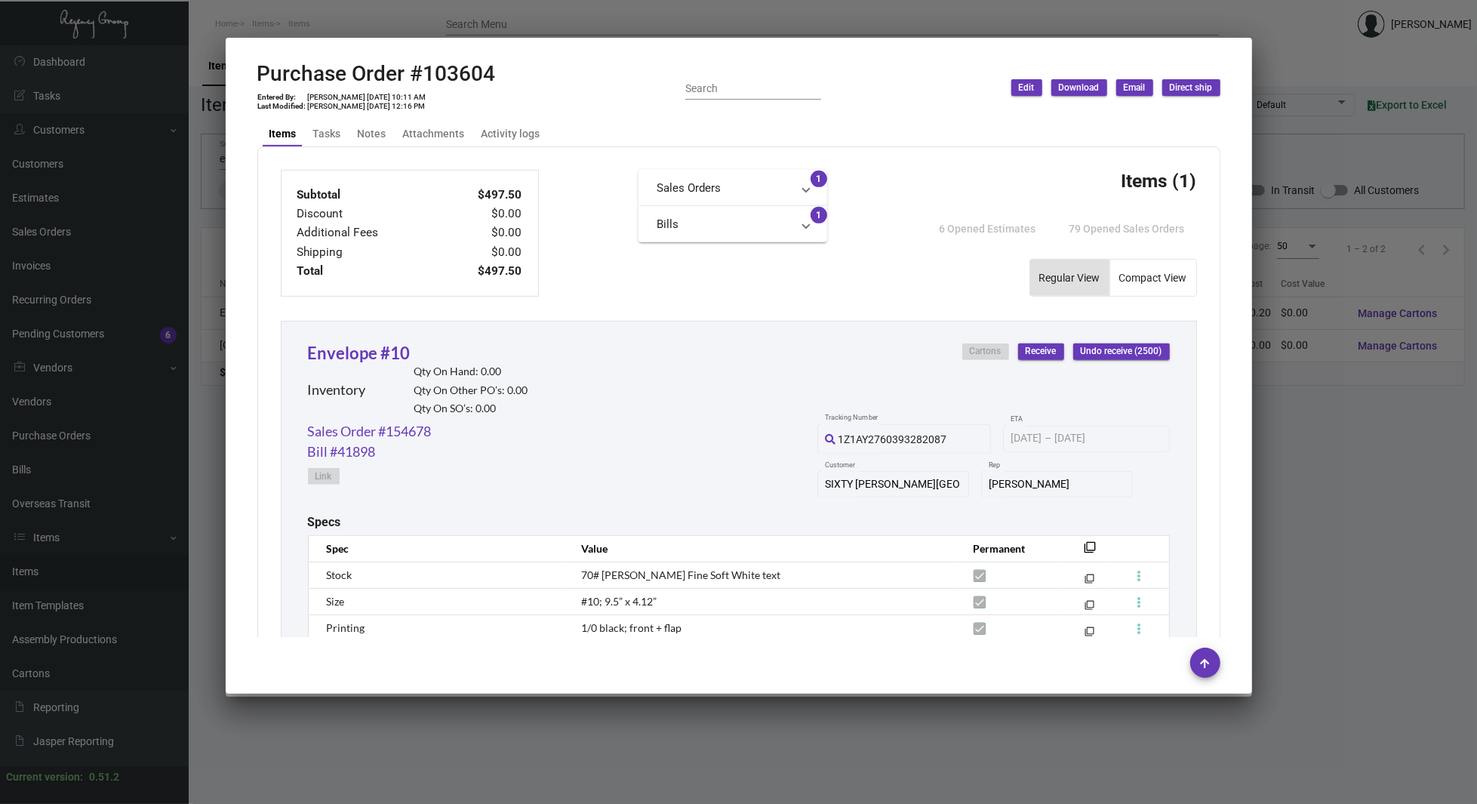
scroll to position [672, 0]
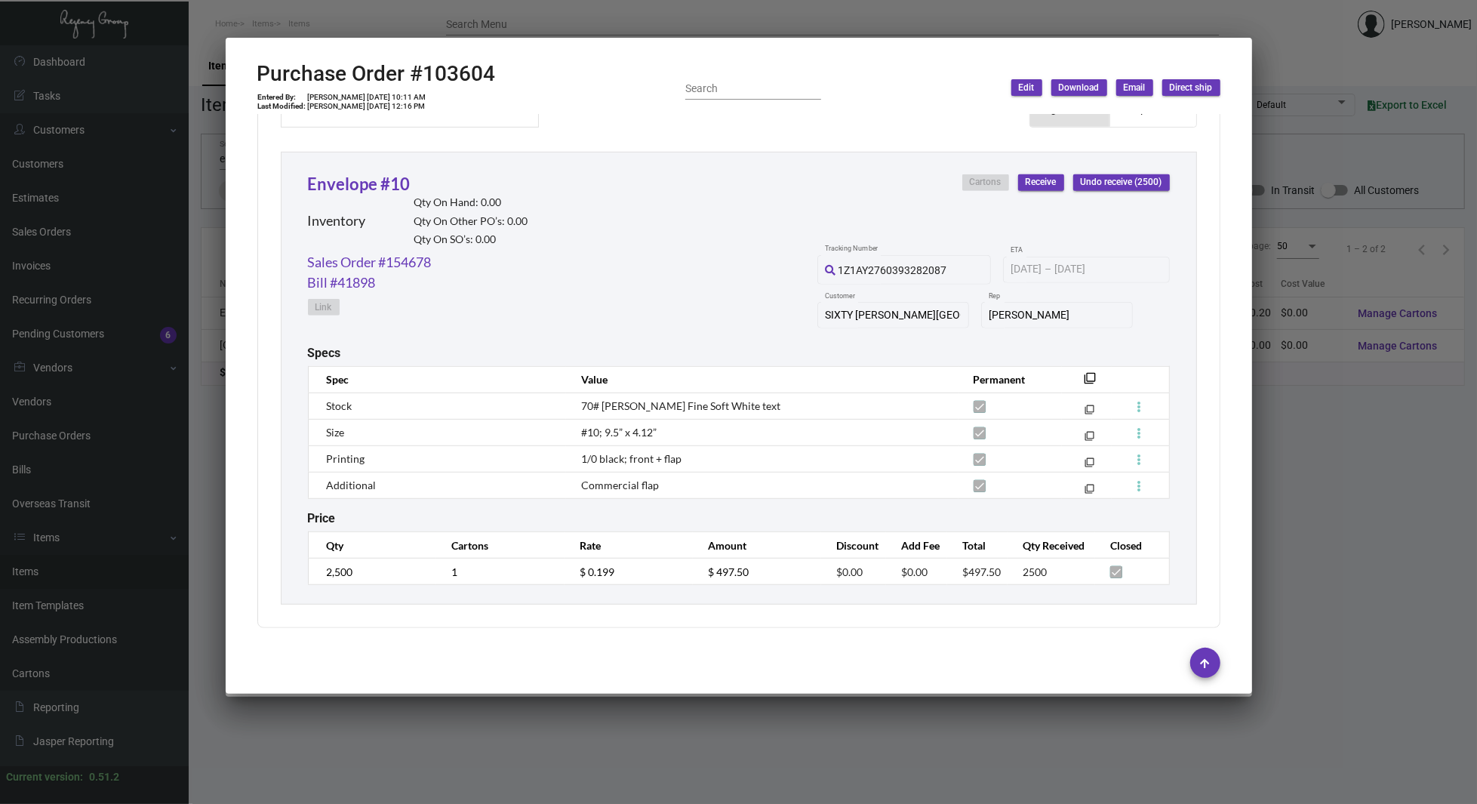
click at [1450, 399] on div at bounding box center [738, 402] width 1477 height 804
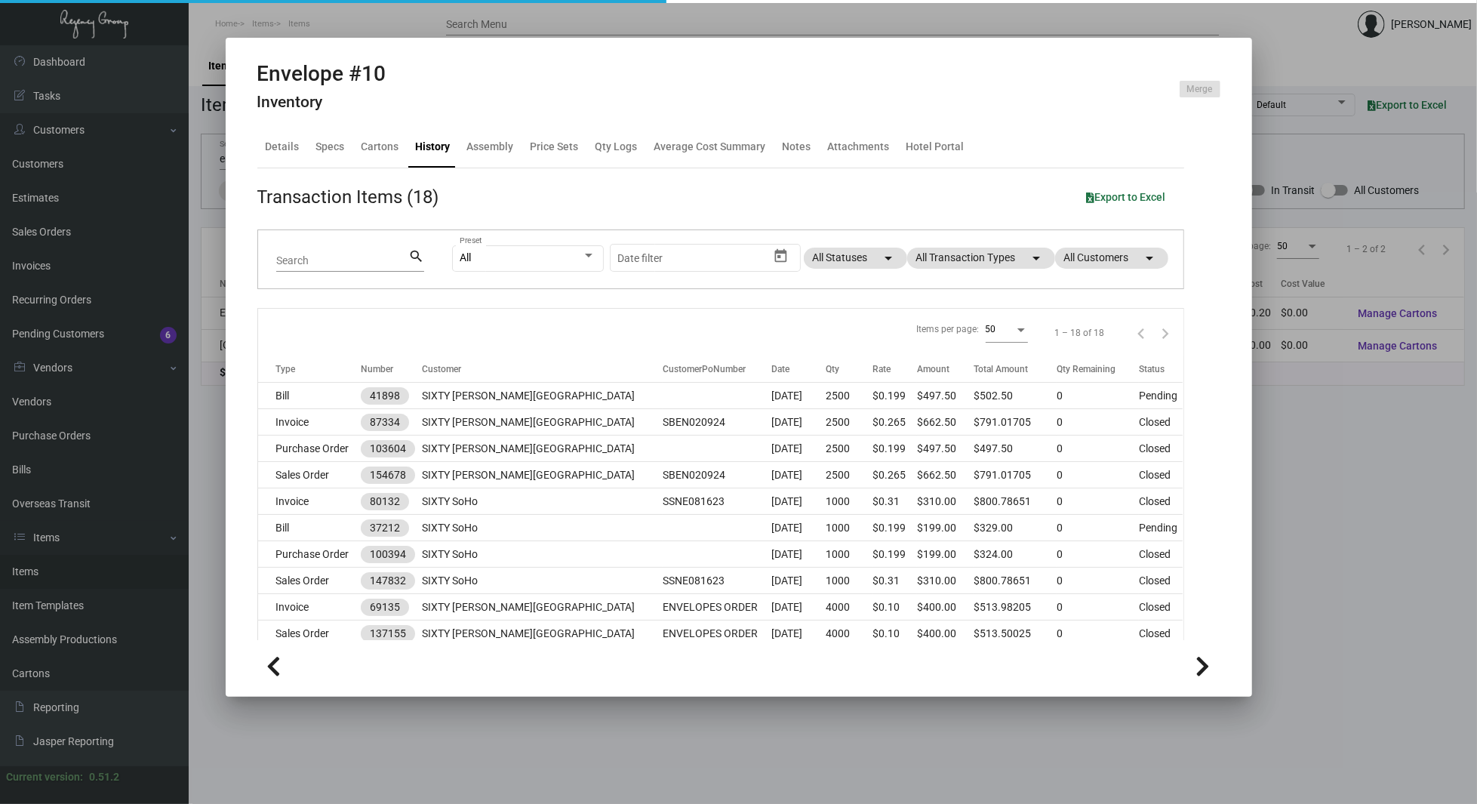
click at [1396, 515] on div at bounding box center [738, 402] width 1477 height 804
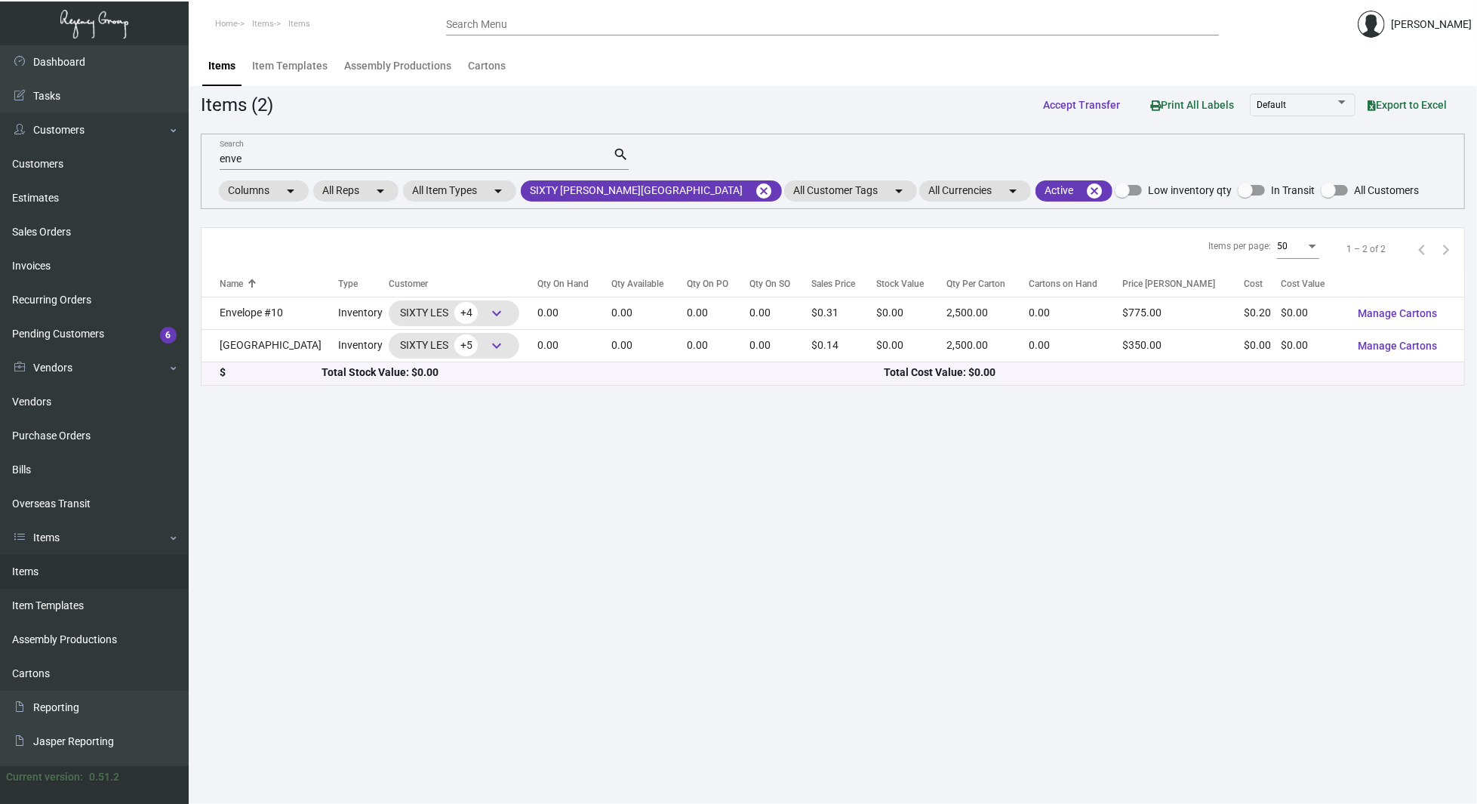
click at [311, 153] on input "enve" at bounding box center [416, 159] width 393 height 12
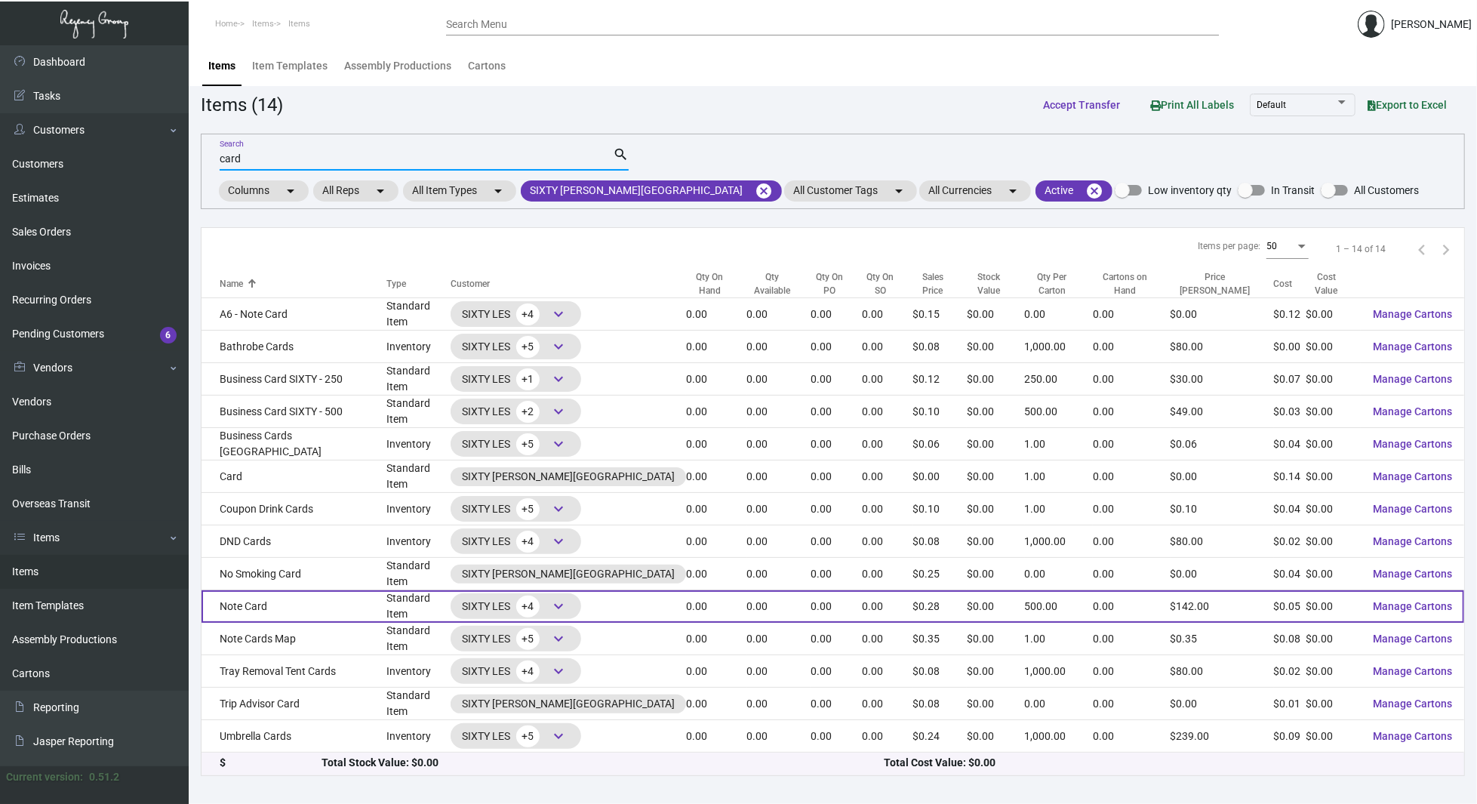
type input "card"
click at [272, 592] on td "Note Card" at bounding box center [294, 606] width 185 height 32
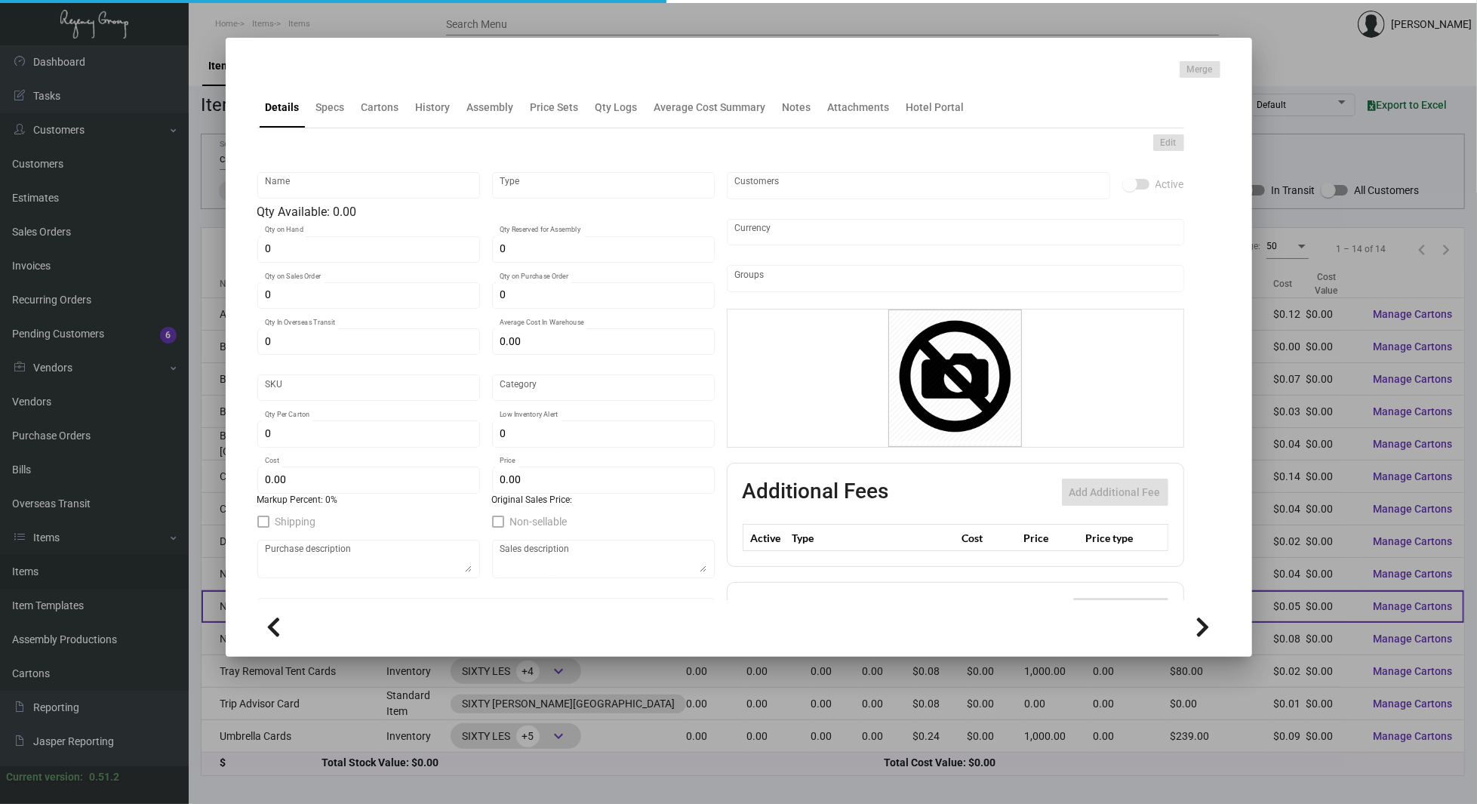
type input "Note Card"
type input "Standard Item"
type input "$ 0.00"
type input "970-Card-48"
type input "Standard"
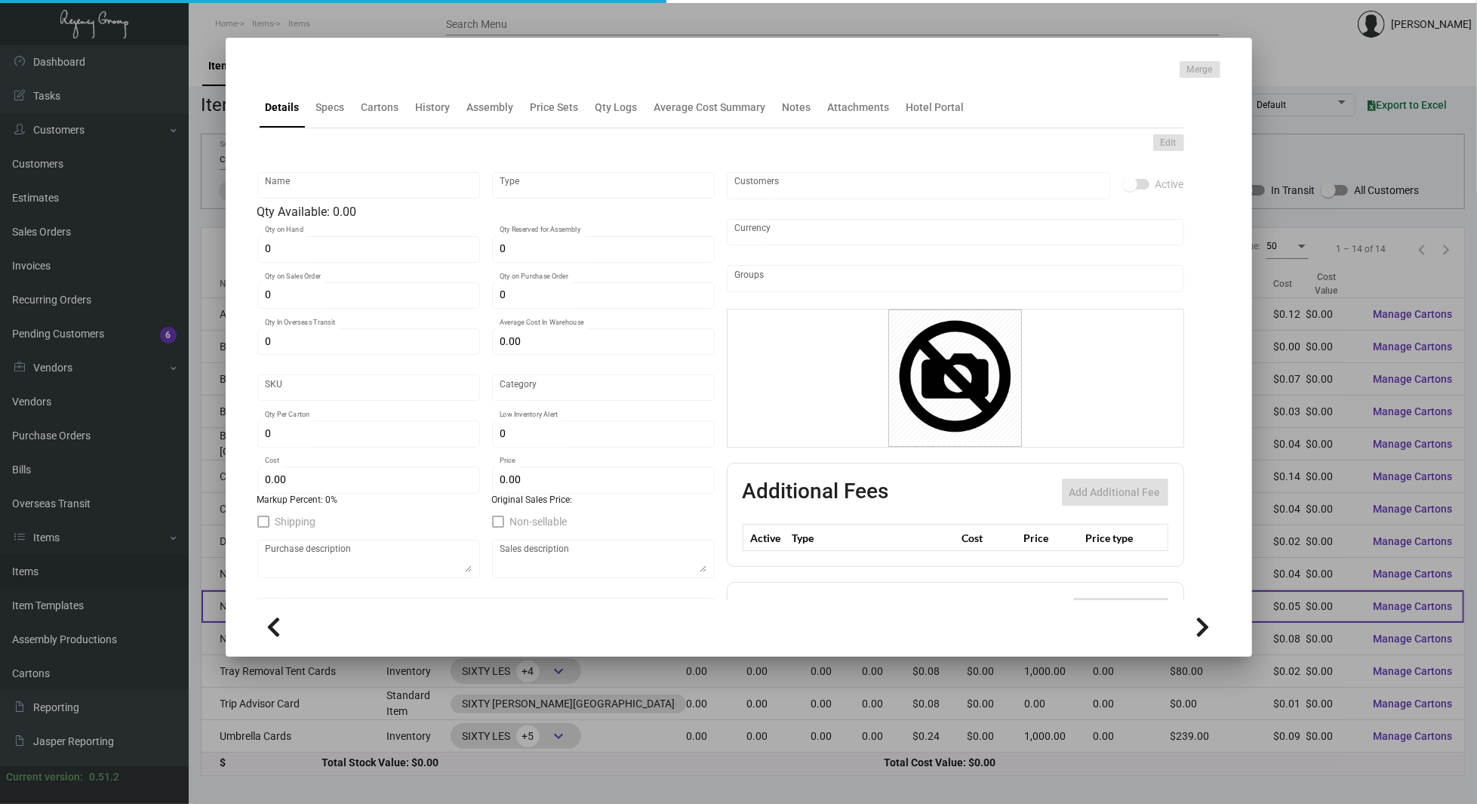
type input "500"
type input "$ 0.0481"
type input "$ 0.284"
checkbox input "true"
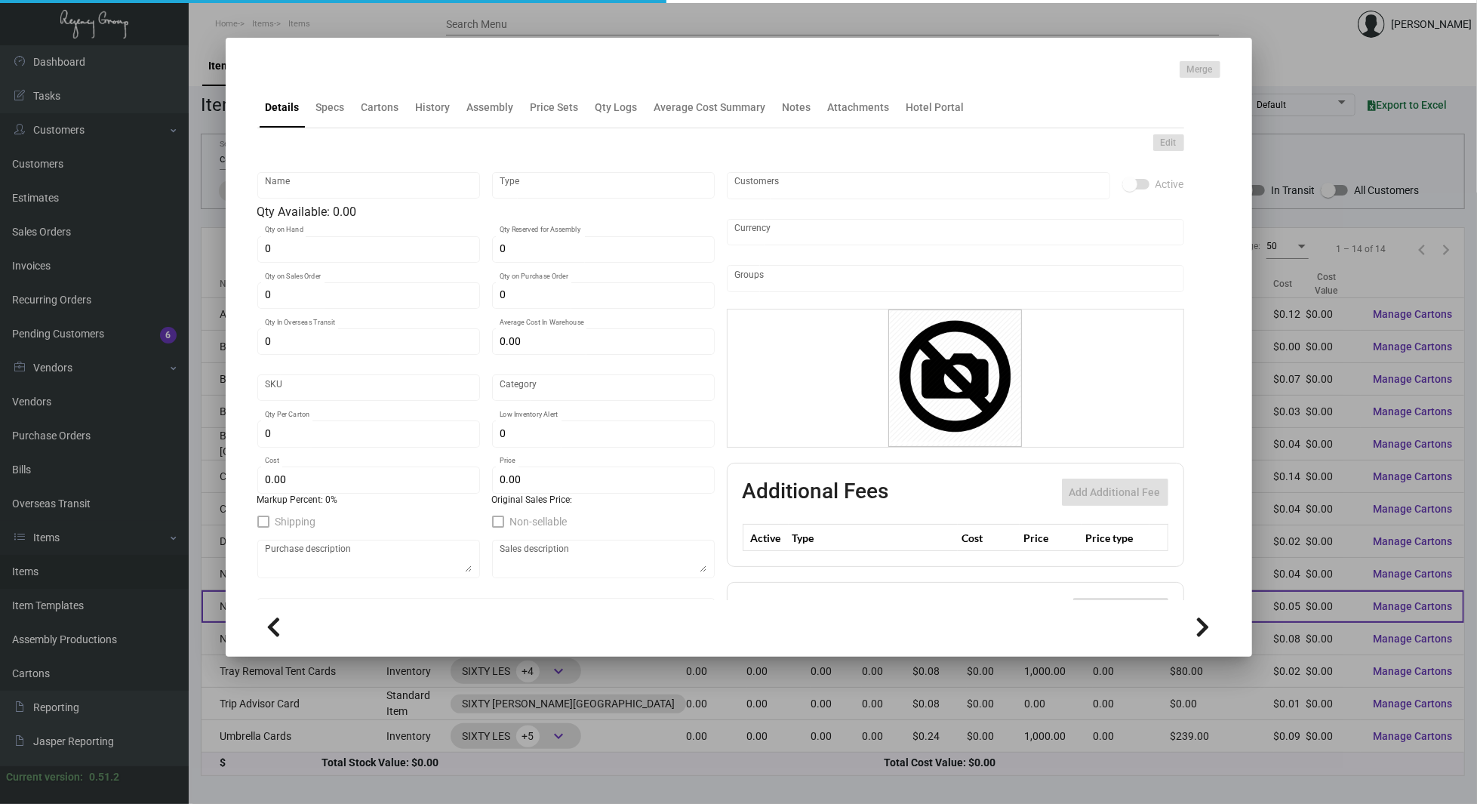
type input "United States Dollar $"
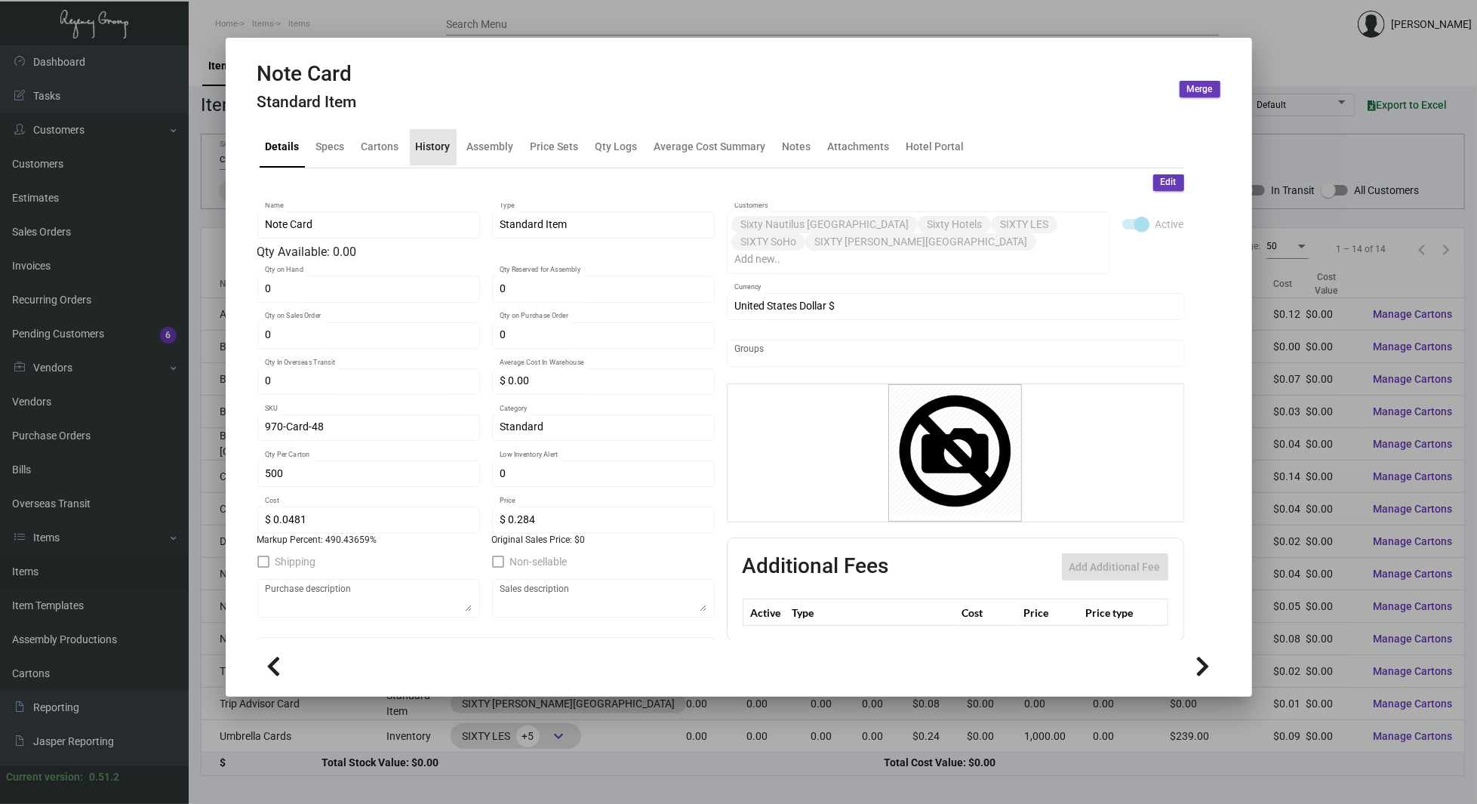
click at [429, 151] on div "History" at bounding box center [433, 147] width 35 height 16
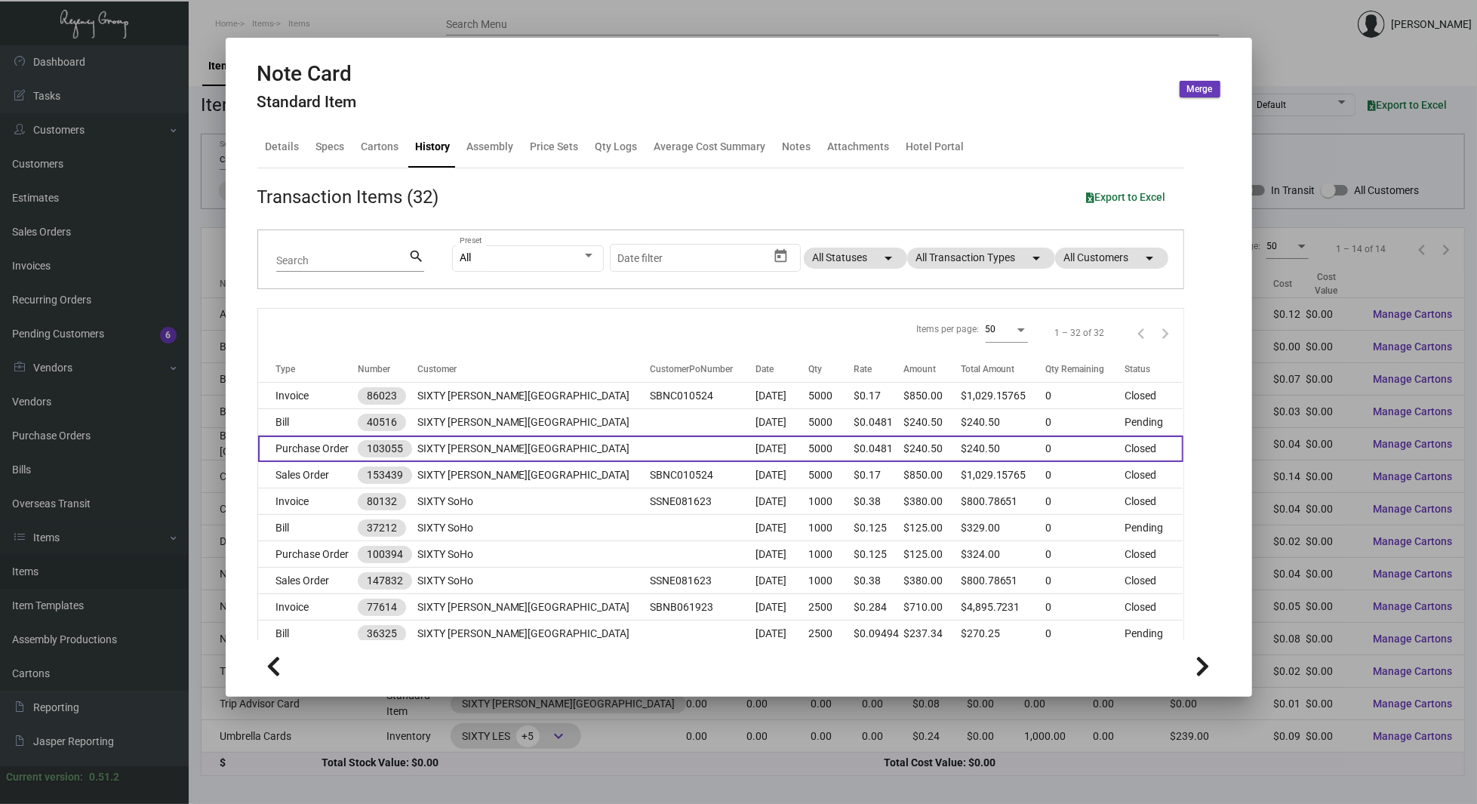
click at [650, 453] on td at bounding box center [703, 448] width 106 height 26
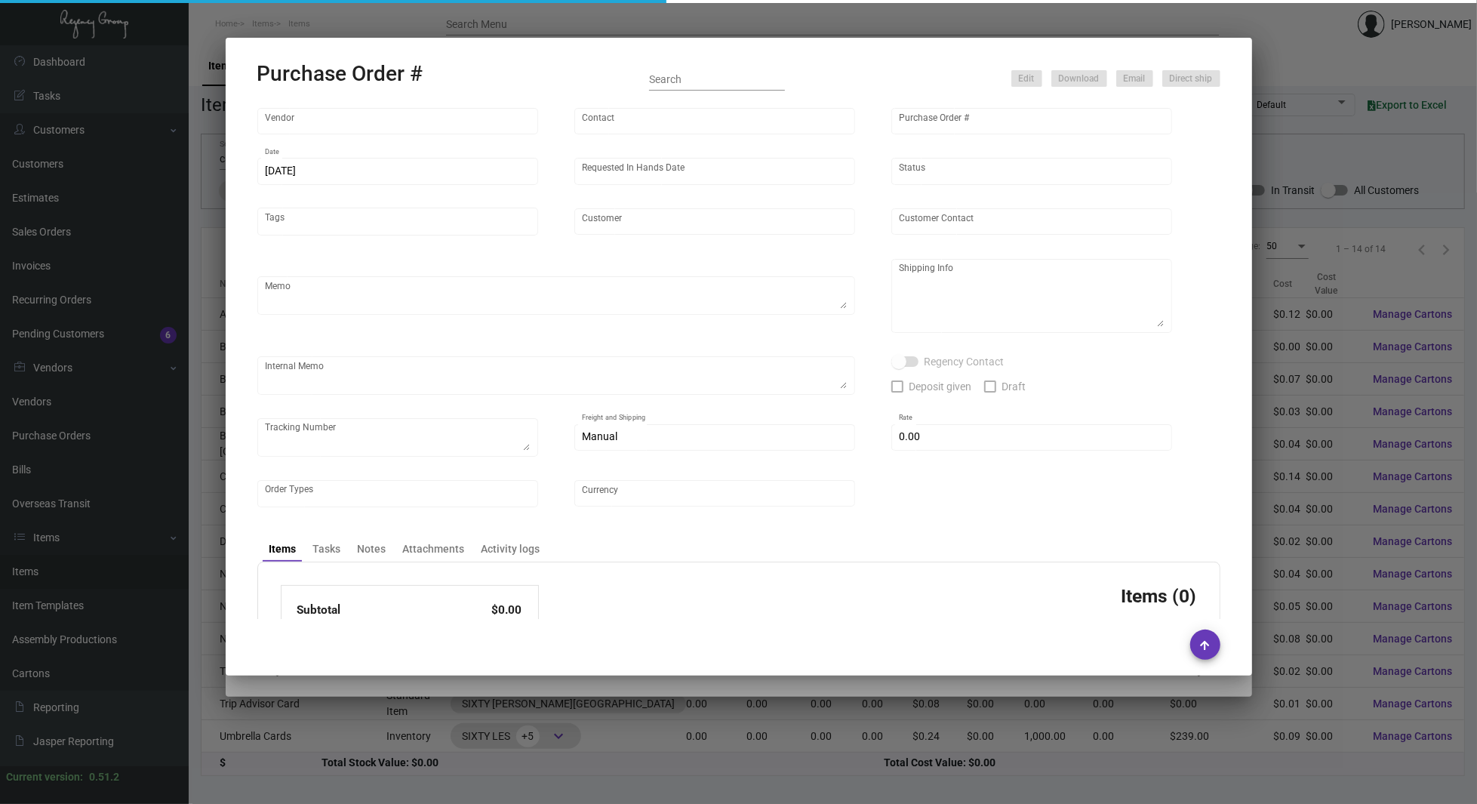
type input "Impact Printing"
type input "Impact Orders"
type input "103055"
type input "[DATE]"
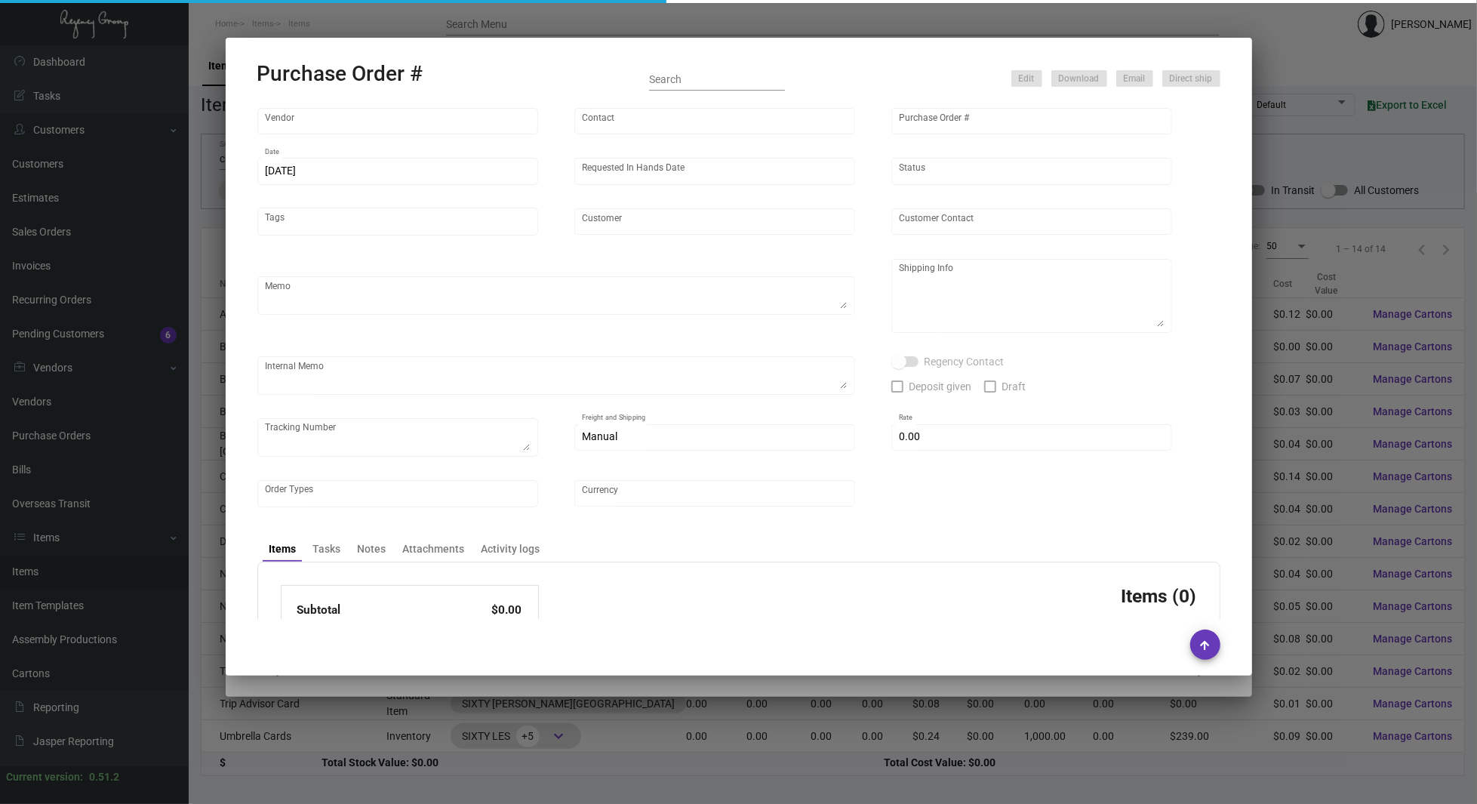
type input "SIXTY [PERSON_NAME][GEOGRAPHIC_DATA]"
type input "[PERSON_NAME]"
type textarea "Quote# 48572 / Please reach out to SH for UPS labels,"
type textarea "SIXTY [PERSON_NAME][GEOGRAPHIC_DATA] - [PERSON_NAME] [STREET_ADDRESS]"
type input "$ 0.00"
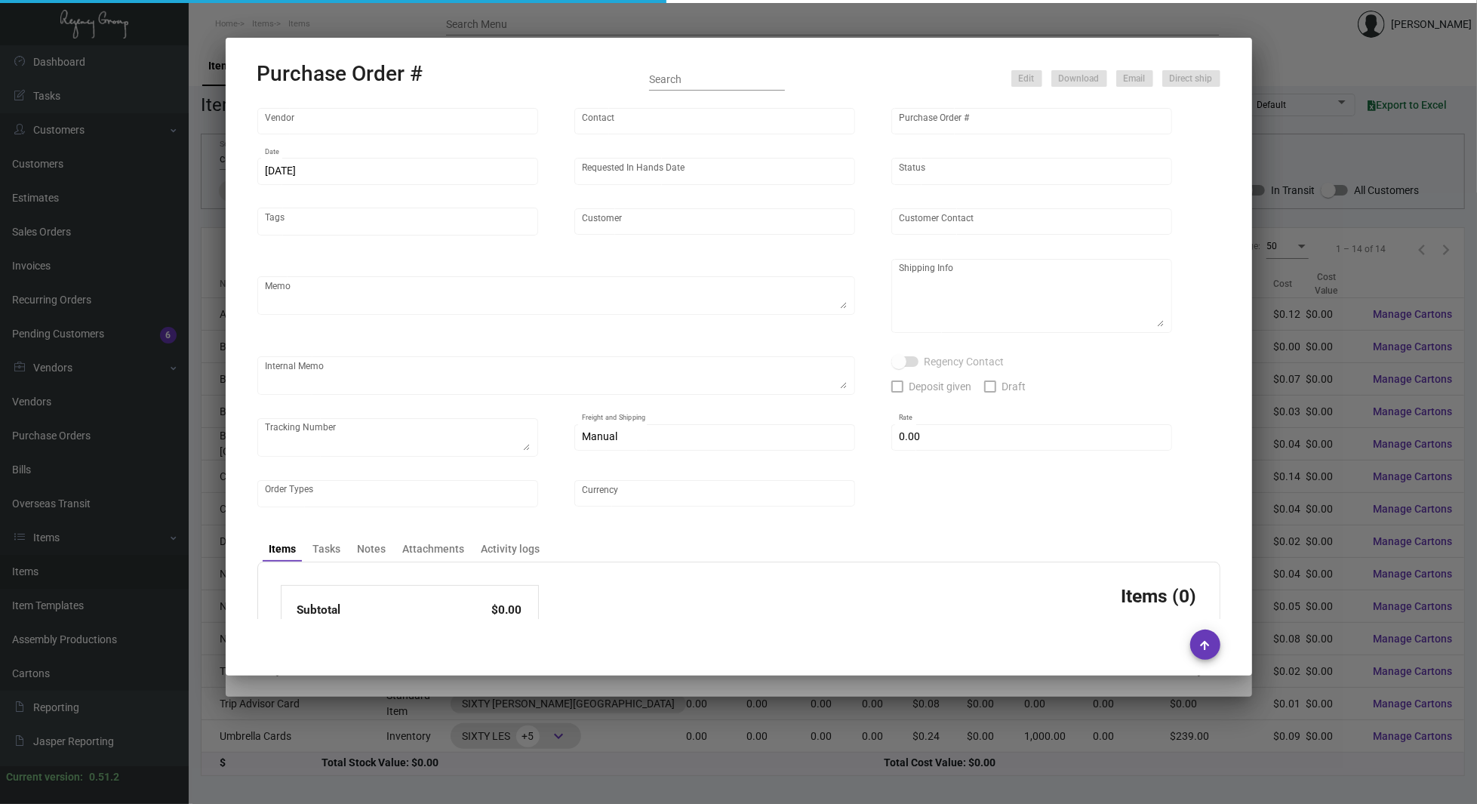
type input "United States Dollar $"
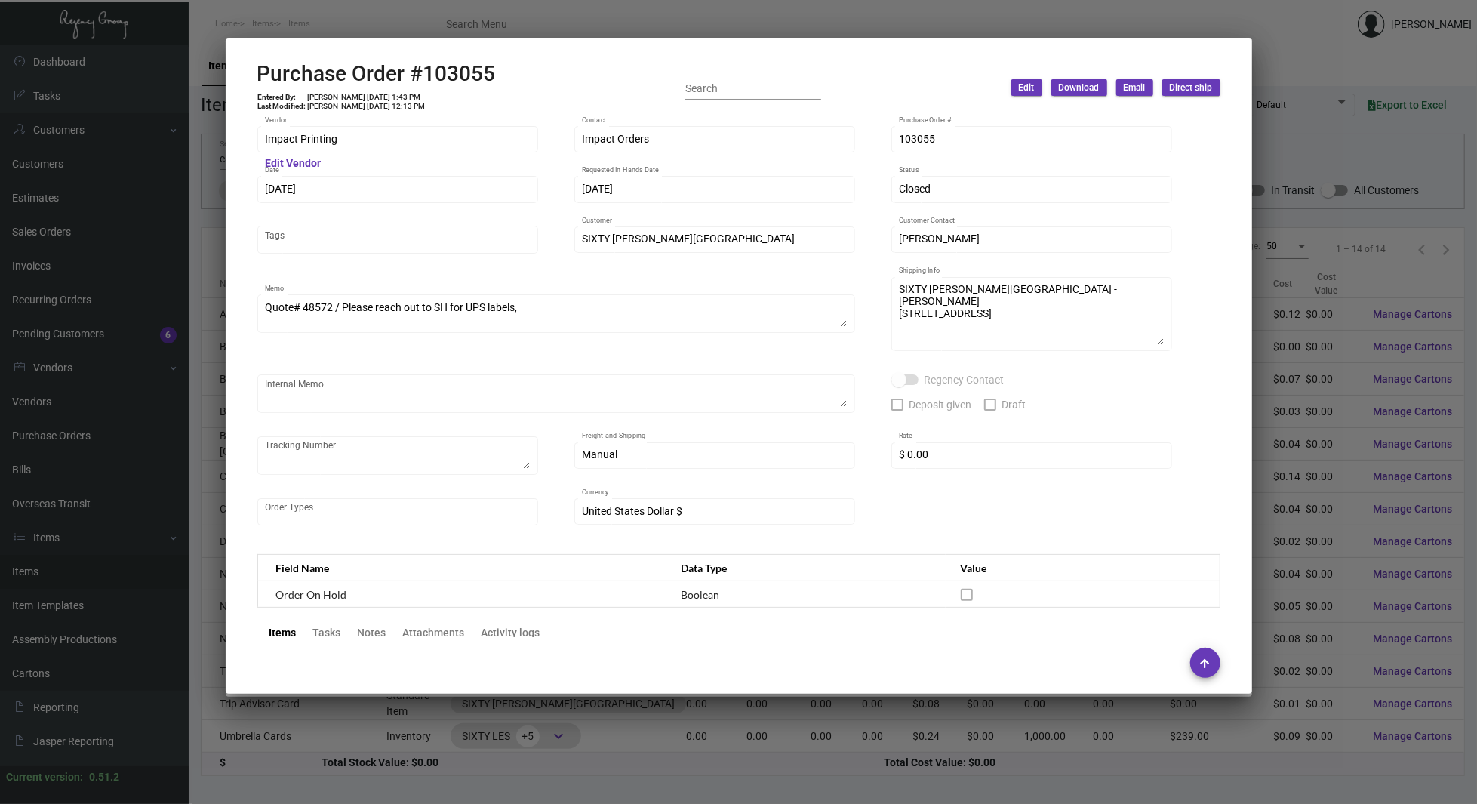
click at [465, 82] on h2 "Purchase Order #103055" at bounding box center [376, 74] width 238 height 26
copy h2 "103055"
click at [309, 82] on h2 "Purchase Order #103055" at bounding box center [376, 74] width 238 height 26
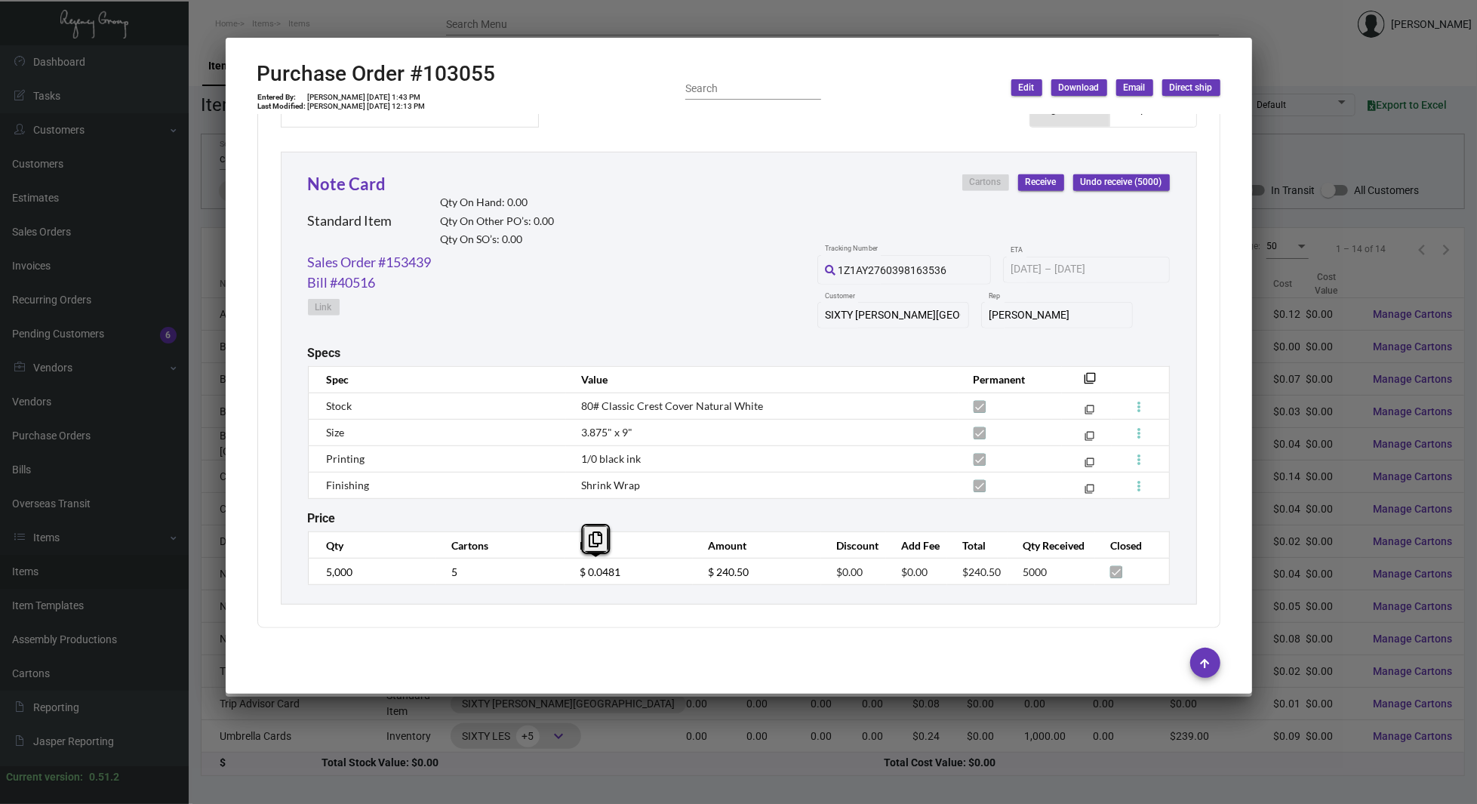
click at [457, 152] on div "Note Card Standard Item Qty On Hand: 0.00 Qty On Other PO’s: 0.00 Qty On SO’s: …" at bounding box center [739, 378] width 916 height 453
click at [412, 260] on link "Sales Order #153439" at bounding box center [370, 262] width 124 height 20
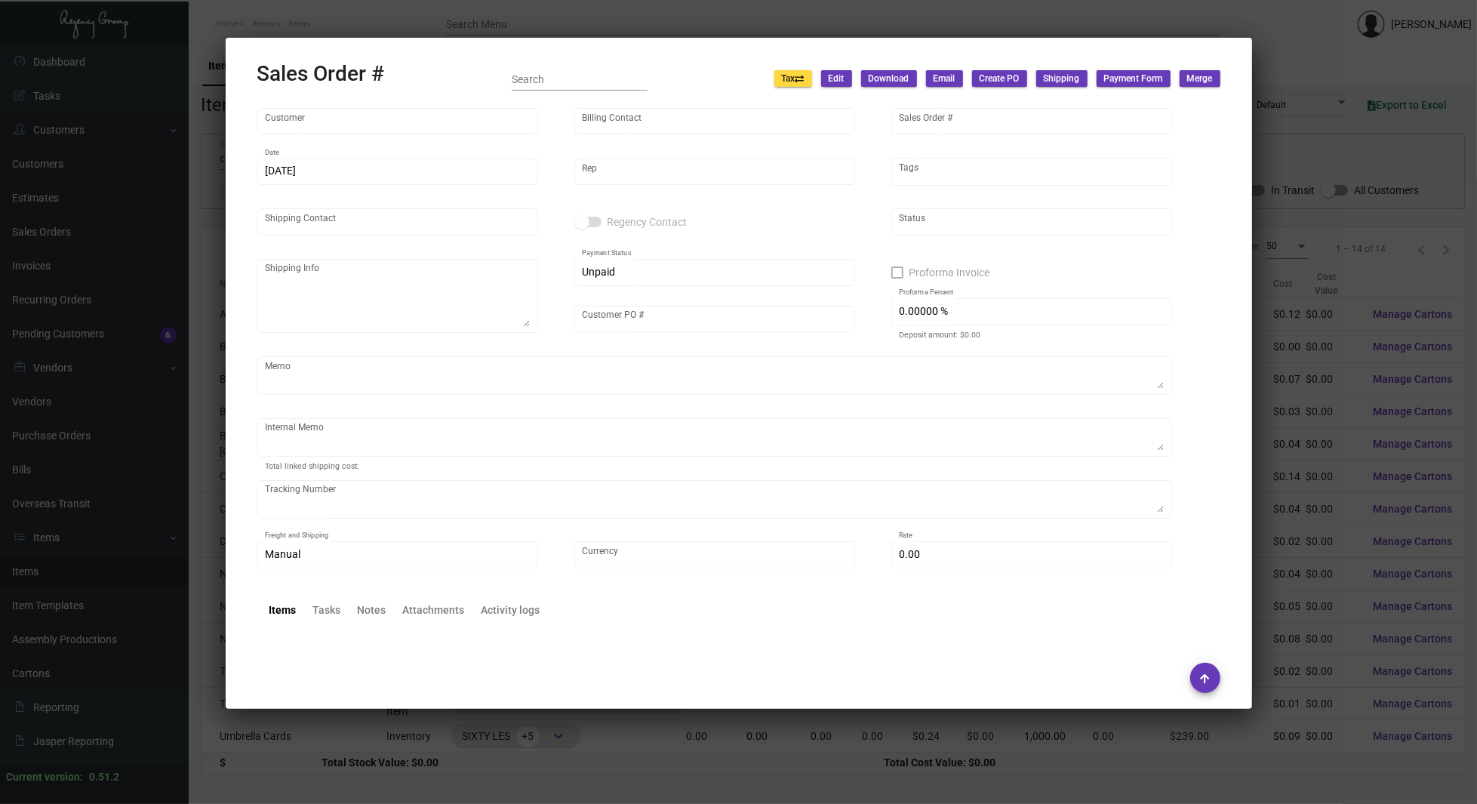
type input "SIXTY [PERSON_NAME][GEOGRAPHIC_DATA]"
type input "[PERSON_NAME]"
type input "153439"
type input "[DATE]"
type input "[PERSON_NAME]"
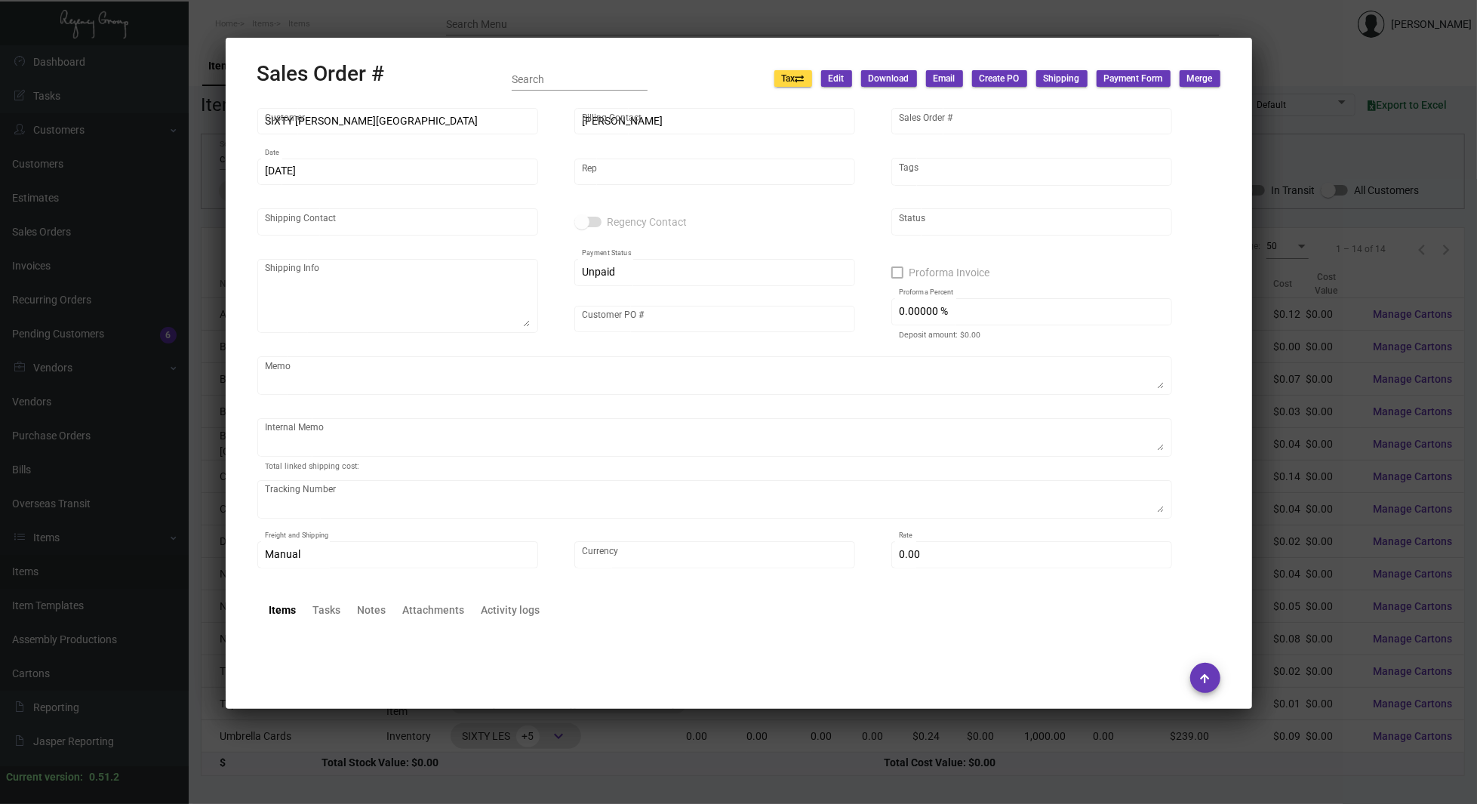
type input "[PERSON_NAME]"
type textarea "SIXTY [PERSON_NAME][GEOGRAPHIC_DATA] - [PERSON_NAME] [STREET_ADDRESS]"
type input "SBNC010524"
type textarea "[DATE] Shipped from Impact by UPS Ground Cost $63.00"
type input "United States Dollar $"
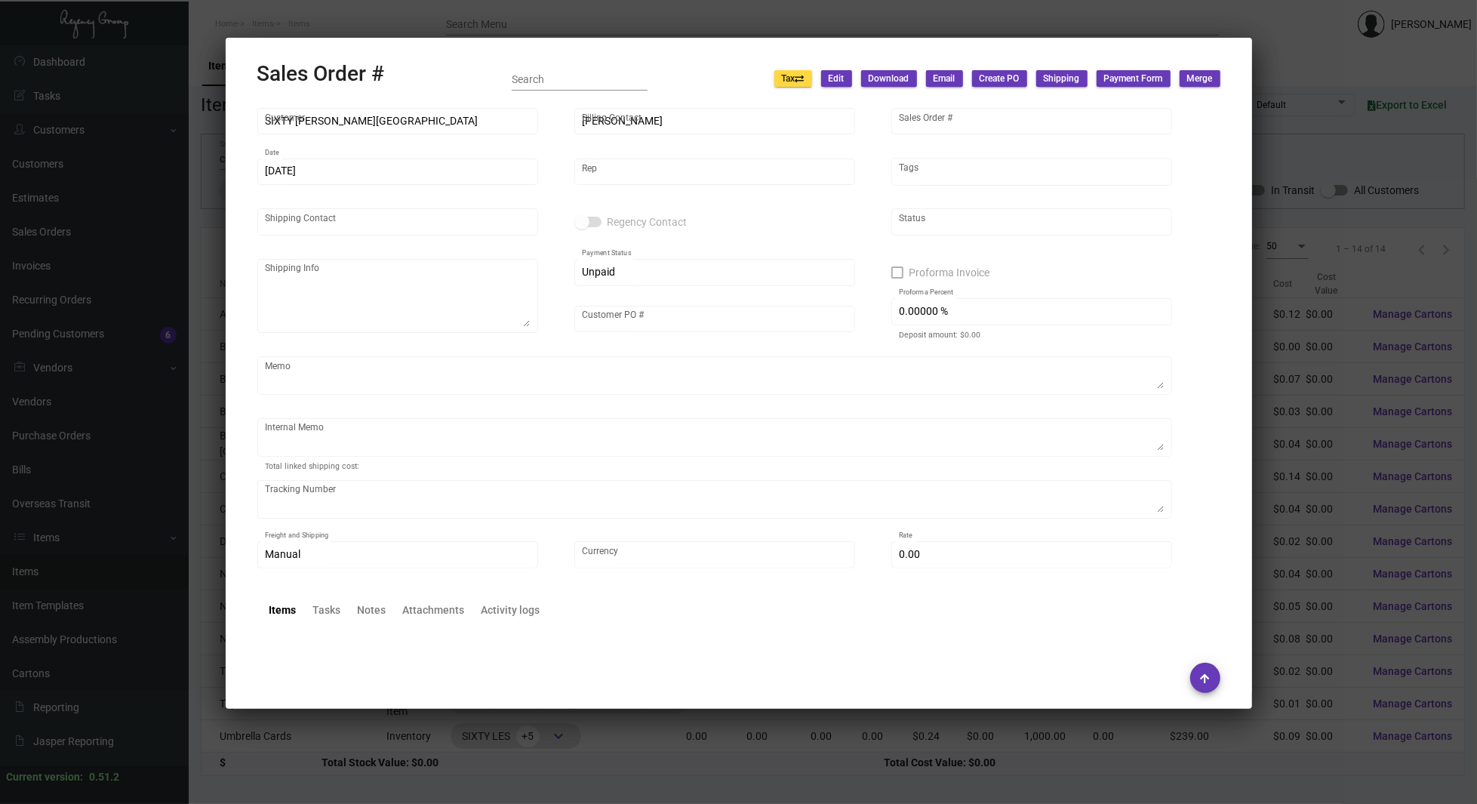
type input "$ 89.87"
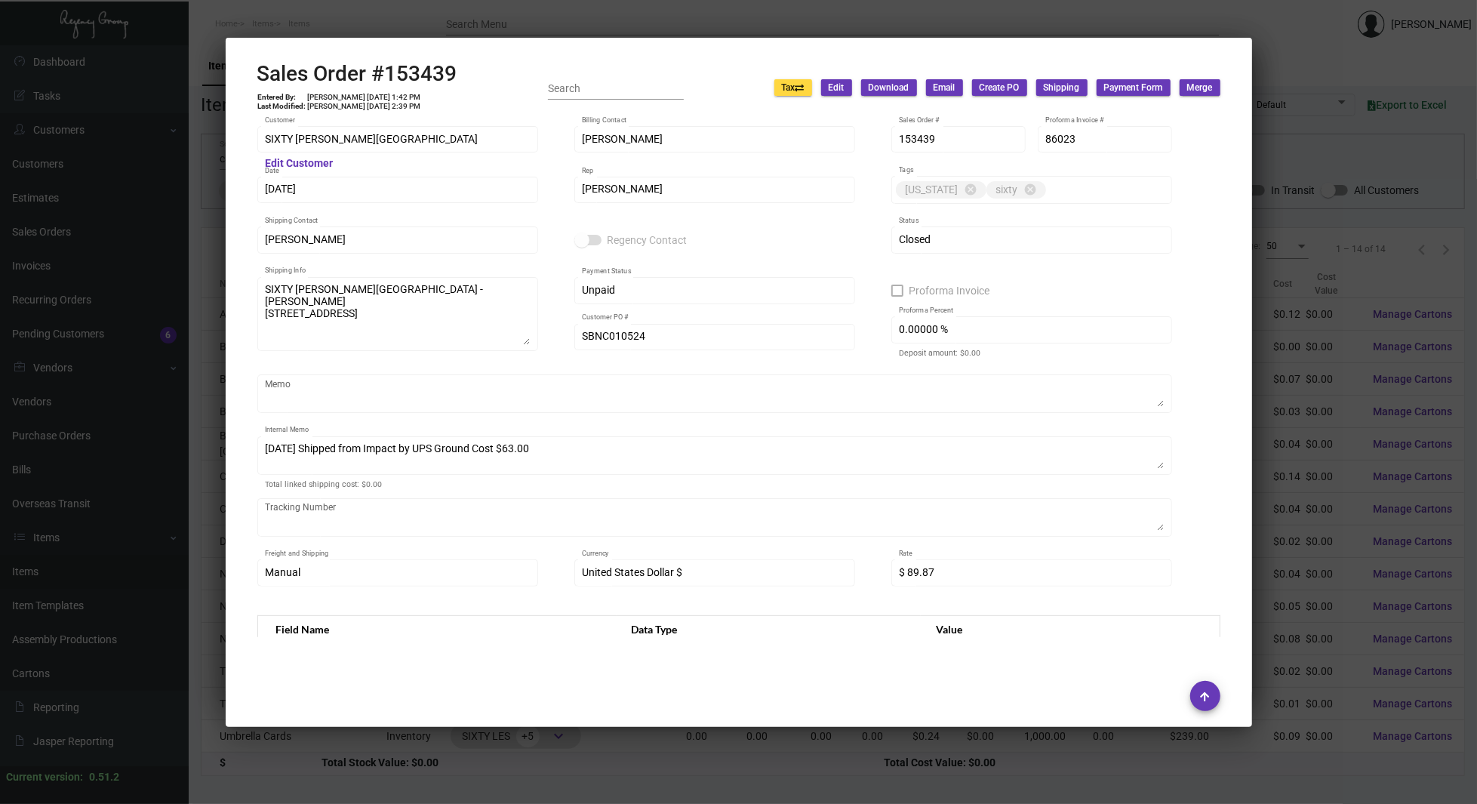
click at [429, 76] on h2 "Sales Order #153439" at bounding box center [357, 74] width 200 height 26
copy h2 "153439"
click at [400, 155] on div "SIXTY [PERSON_NAME] Hills Customer Edit Customer" at bounding box center [397, 146] width 281 height 41
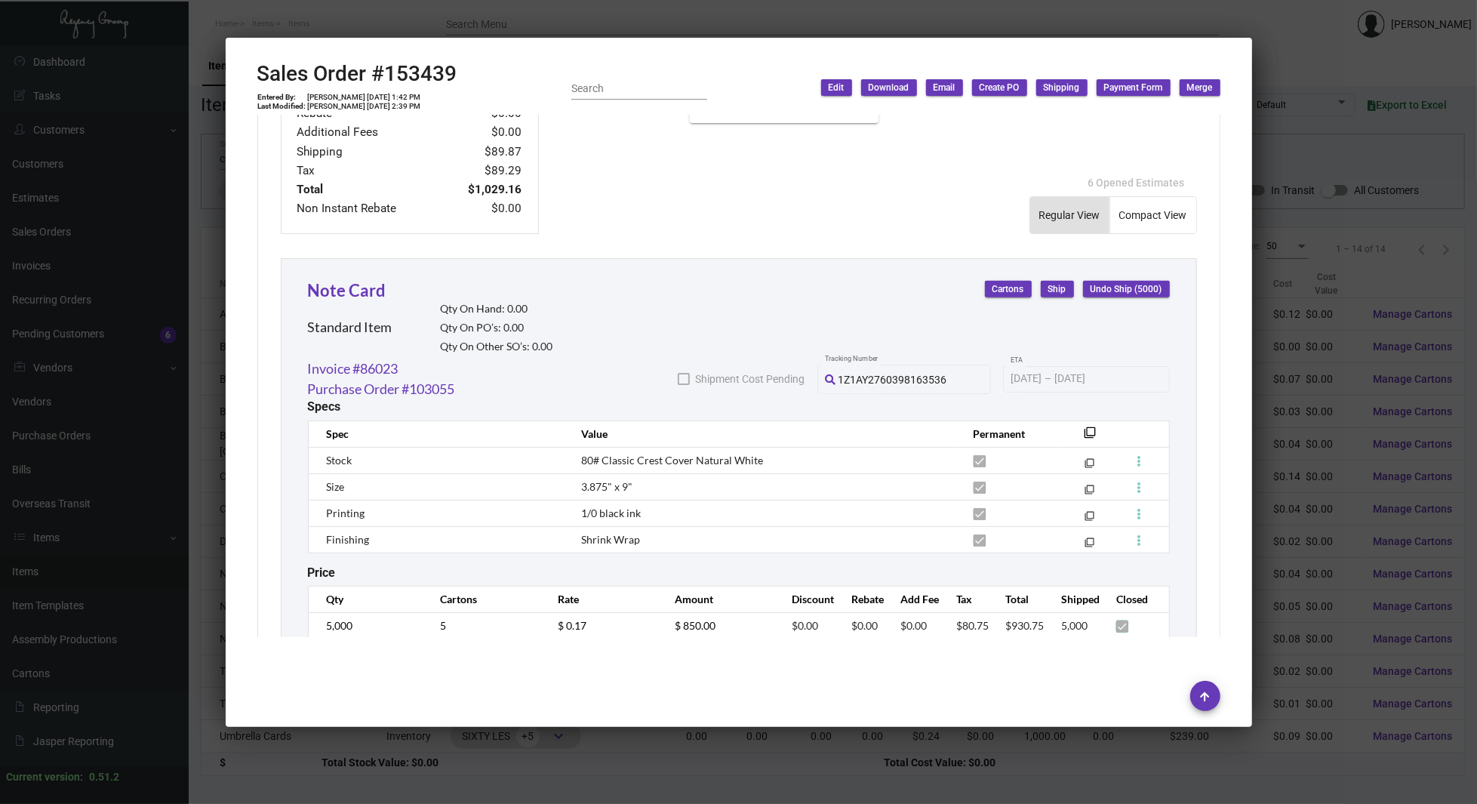
scroll to position [773, 0]
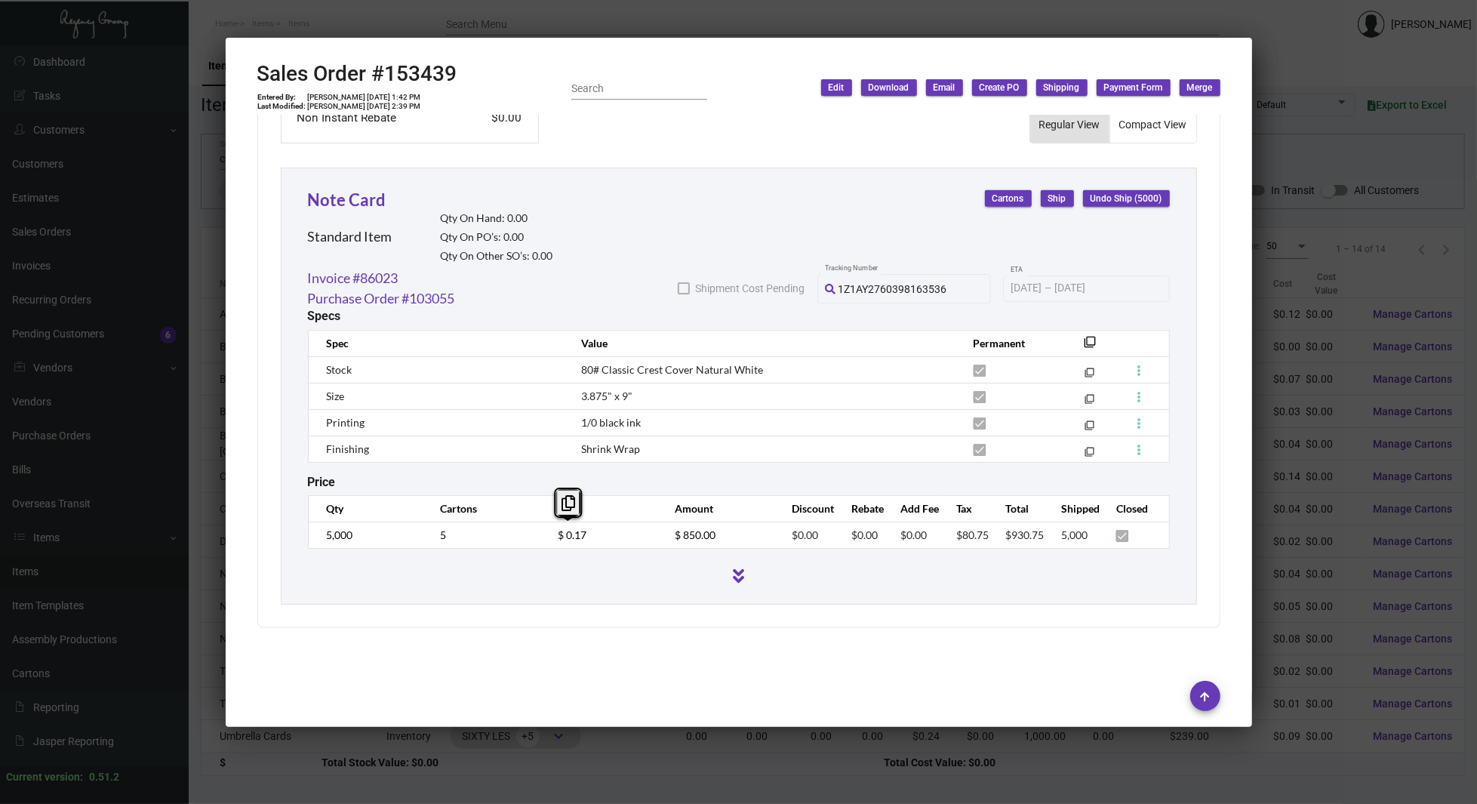
click at [417, 143] on div "Subtotal $850.00 Discount $0.00 Rebate $0.00 Additional Fees $0.00 Shipping $89…" at bounding box center [738, 282] width 963 height 691
click at [1084, 340] on mat-icon "filter_none" at bounding box center [1090, 346] width 12 height 12
click at [439, 155] on div "Subtotal $850.00 Discount $0.00 Rebate $0.00 Additional Fees $0.00 Shipping $89…" at bounding box center [738, 282] width 963 height 691
click at [202, 189] on div at bounding box center [738, 402] width 1477 height 804
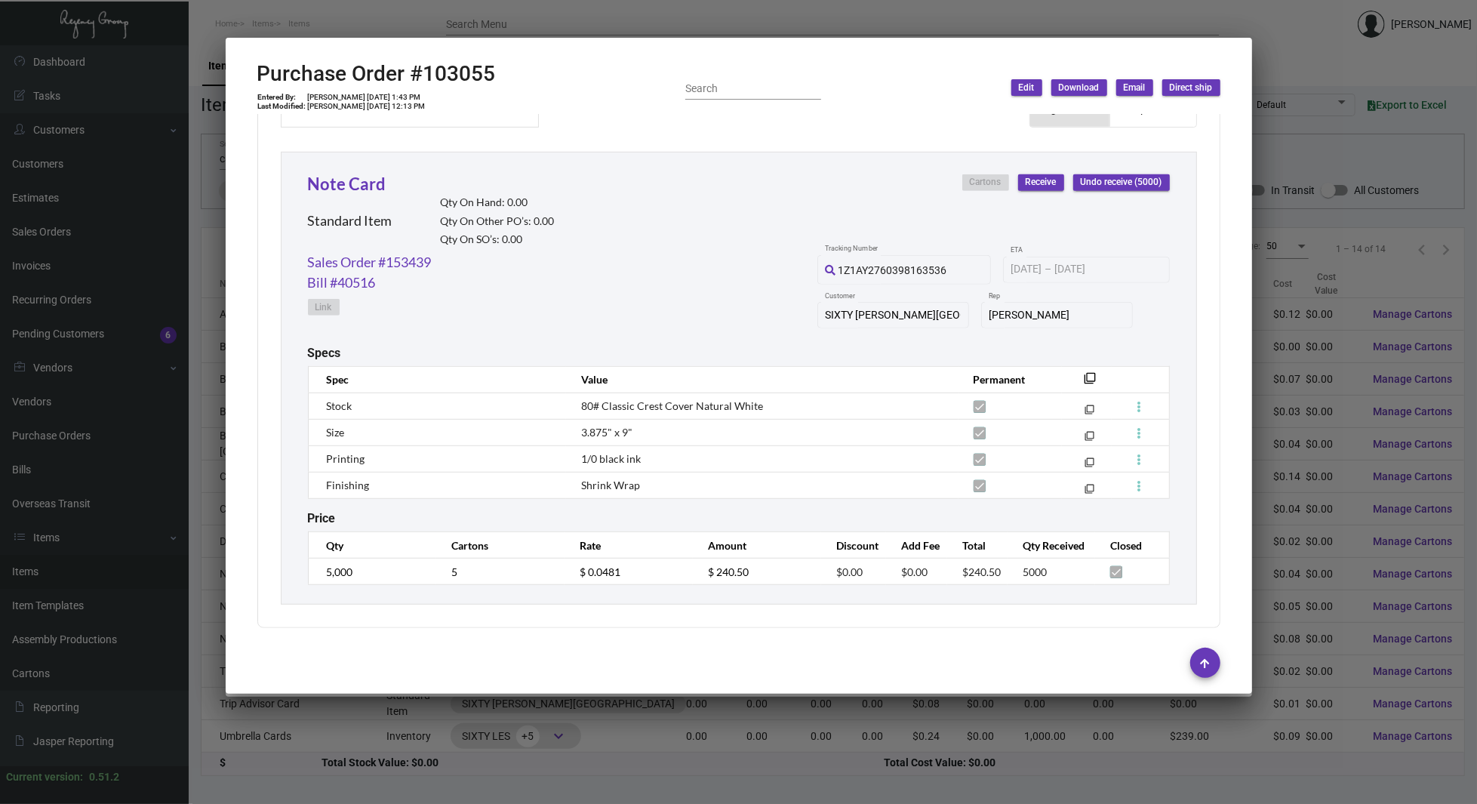
click at [202, 189] on div at bounding box center [738, 402] width 1477 height 804
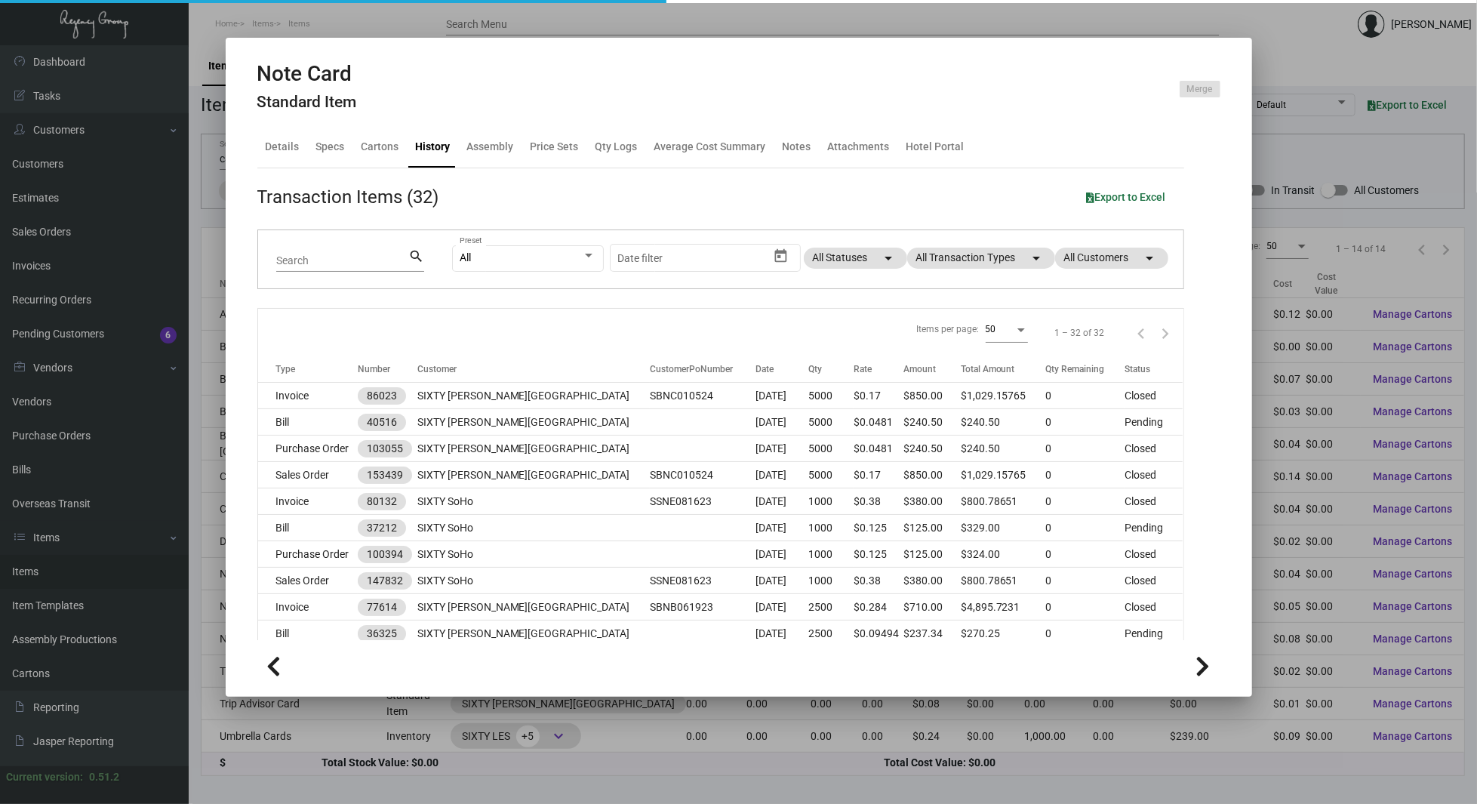
click at [202, 189] on div at bounding box center [738, 402] width 1477 height 804
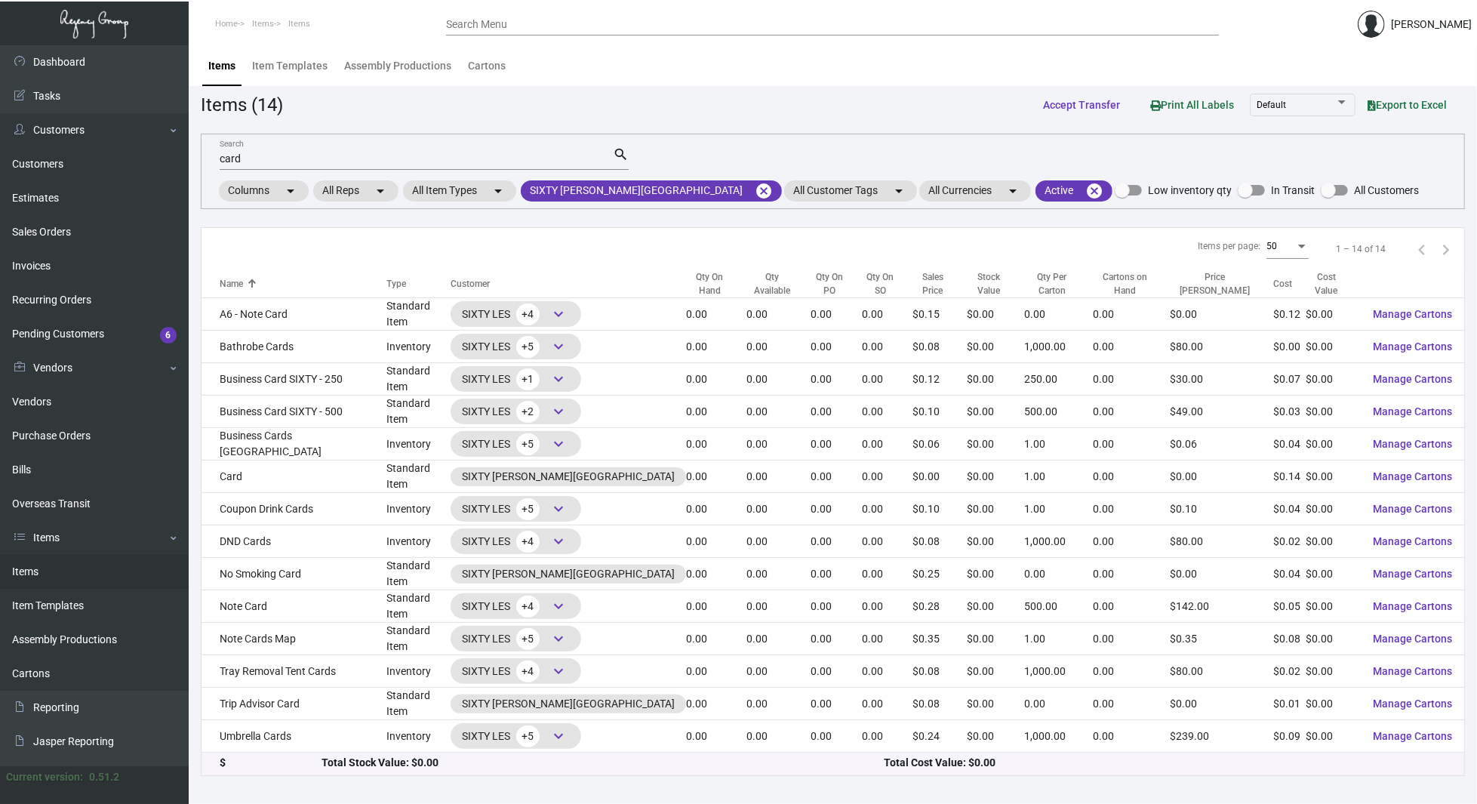
click at [281, 154] on input "card" at bounding box center [416, 159] width 393 height 12
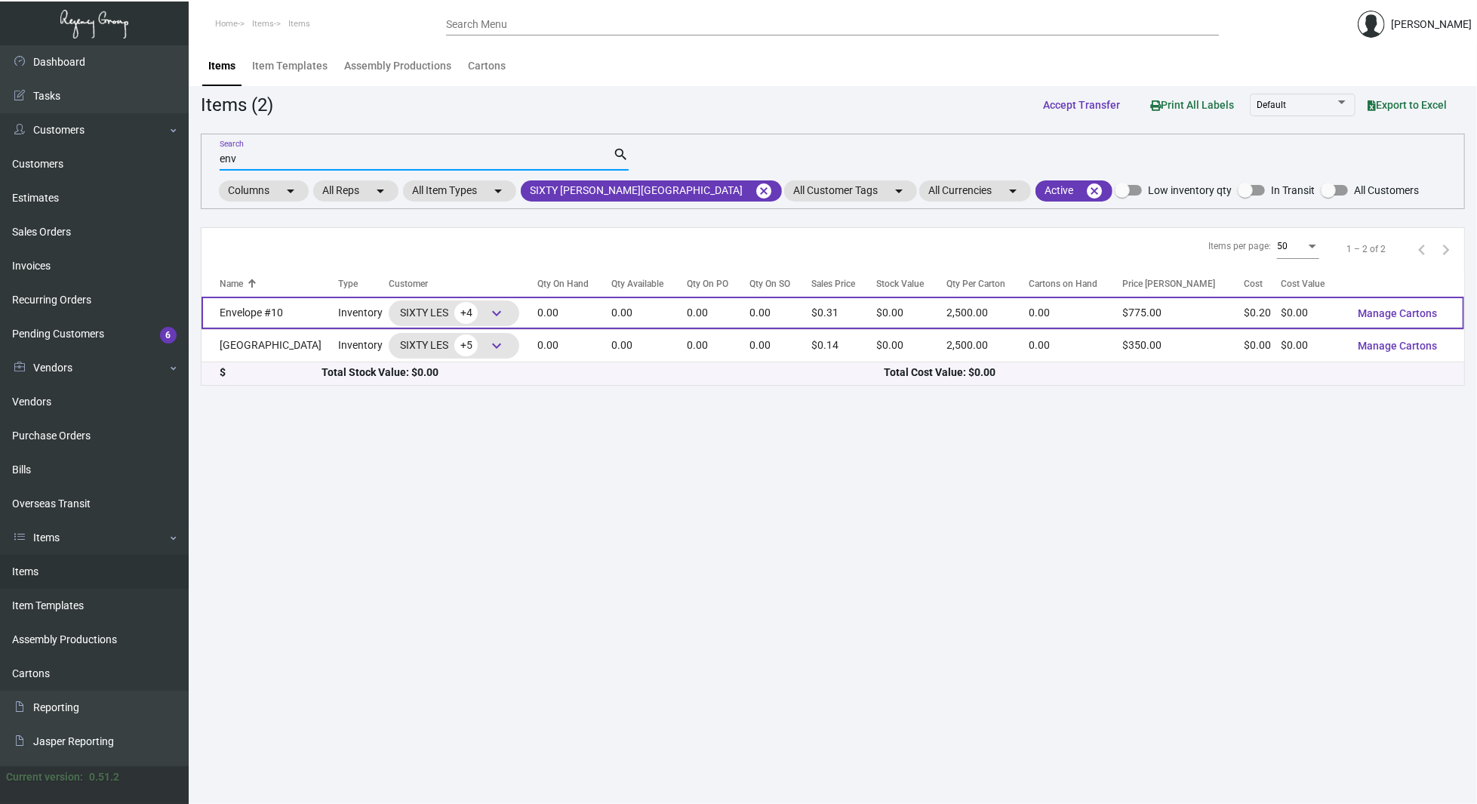
type input "env"
click at [297, 308] on td "Envelope #10" at bounding box center [270, 313] width 137 height 32
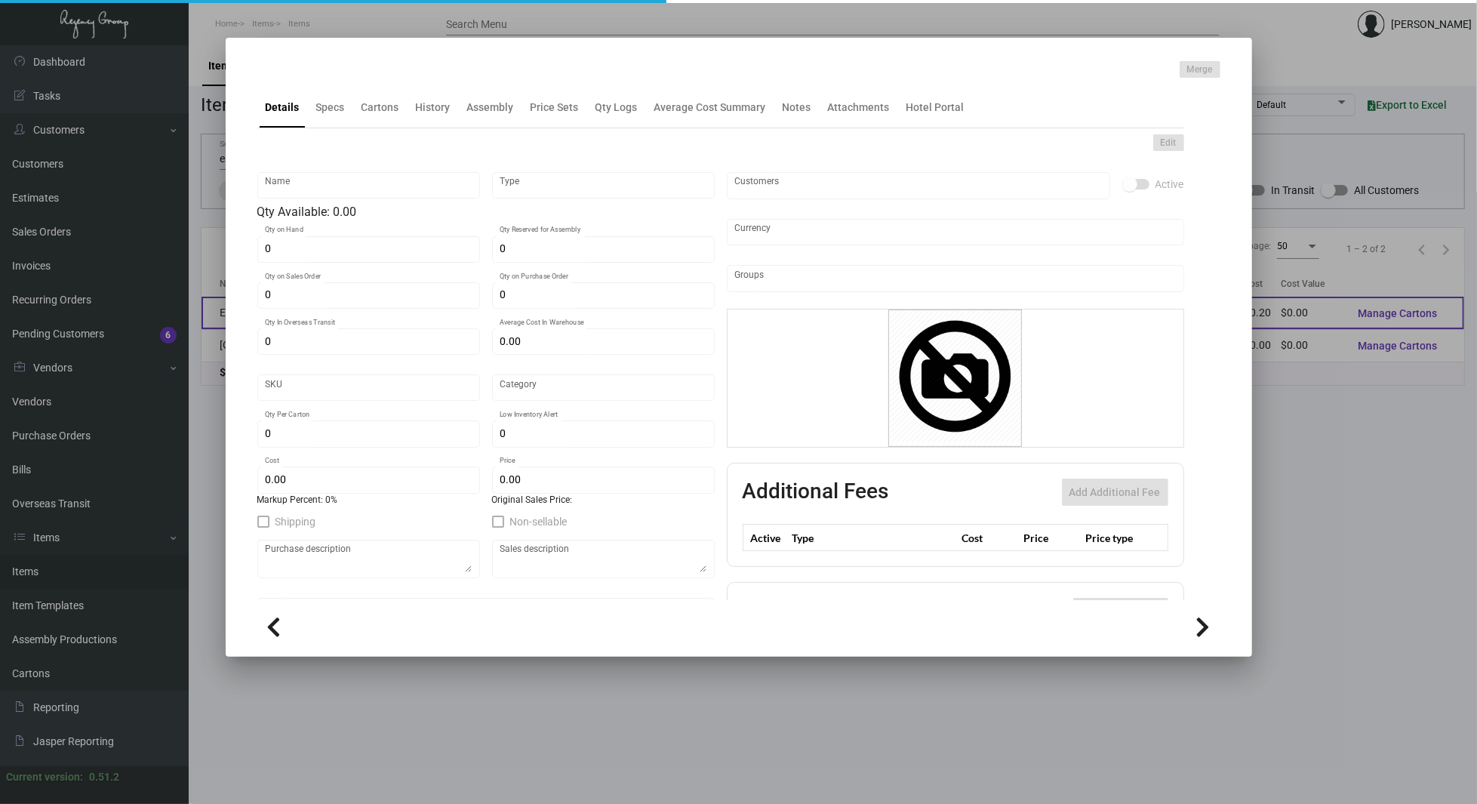
type input "Envelope #10"
type input "Inventory"
type input "$ 0.00"
type input "2873"
type input "Standard"
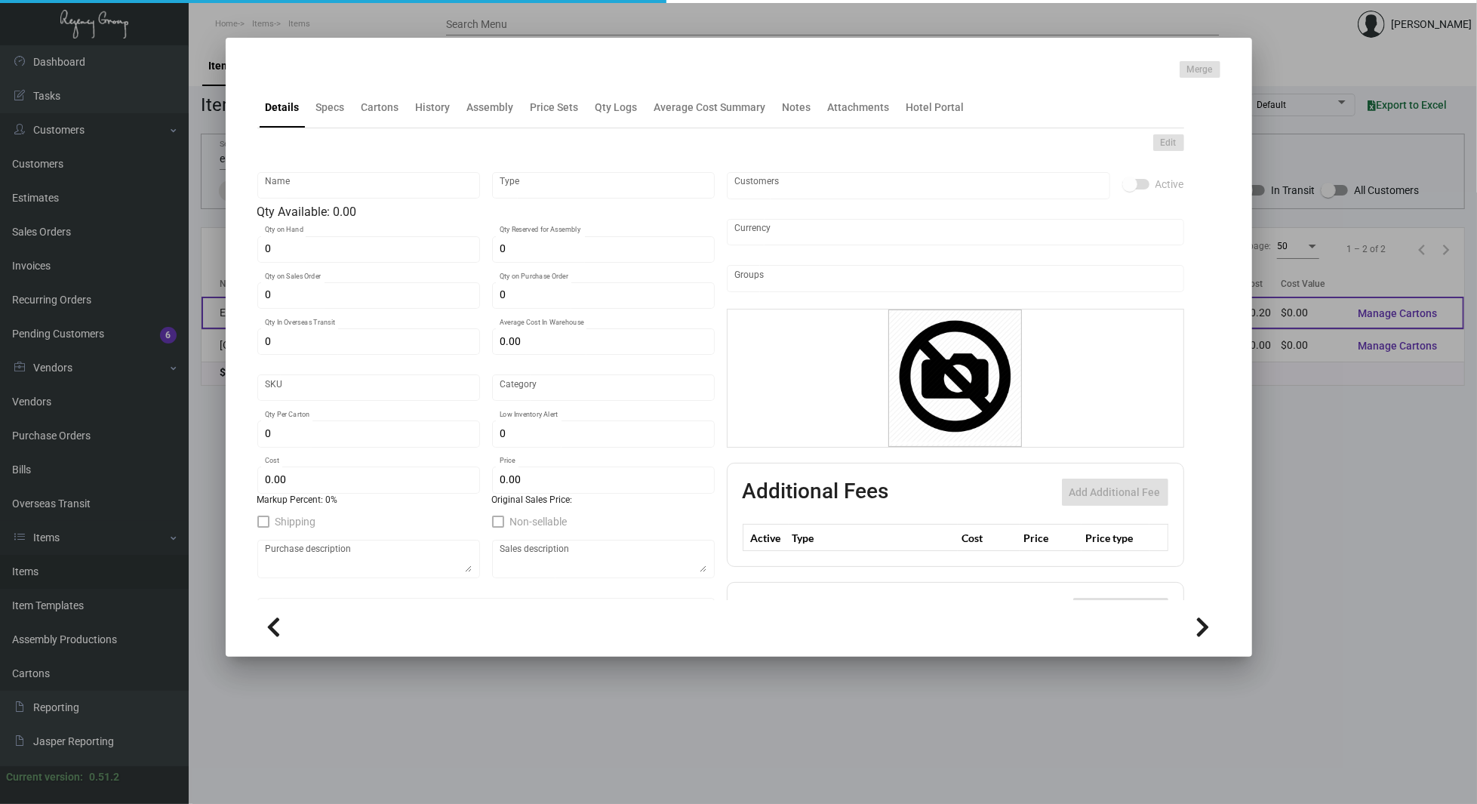
type input "2,500"
type input "$ 0.199"
type input "$ 0.31"
type textarea "Envelope #10: Size #10 Square flap, [PERSON_NAME] fine soft white #70 text, pri…"
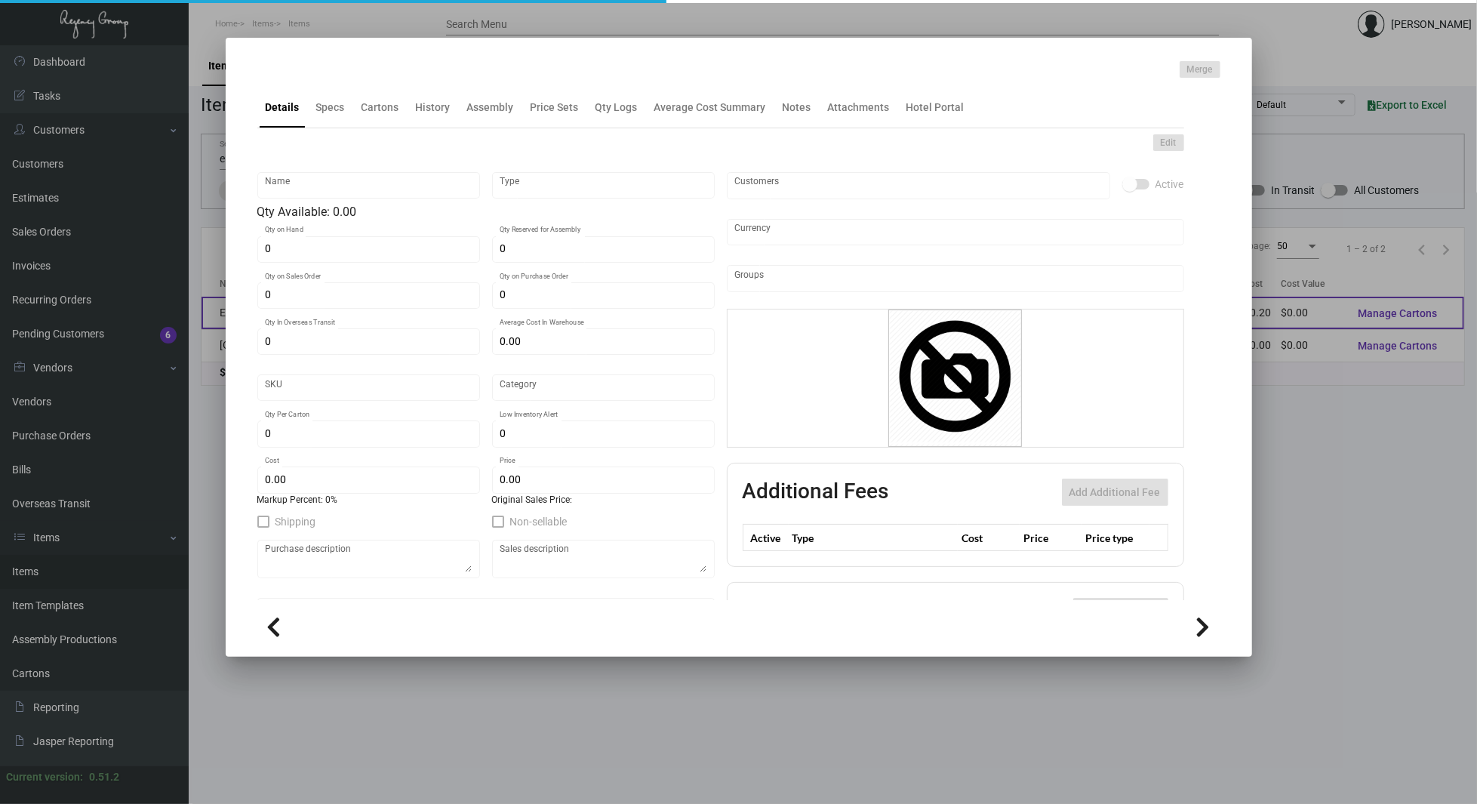
checkbox input "true"
type input "United States Dollar $"
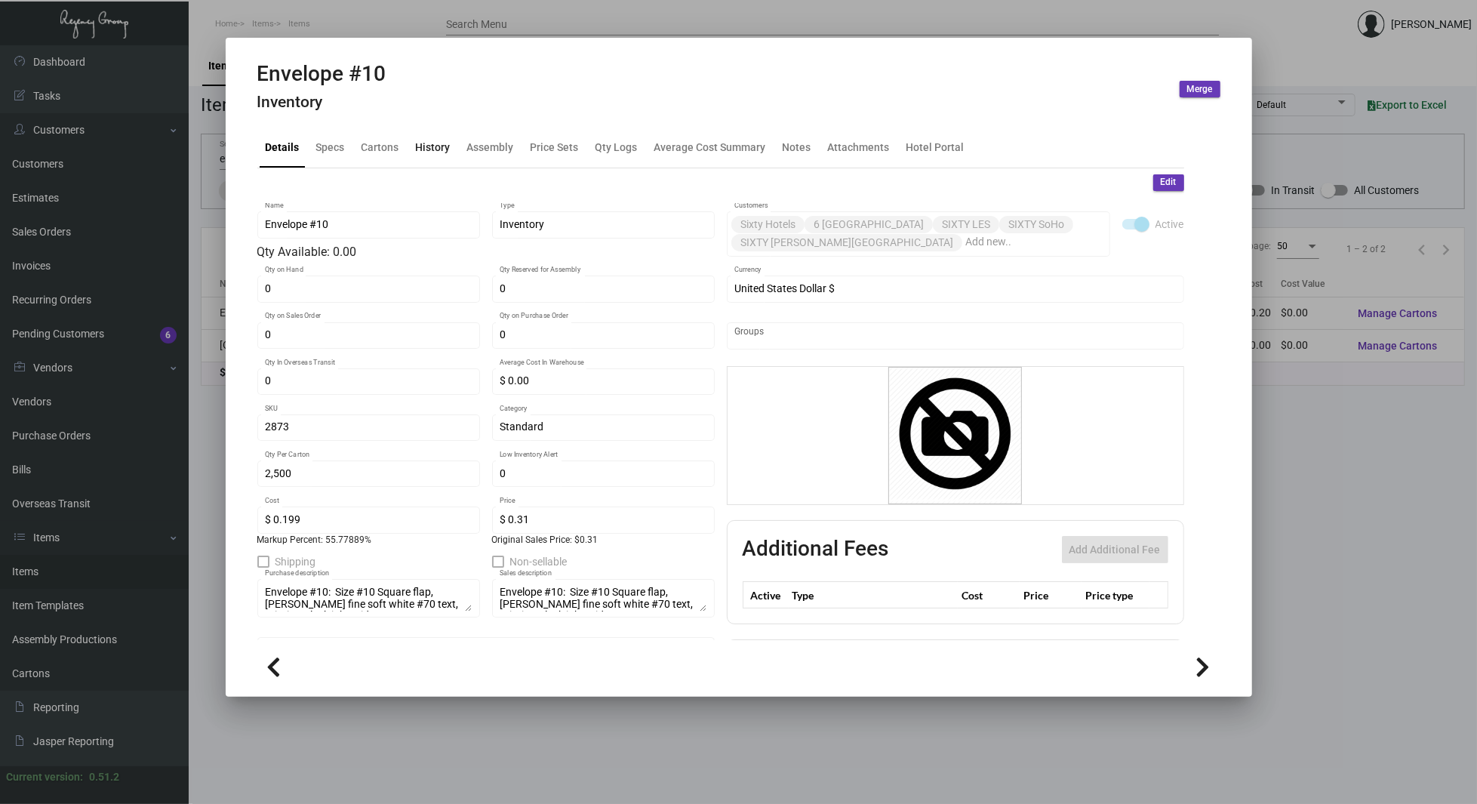
click at [423, 136] on div "History" at bounding box center [433, 147] width 47 height 36
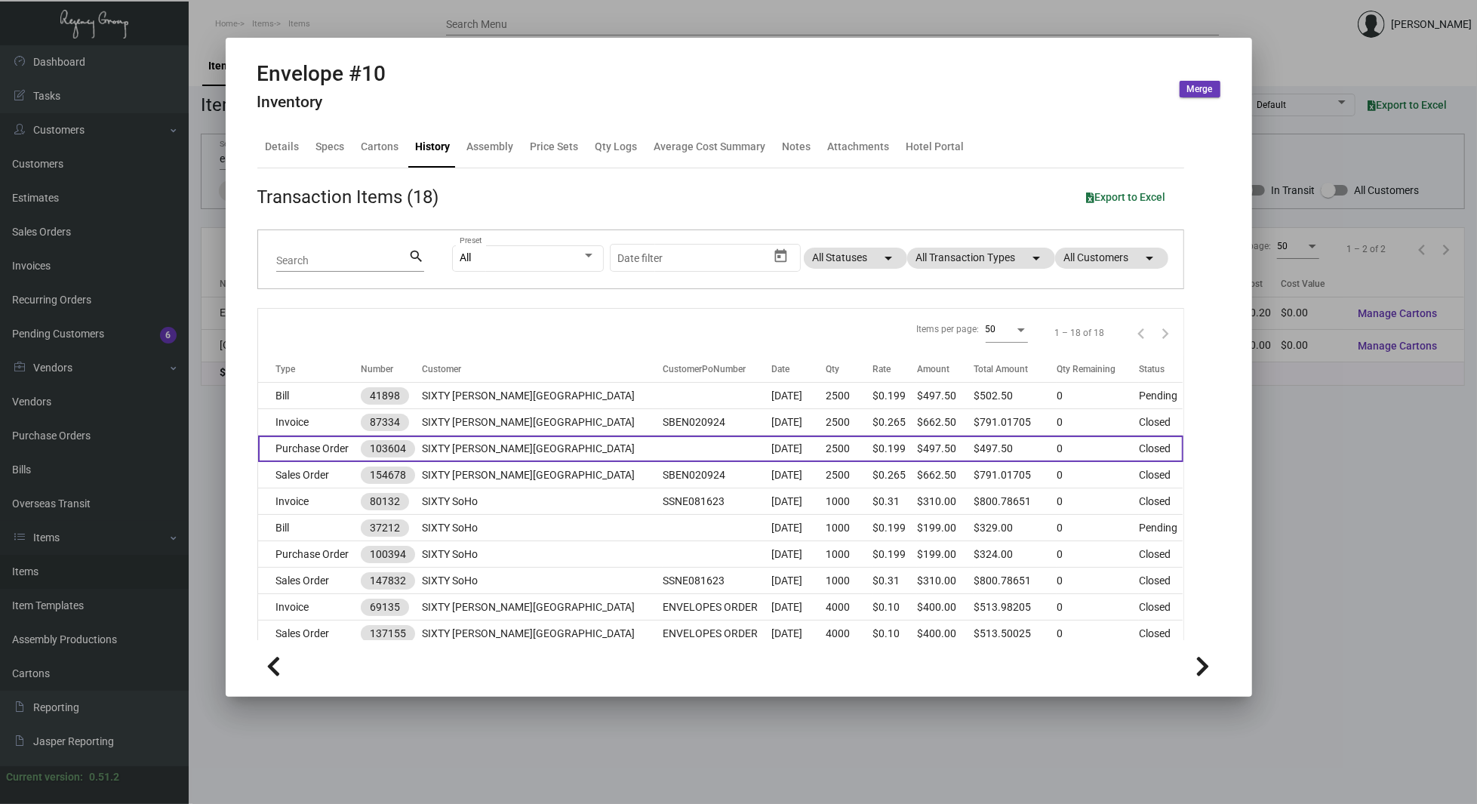
click at [537, 445] on td "SIXTY [PERSON_NAME][GEOGRAPHIC_DATA]" at bounding box center [542, 448] width 240 height 26
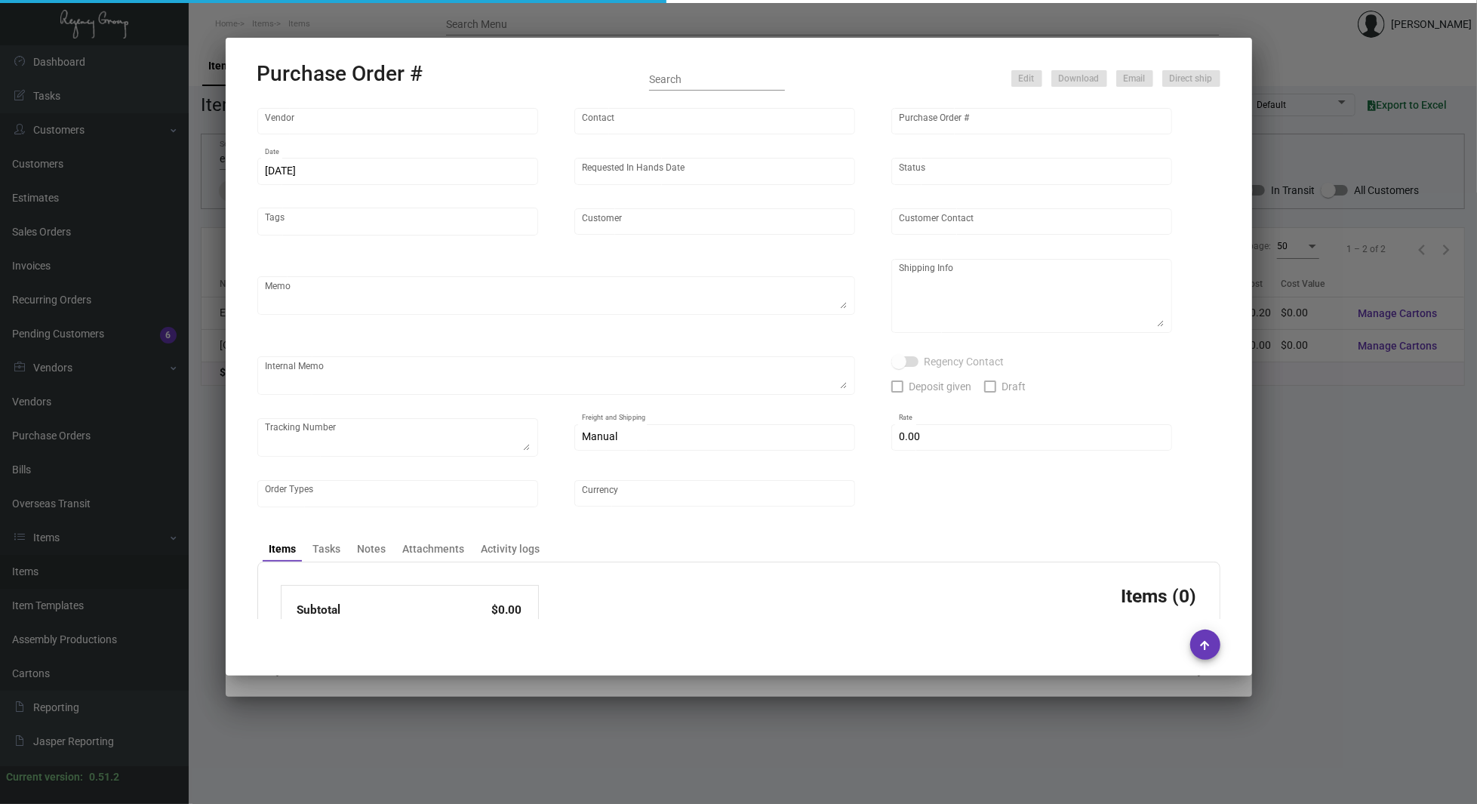
type input "[PERSON_NAME] Printing"
type input "[PERSON_NAME]"
type input "103604"
type input "[DATE]"
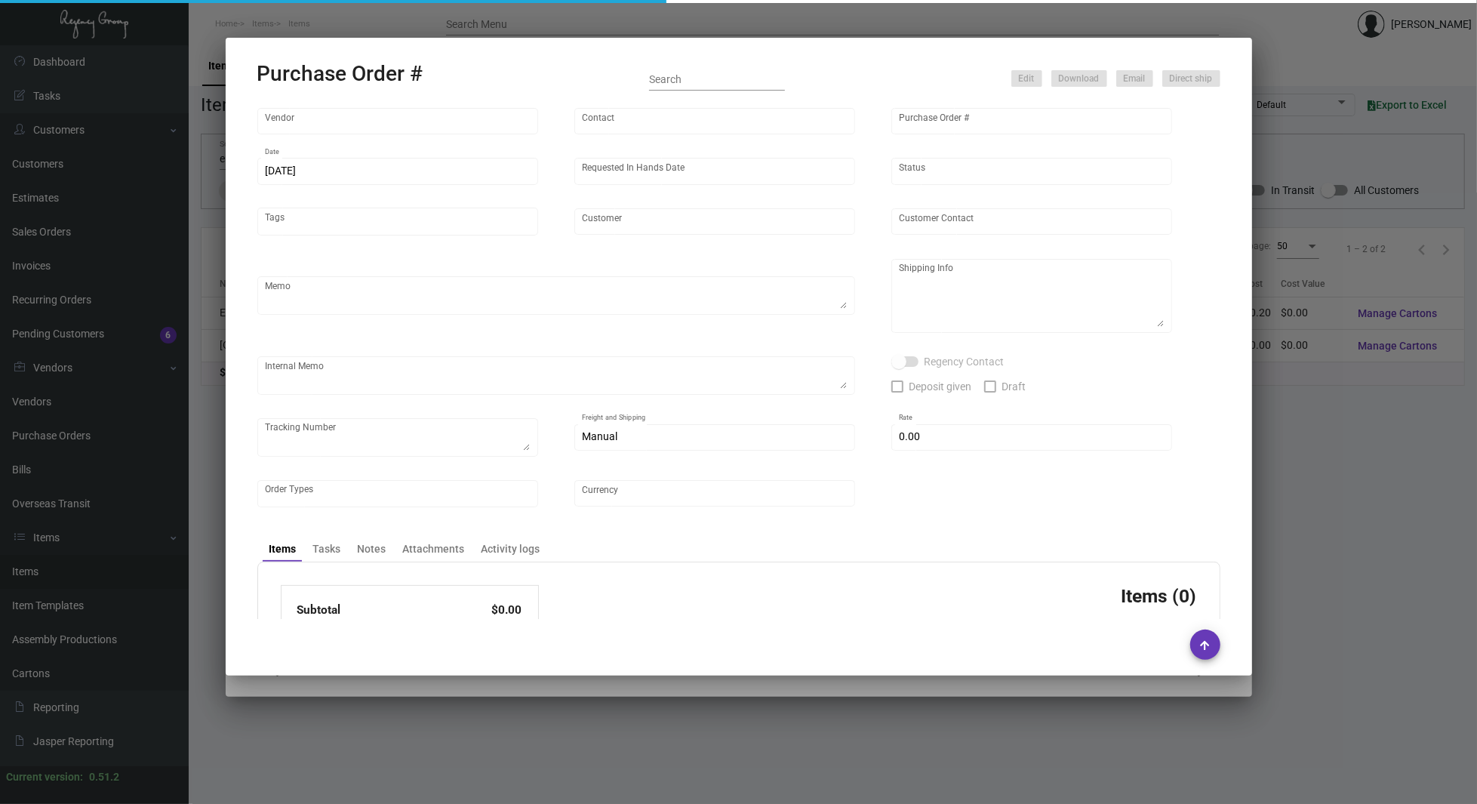
type input "SIXTY [PERSON_NAME][GEOGRAPHIC_DATA]"
type input "[PERSON_NAME]"
type textarea "Reorder - Purchase Order #100394 / Please reach out to SH for UPS labels."
type textarea "SIXTY [PERSON_NAME][GEOGRAPHIC_DATA] - [PERSON_NAME] [STREET_ADDRESS]"
type input "$ 0.00"
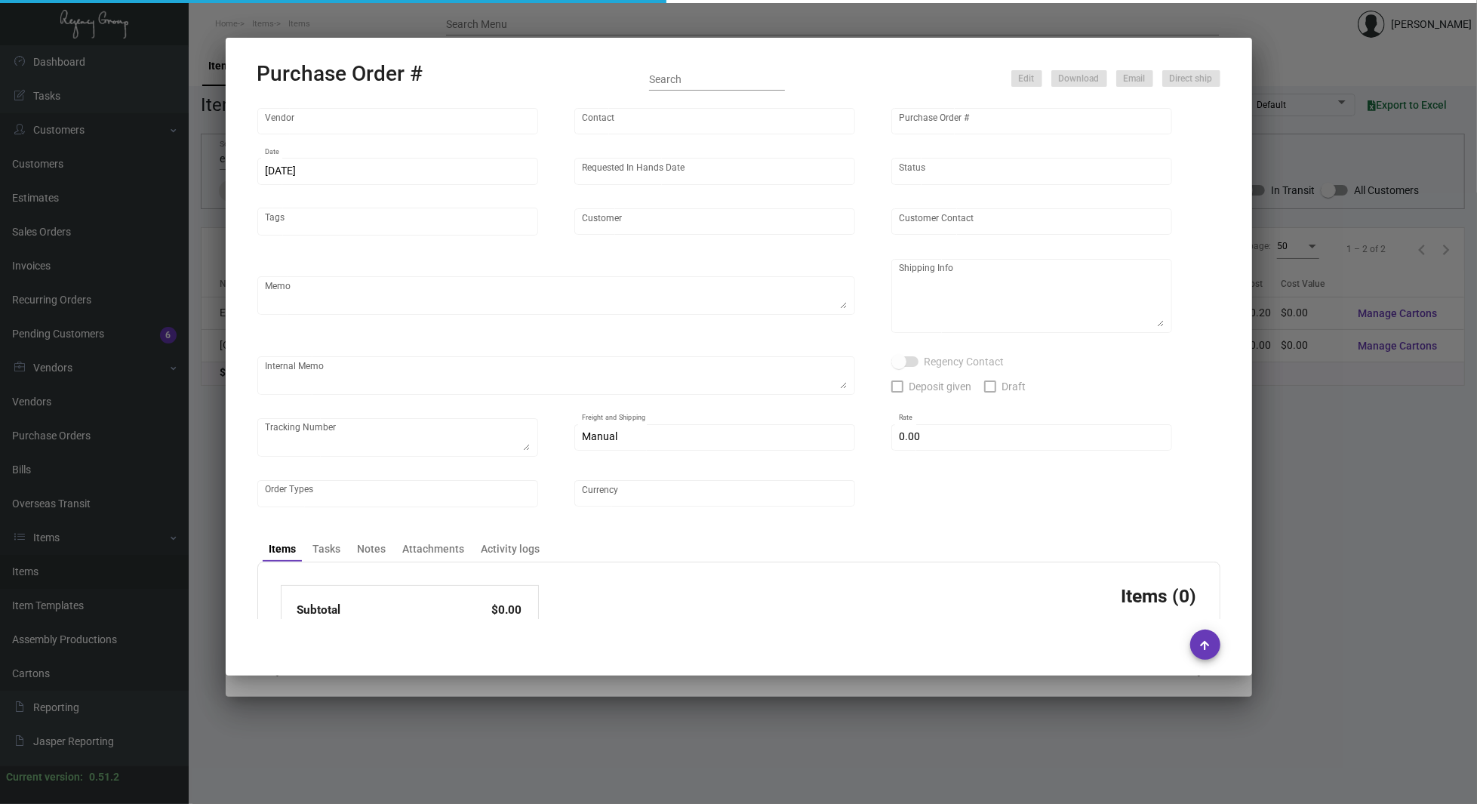
type input "United States Dollar $"
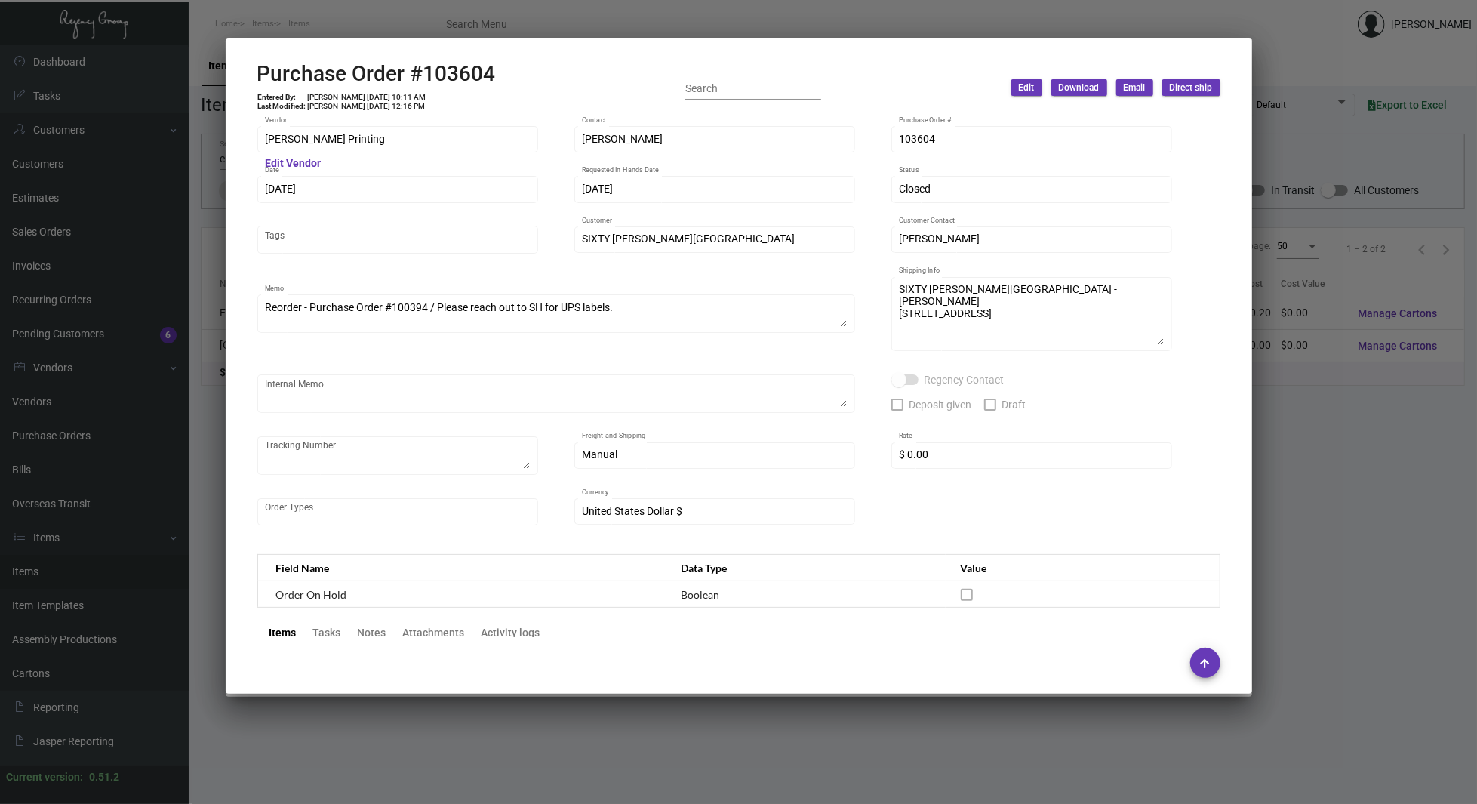
click at [447, 72] on h2 "Purchase Order #103604" at bounding box center [376, 74] width 238 height 26
copy h2 "103604"
click at [241, 210] on div "[PERSON_NAME] Printing Vendor Edit Vendor [PERSON_NAME] Contact 103604 Purchase…" at bounding box center [738, 376] width 999 height 522
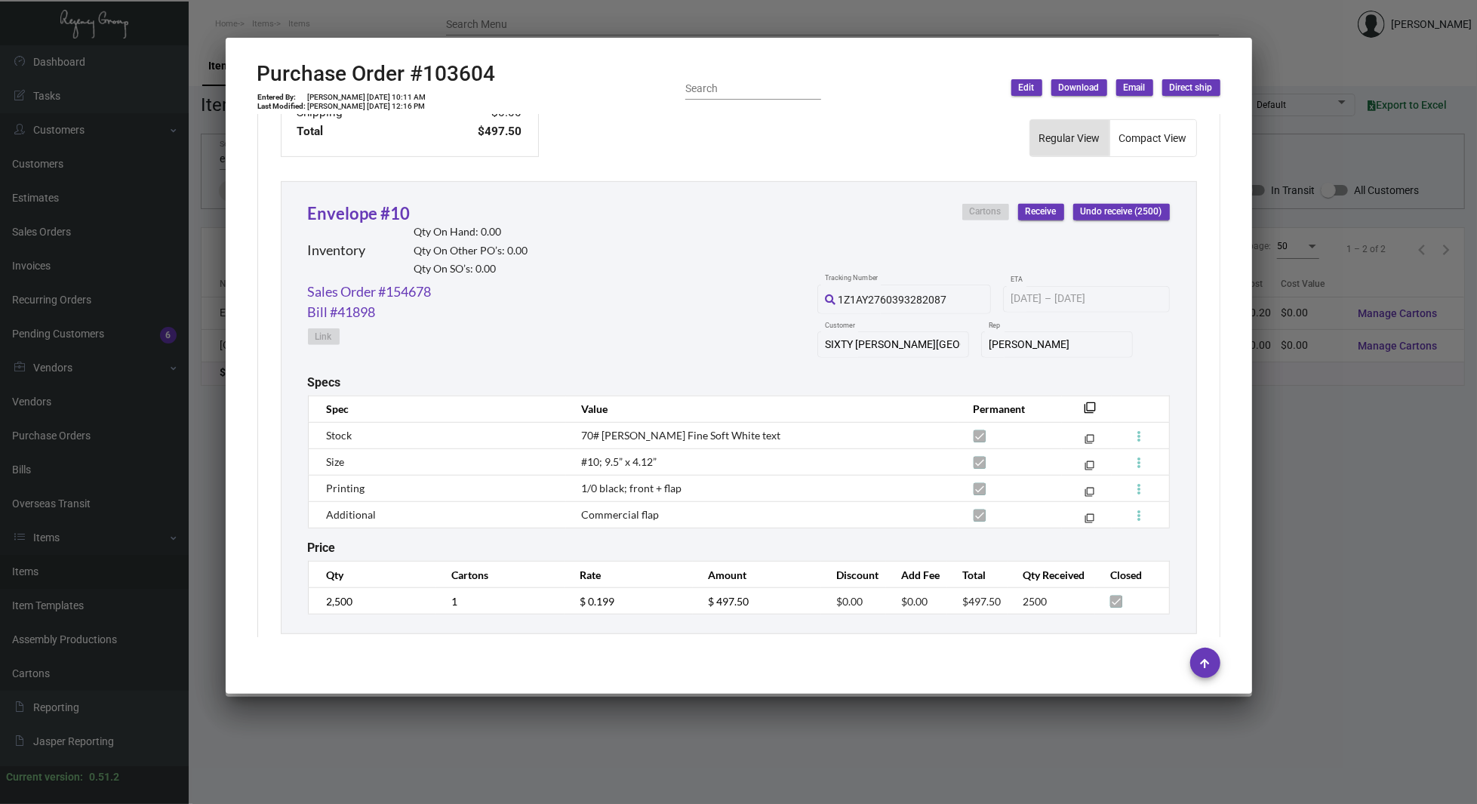
scroll to position [672, 0]
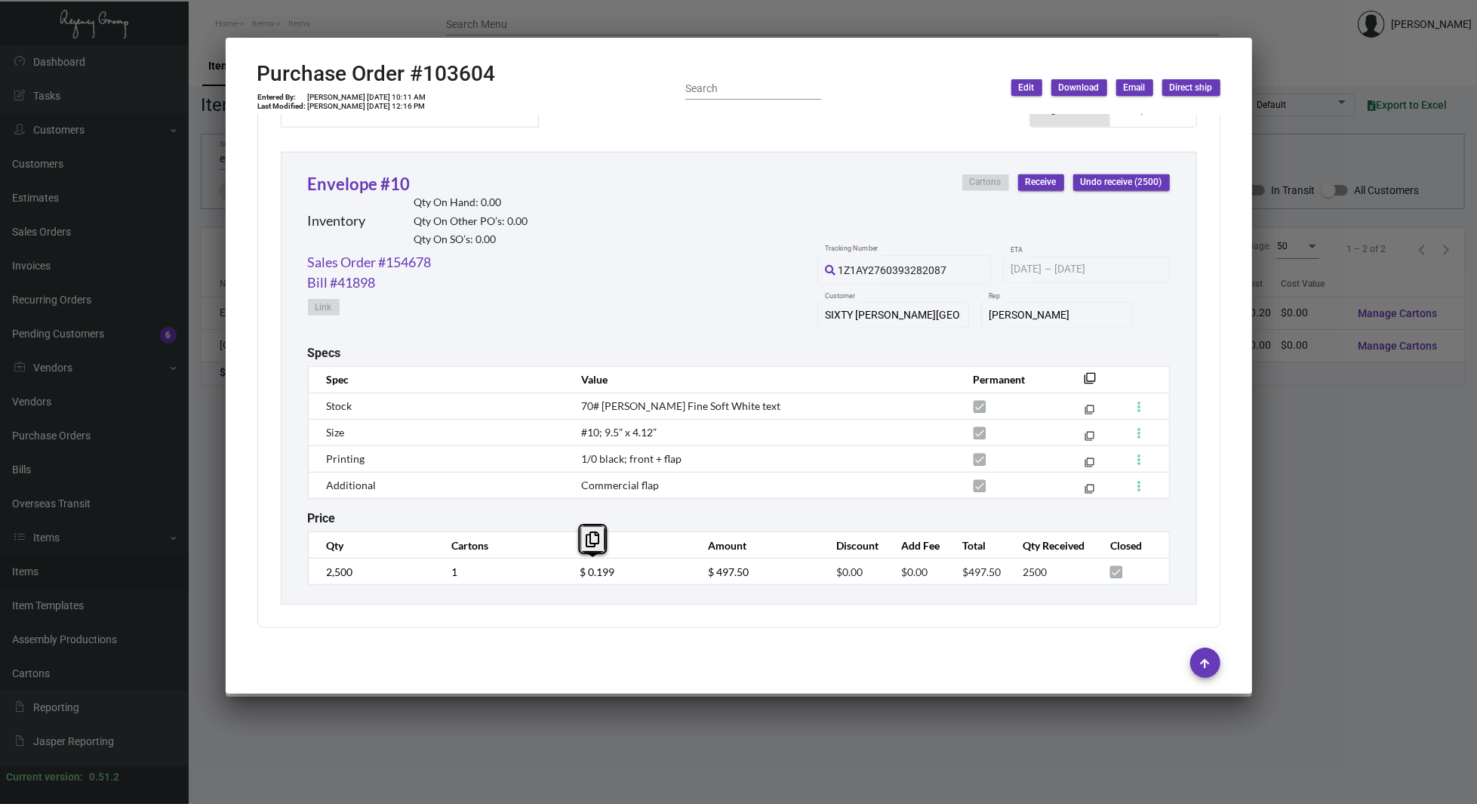
click at [393, 246] on div "Inventory Qty On Hand: 0.00 Qty On Other PO’s: 0.00 Qty On SO’s: 0.00" at bounding box center [418, 224] width 220 height 56
click at [399, 257] on link "Sales Order #154678" at bounding box center [370, 262] width 124 height 20
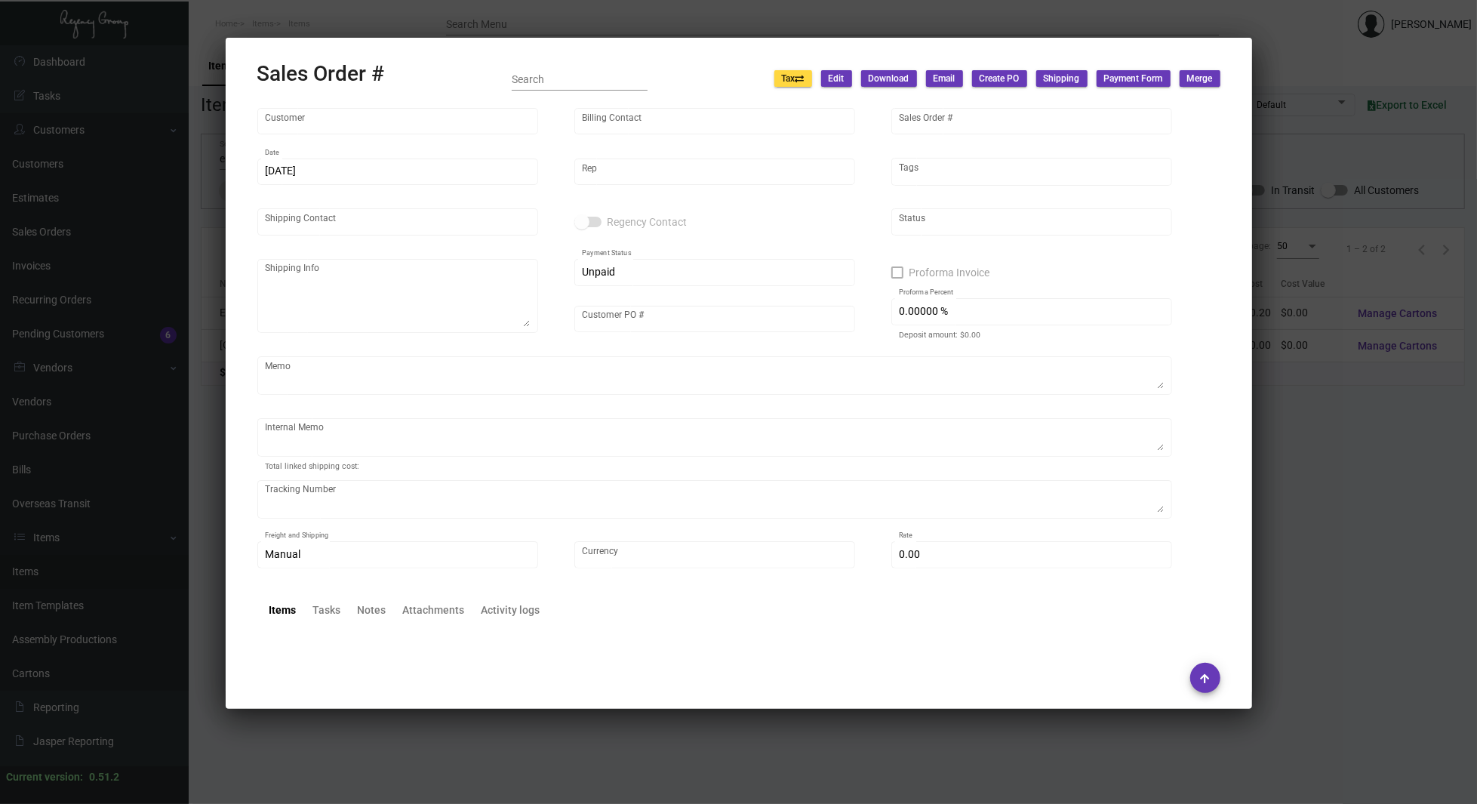
type input "SIXTY [PERSON_NAME][GEOGRAPHIC_DATA]"
type input "[PERSON_NAME]"
type input "154678"
type input "[DATE]"
type input "[PERSON_NAME]"
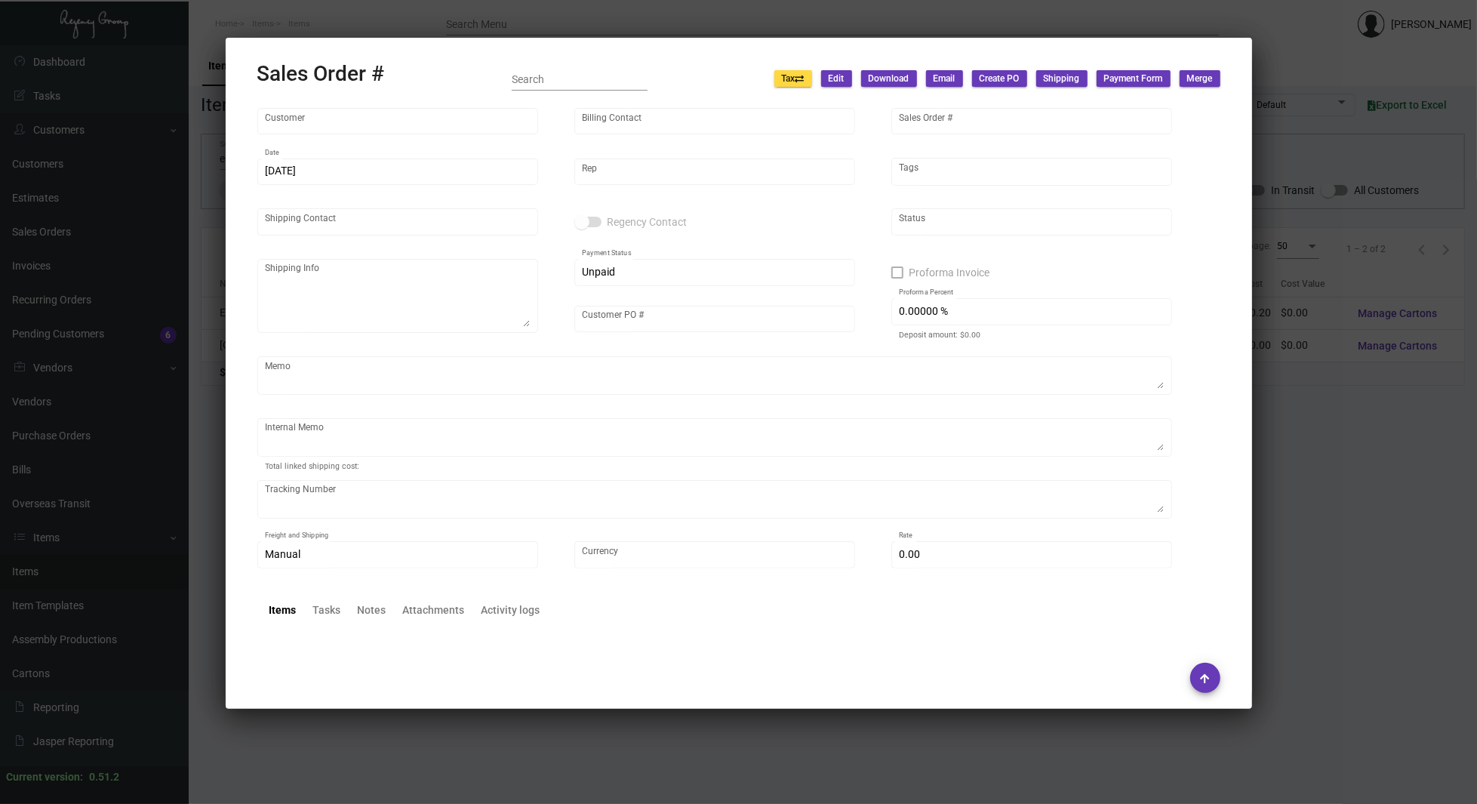
type input "[PERSON_NAME]"
type textarea "SIXTY [PERSON_NAME][GEOGRAPHIC_DATA] - [PERSON_NAME] [STREET_ADDRESS]"
type input "SBEN020924"
type textarea "[DATE] Shipped from [PERSON_NAME] Printing by UPS Ground Cost $38.97"
type input "United States Dollar $"
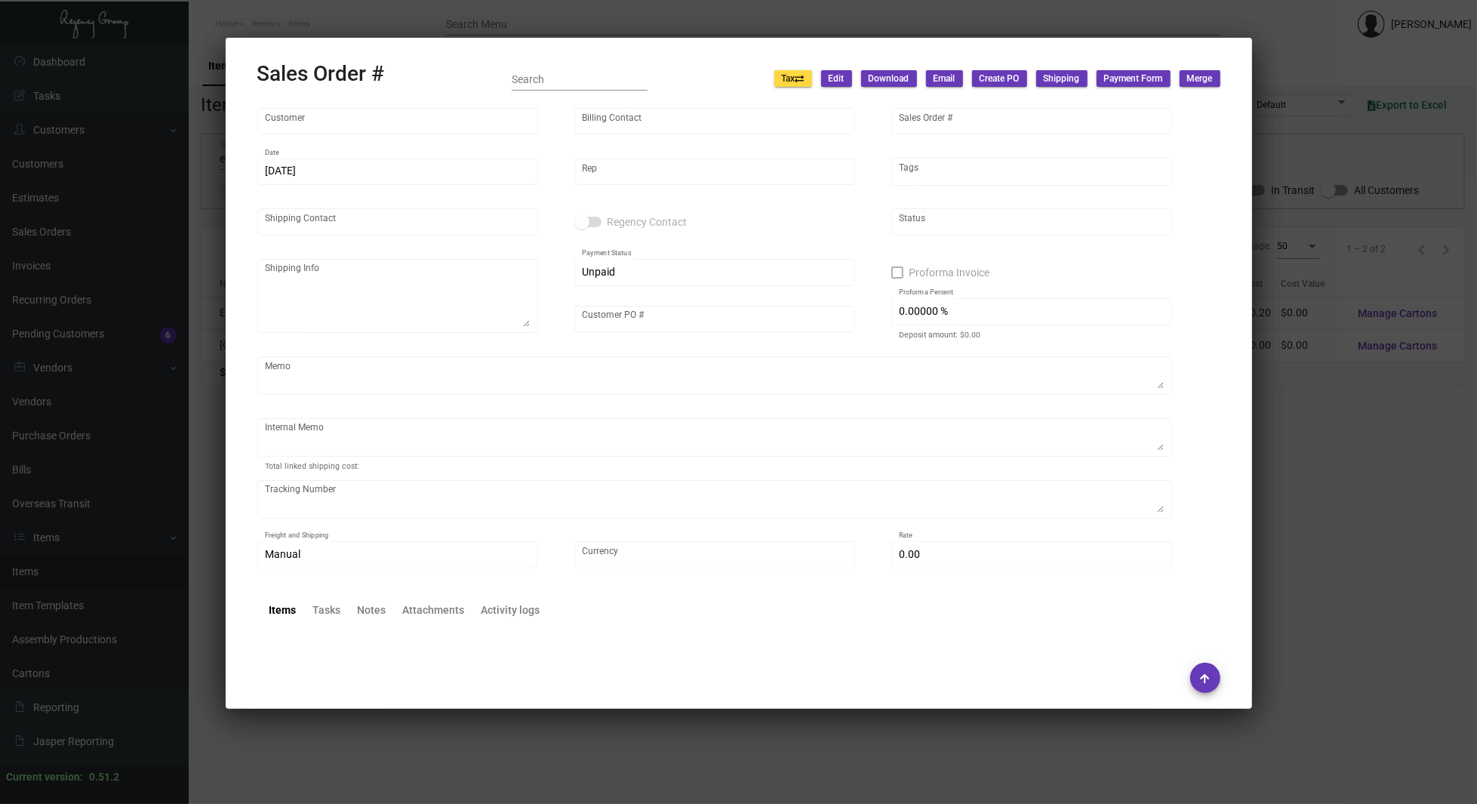
type input "$ 59.89"
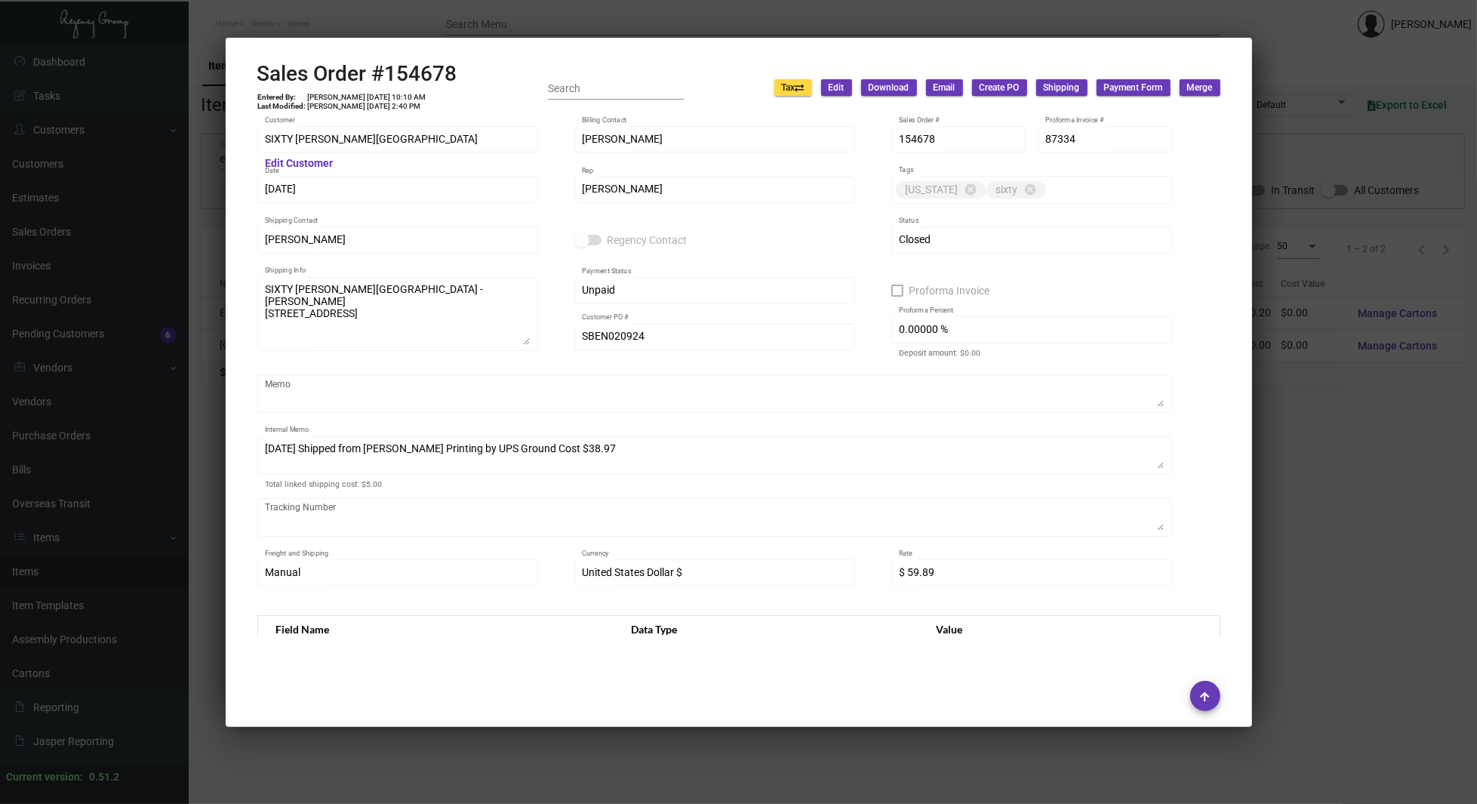
click at [435, 68] on h2 "Sales Order #154678" at bounding box center [357, 74] width 200 height 26
copy h2 "154678"
click at [430, 174] on div "[DATE] Date" at bounding box center [397, 188] width 265 height 29
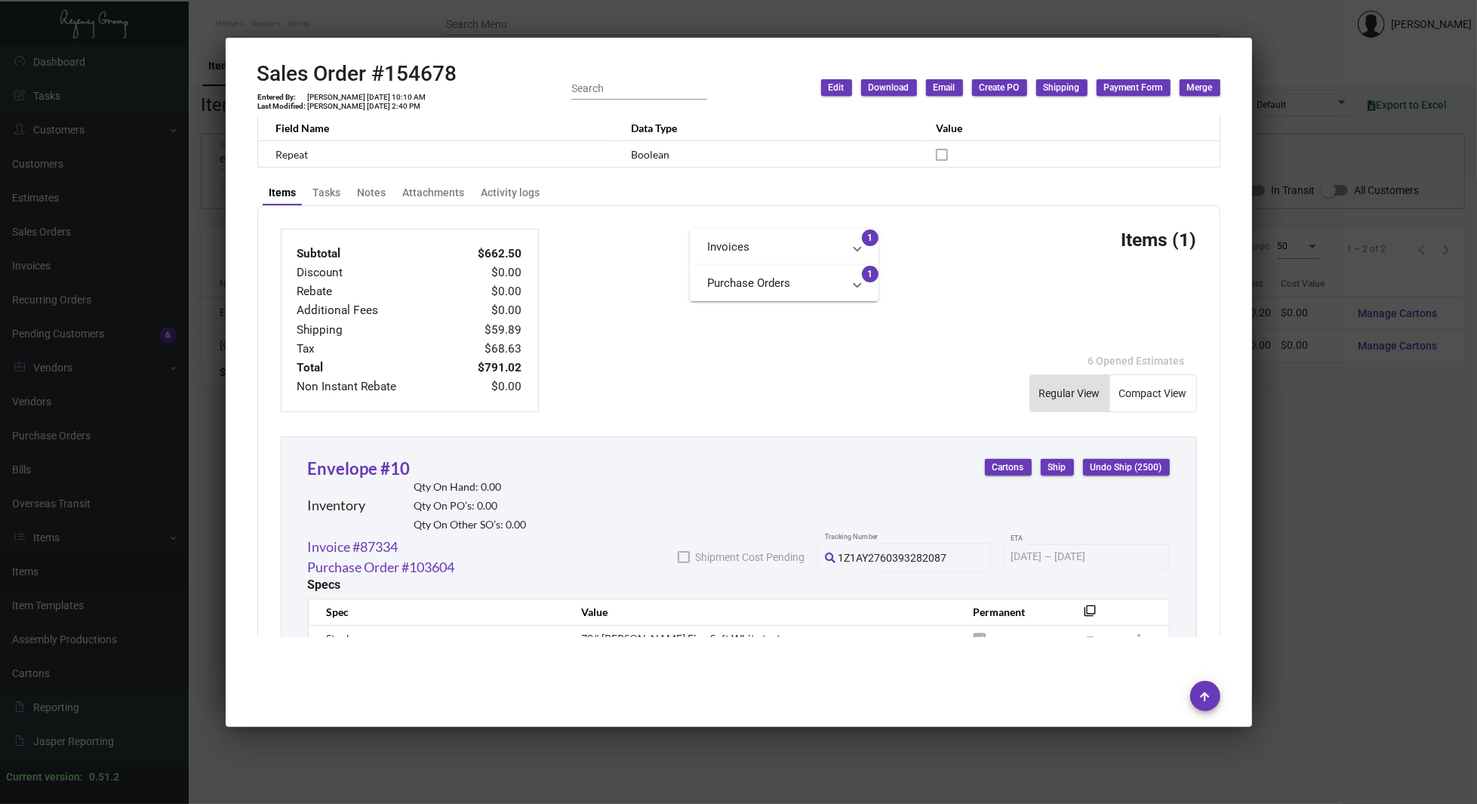
scroll to position [743, 0]
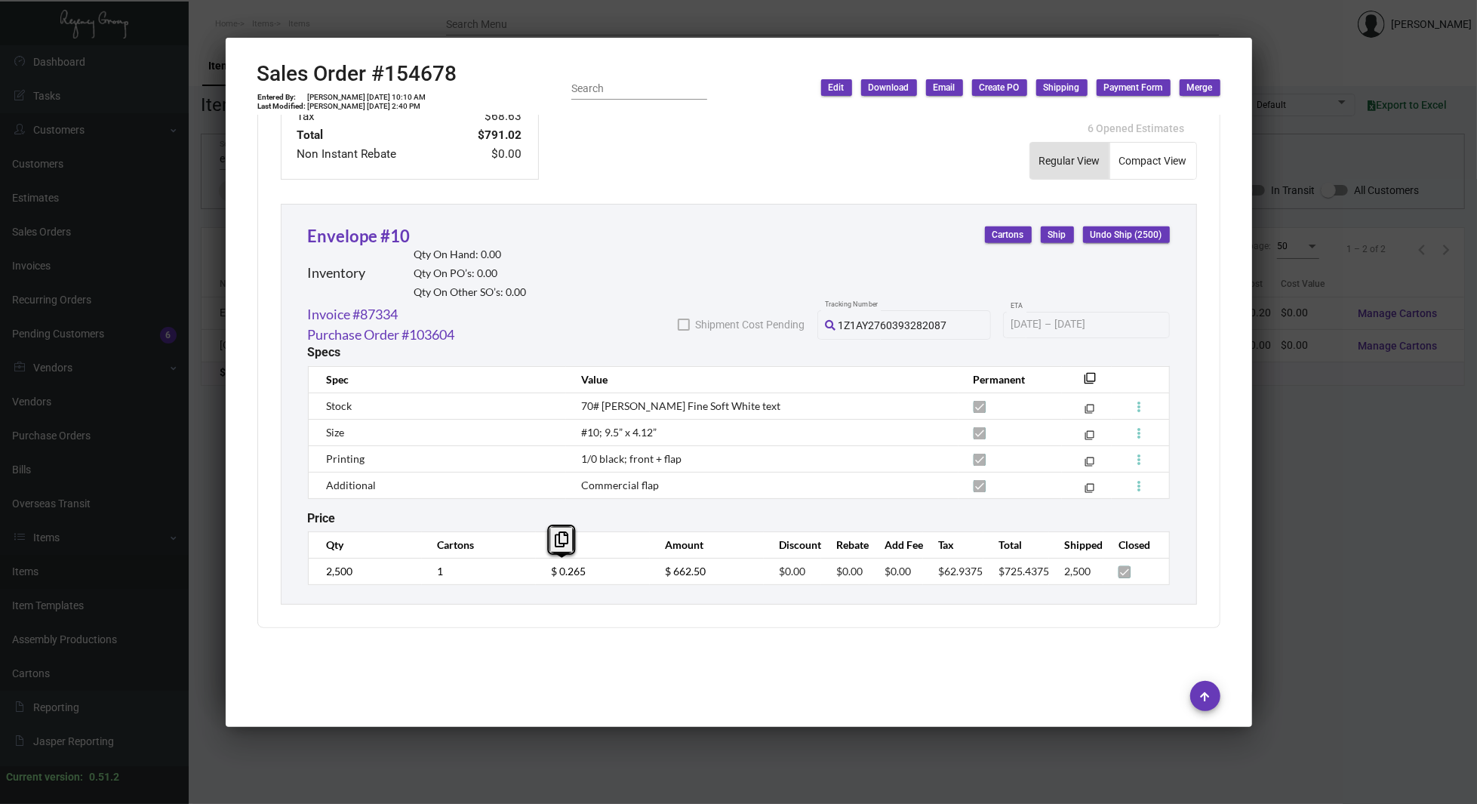
click at [456, 205] on div "Envelope #10 Inventory Qty On Hand: 0.00 Qty On PO’s: 0.00 Qty On Other SO’s: 0…" at bounding box center [739, 404] width 916 height 401
click at [1084, 377] on mat-icon "filter_none" at bounding box center [1090, 383] width 12 height 12
